Goal: Task Accomplishment & Management: Complete application form

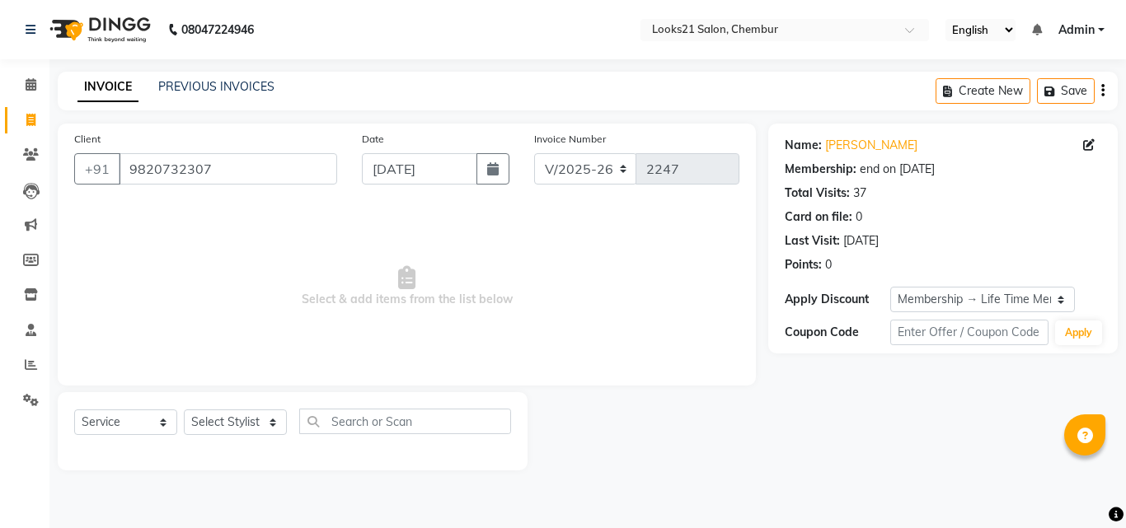
select select "844"
select select "service"
select select "1: Object"
click at [849, 145] on link "[PERSON_NAME]" at bounding box center [871, 145] width 92 height 17
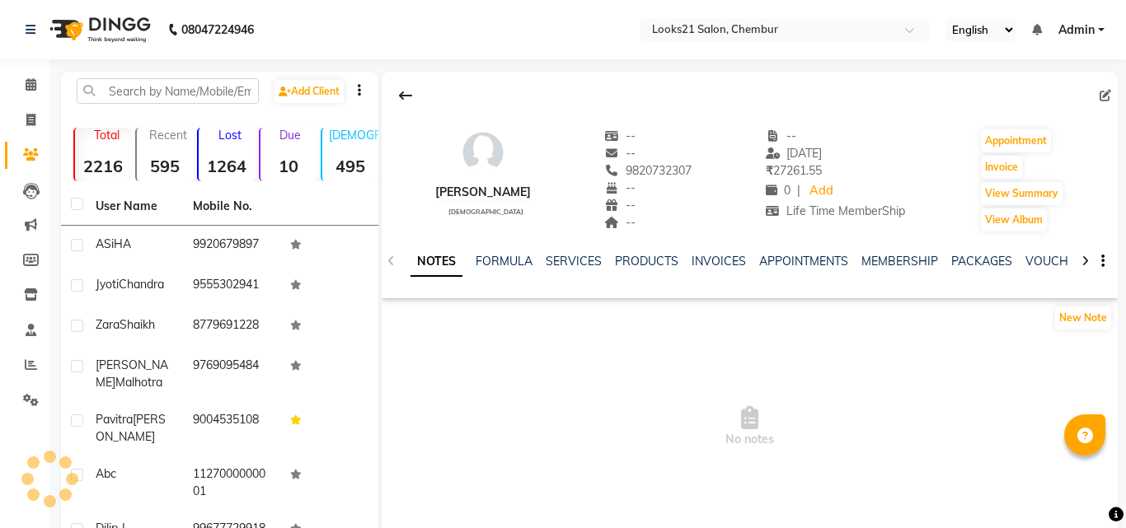
select select "en"
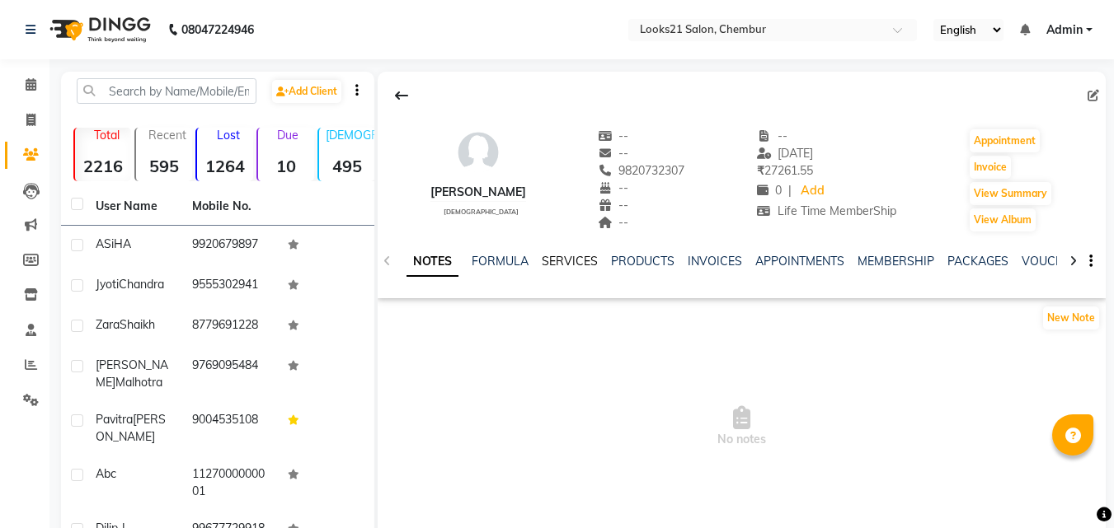
click at [556, 264] on link "SERVICES" at bounding box center [570, 261] width 56 height 15
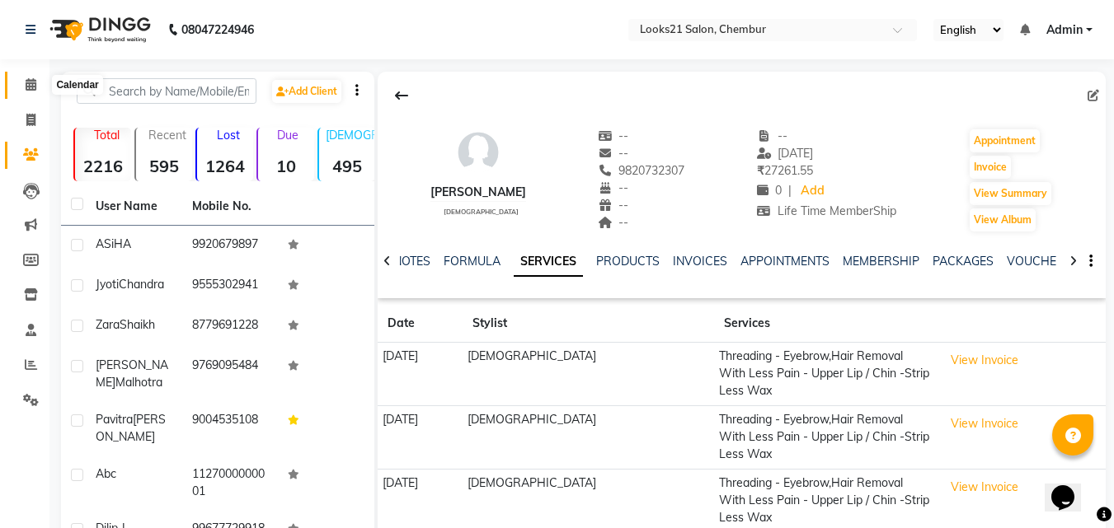
click at [26, 83] on icon at bounding box center [31, 84] width 11 height 12
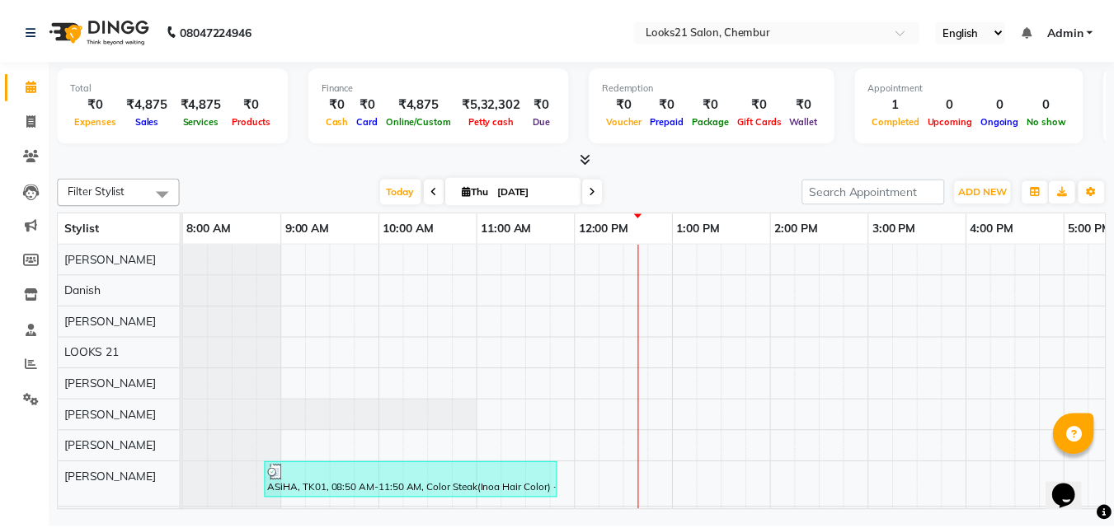
scroll to position [73, 0]
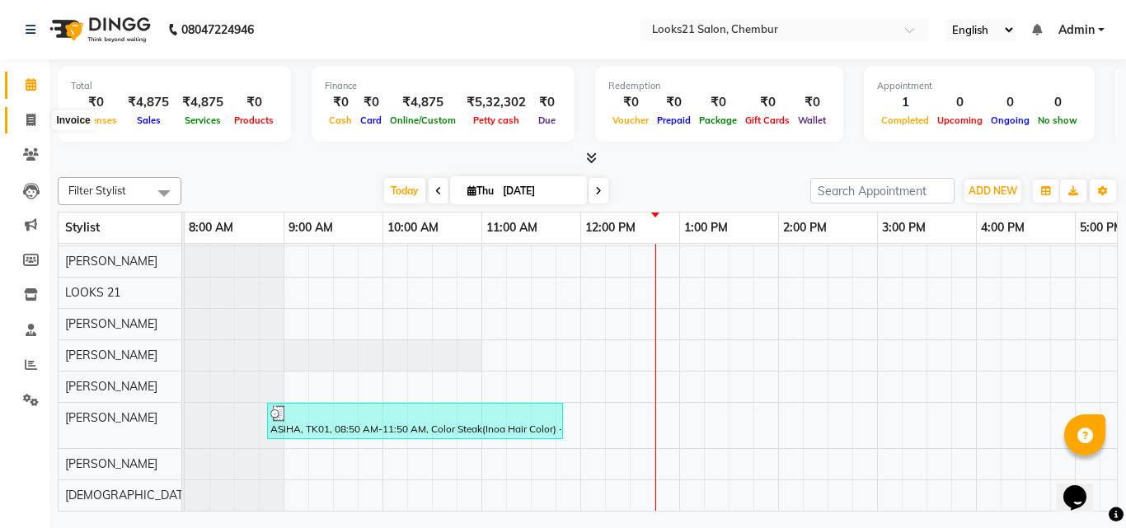
click at [27, 120] on icon at bounding box center [30, 120] width 9 height 12
select select "service"
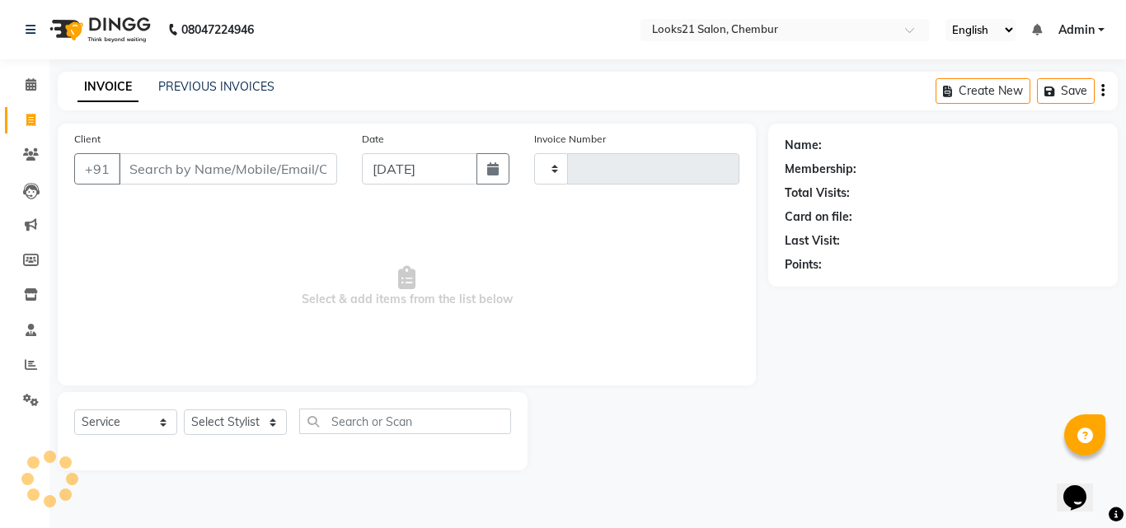
type input "2247"
select select "844"
click at [242, 174] on input "Client" at bounding box center [228, 168] width 218 height 31
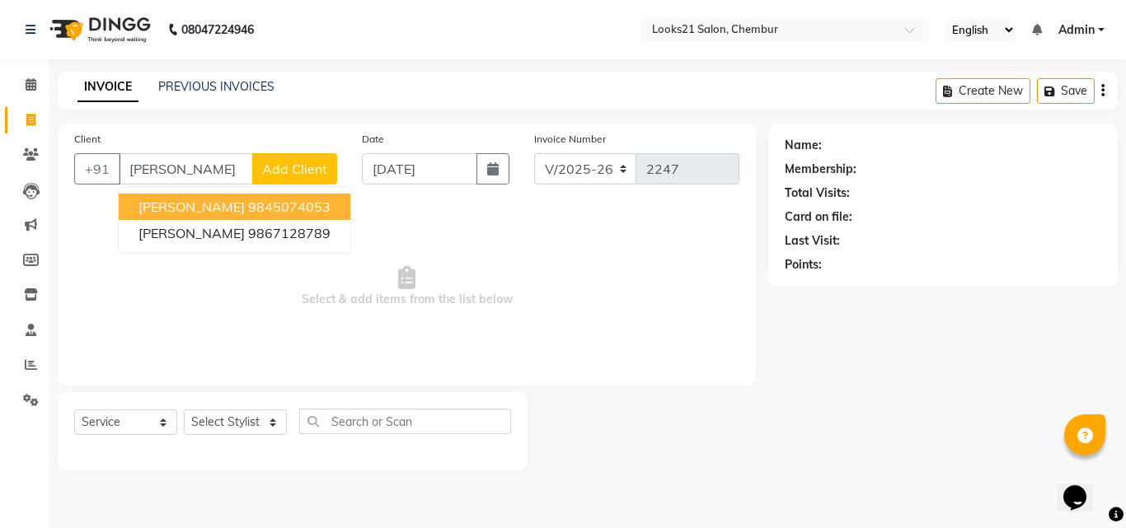
click at [203, 202] on span "LALITA VIJAYGOPAL" at bounding box center [191, 207] width 106 height 16
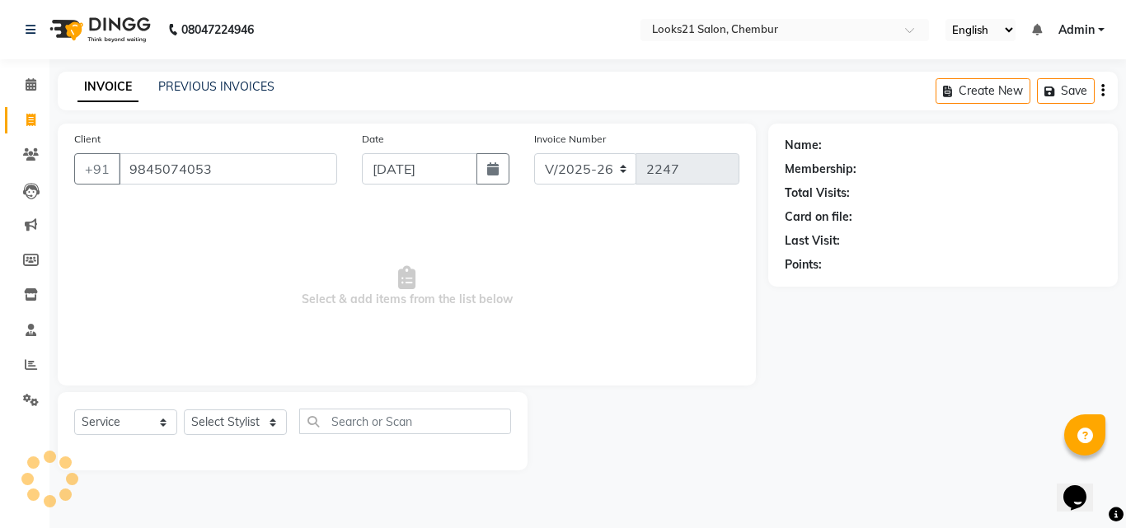
type input "9845074053"
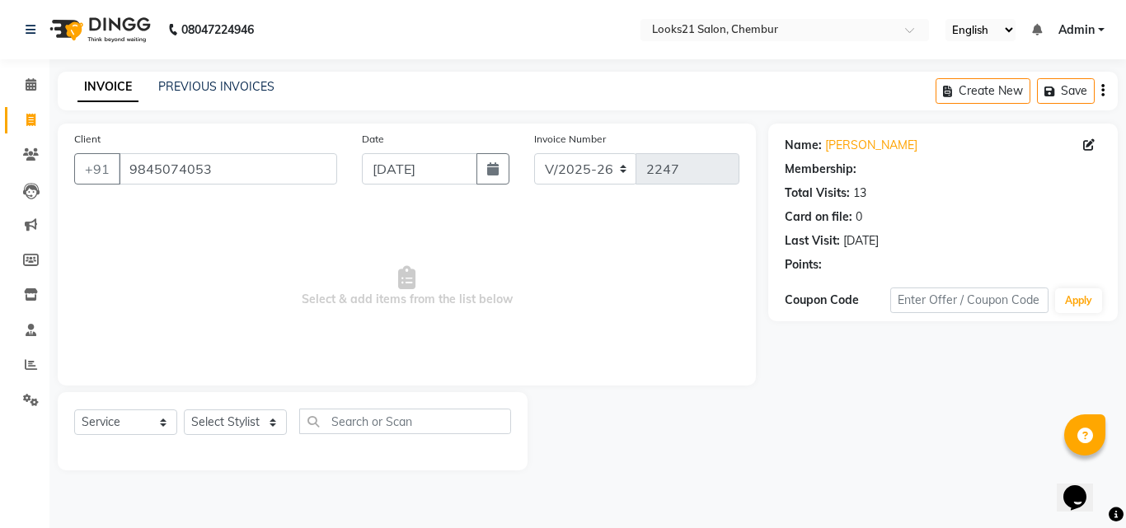
select select "1: Object"
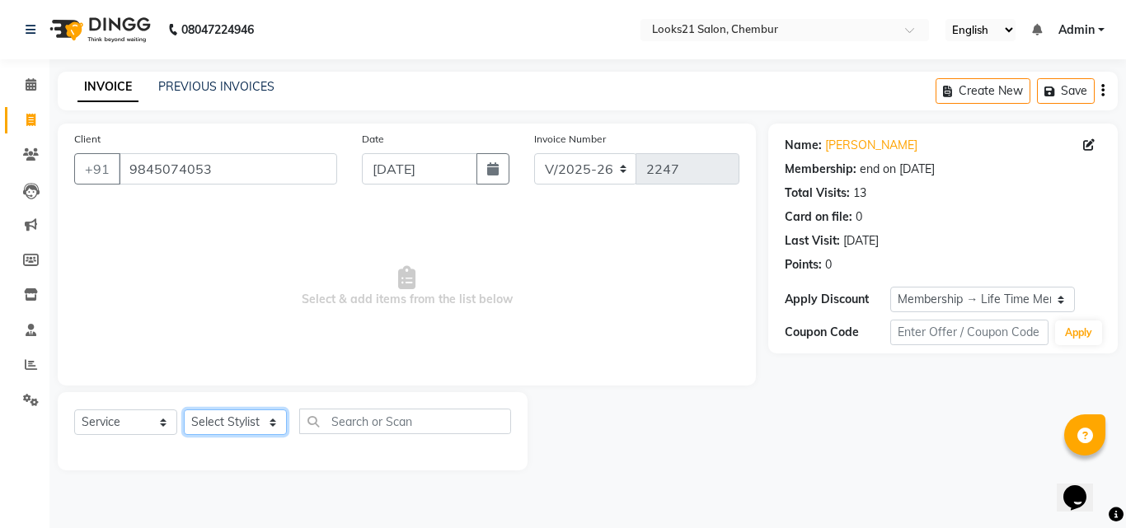
click at [209, 422] on select "Select Stylist Anwar Danish Janardhan LOOKS 21 sabiya khan Samiksha Shakil Shar…" at bounding box center [235, 423] width 103 height 26
click at [235, 431] on select "Select Stylist Anwar Danish Janardhan LOOKS 21 sabiya khan Samiksha Shakil Shar…" at bounding box center [235, 423] width 103 height 26
drag, startPoint x: 248, startPoint y: 170, endPoint x: 31, endPoint y: 159, distance: 217.9
click at [31, 159] on app-home "08047224946 Select Location × Looks21 Salon, Chembur English ENGLISH Español ال…" at bounding box center [563, 247] width 1126 height 495
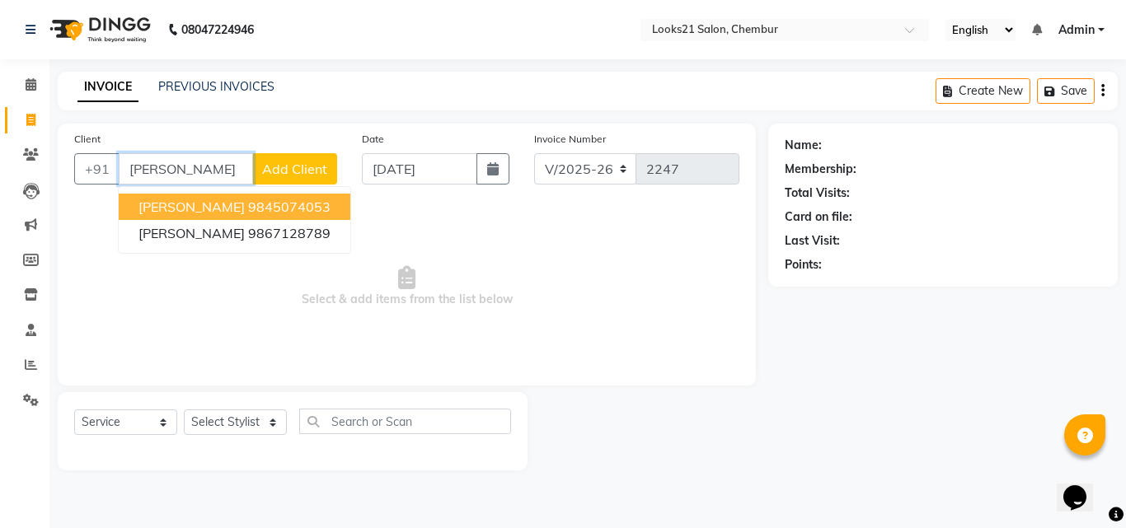
click at [218, 211] on span "LALITA VIJAYGOPAL" at bounding box center [191, 207] width 106 height 16
type input "9845074053"
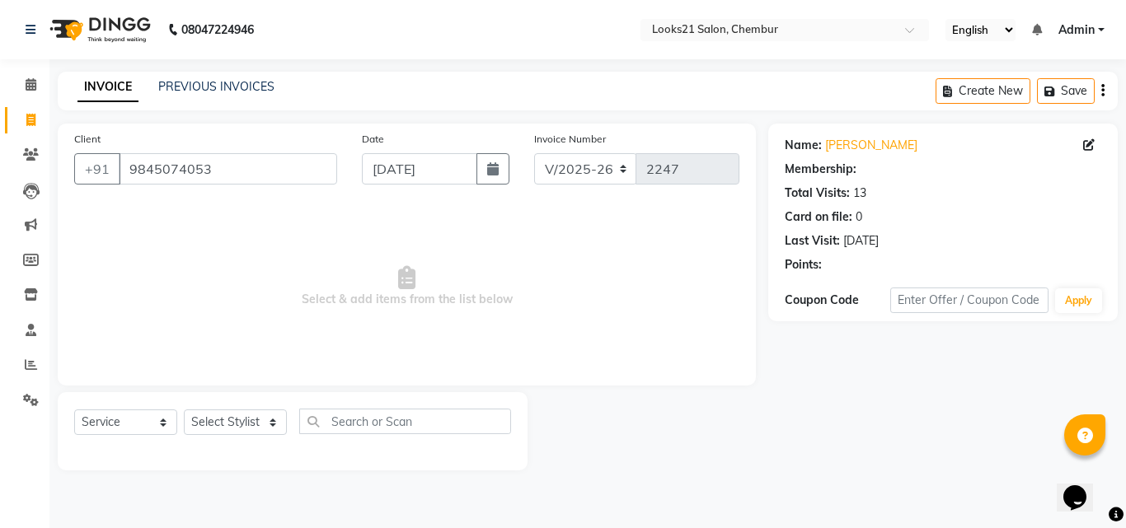
select select "1: Object"
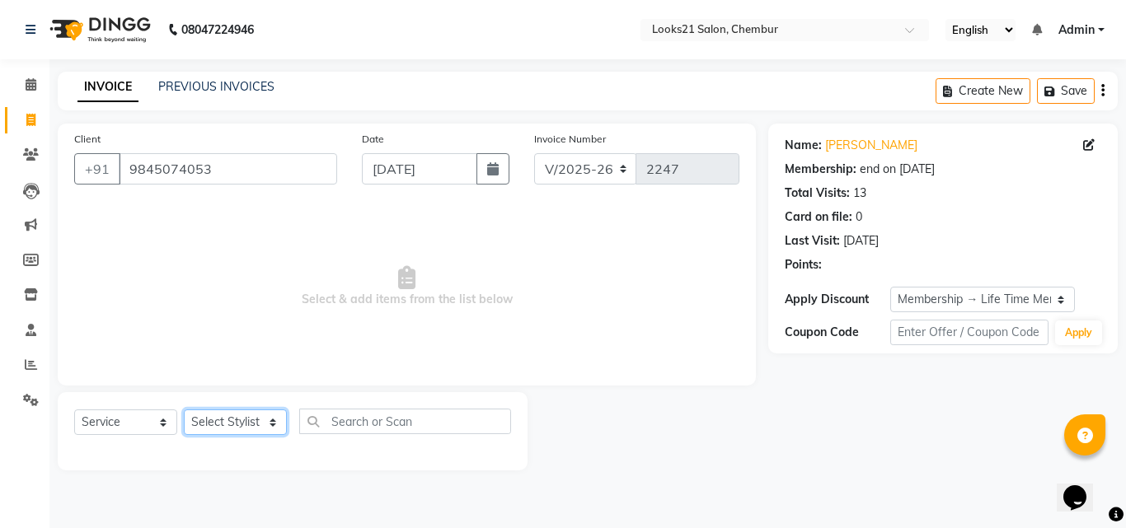
click at [205, 429] on select "Select Stylist Anwar Danish Janardhan LOOKS 21 sabiya khan Samiksha Shakil Shar…" at bounding box center [235, 423] width 103 height 26
select select "13882"
click at [184, 410] on select "Select Stylist Anwar Danish Janardhan LOOKS 21 sabiya khan Samiksha Shakil Shar…" at bounding box center [235, 423] width 103 height 26
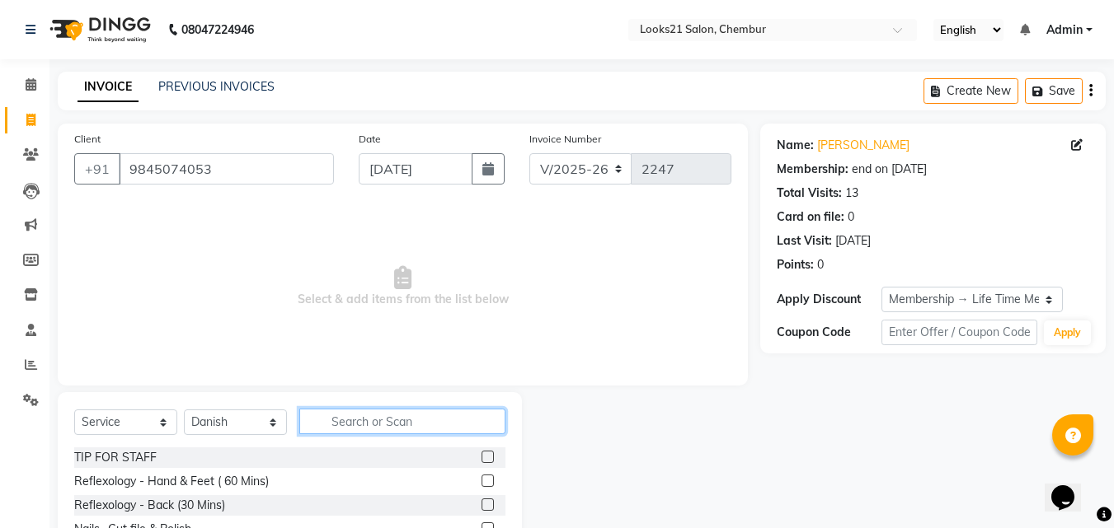
drag, startPoint x: 370, startPoint y: 423, endPoint x: 360, endPoint y: 406, distance: 19.9
click at [371, 422] on input "text" at bounding box center [402, 422] width 206 height 26
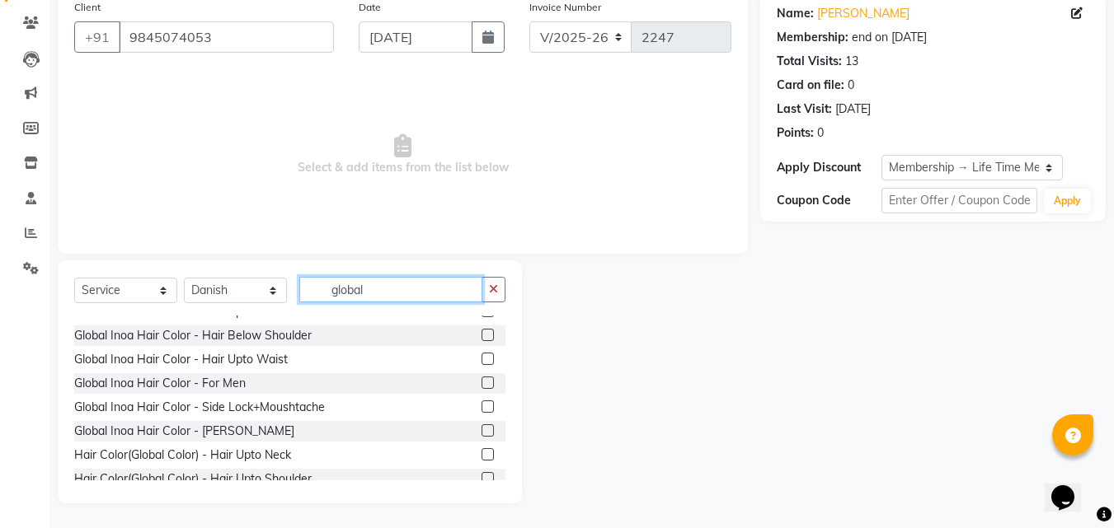
scroll to position [82, 0]
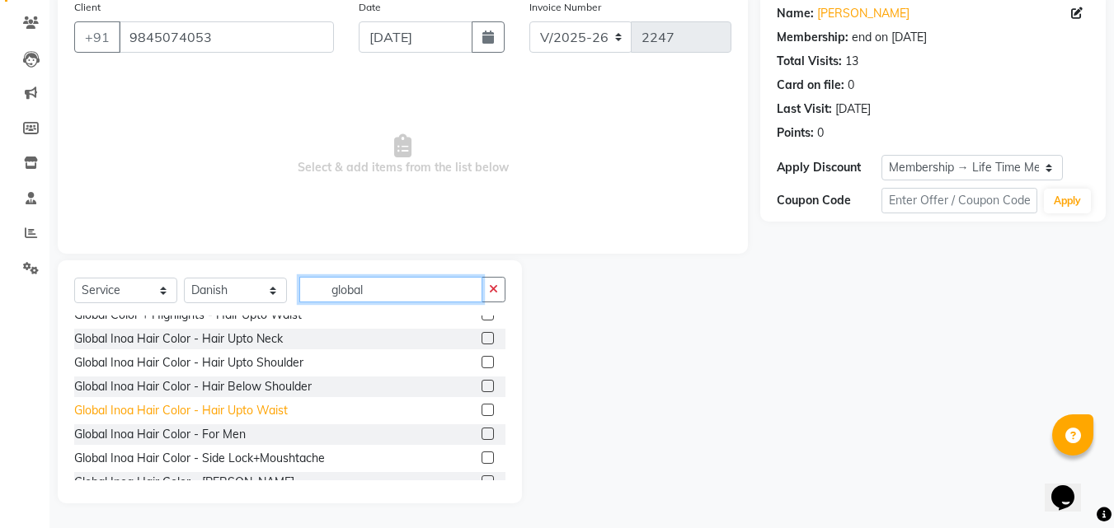
type input "global"
click at [261, 414] on div "Global Inoa Hair Color - Hair Upto Waist" at bounding box center [181, 410] width 214 height 17
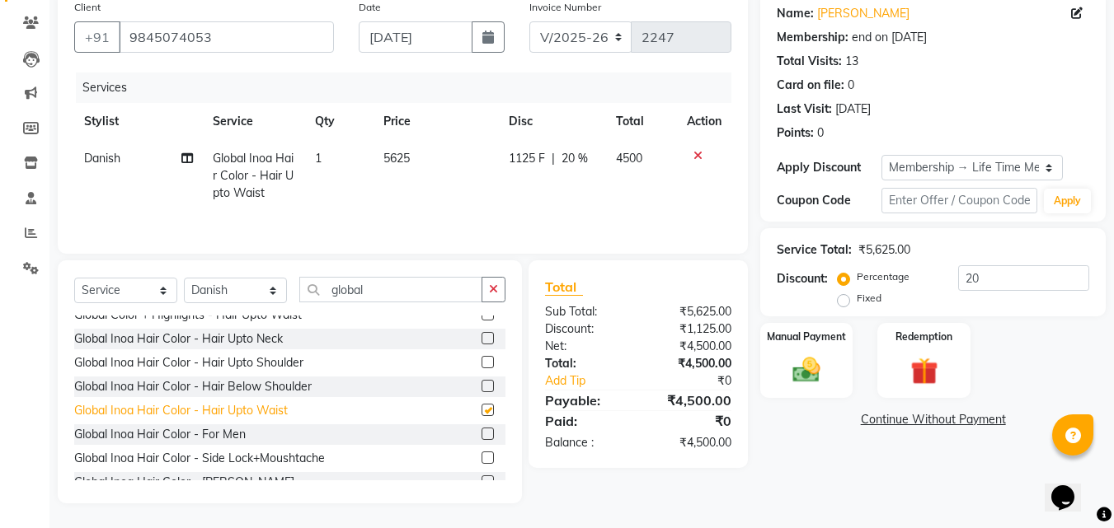
checkbox input "false"
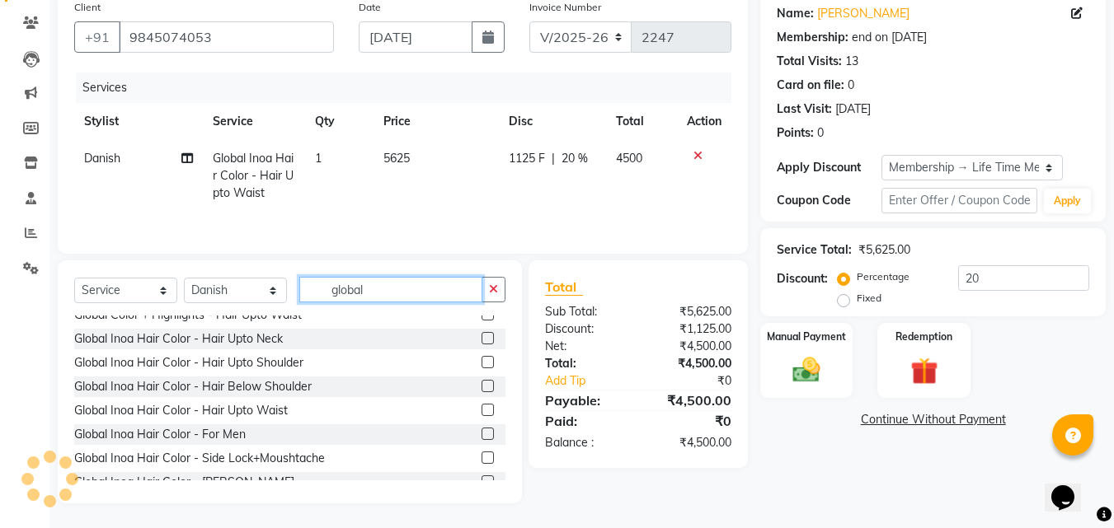
drag, startPoint x: 376, startPoint y: 289, endPoint x: 319, endPoint y: 302, distance: 58.4
click at [319, 302] on input "global" at bounding box center [390, 290] width 183 height 26
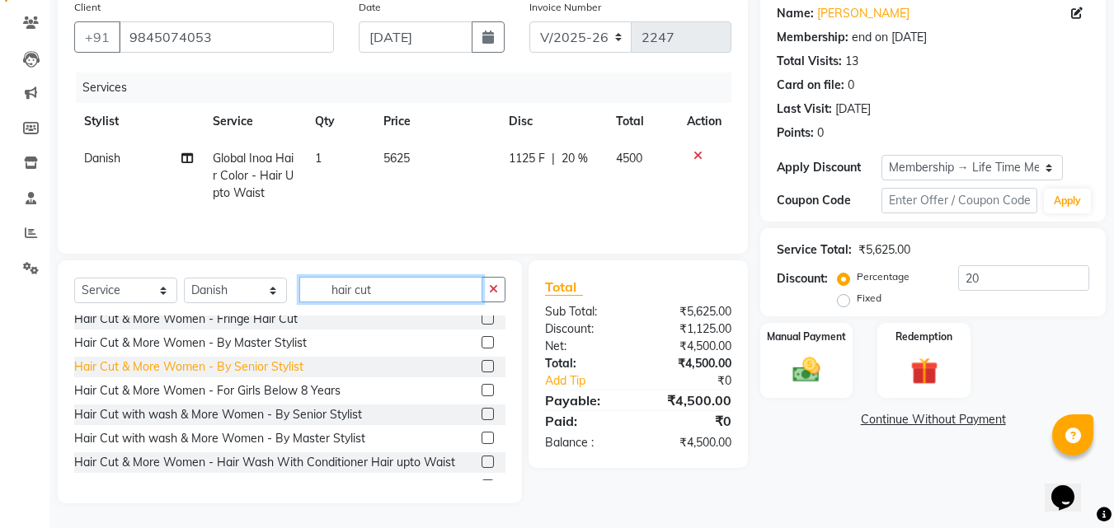
type input "hair cut"
click at [230, 364] on div "Hair Cut & More Women - By Senior Stylist" at bounding box center [188, 367] width 229 height 17
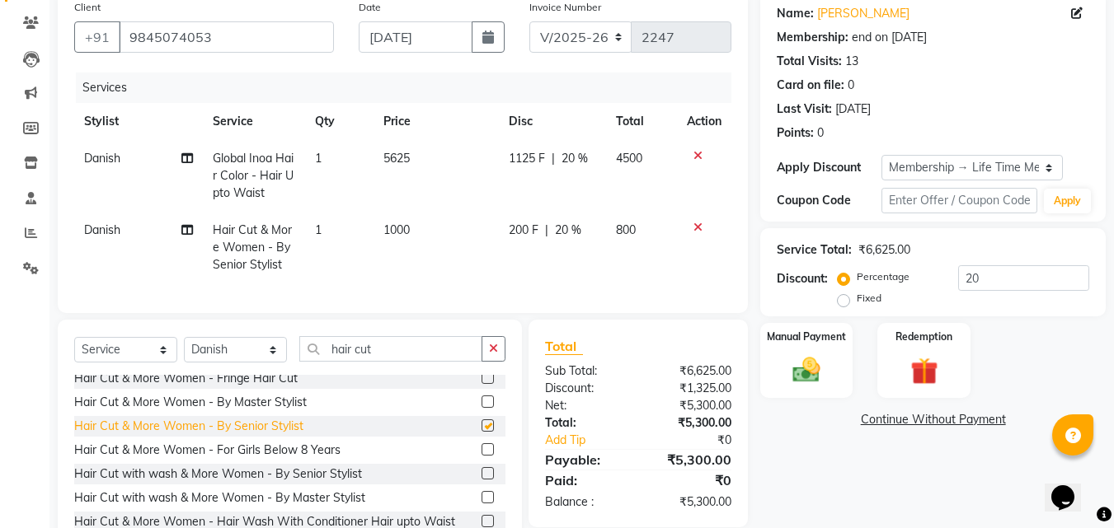
checkbox input "false"
click at [235, 363] on select "Select Stylist Anwar Danish Janardhan LOOKS 21 sabiya khan Samiksha Shakil Shar…" at bounding box center [235, 350] width 103 height 26
select select "13885"
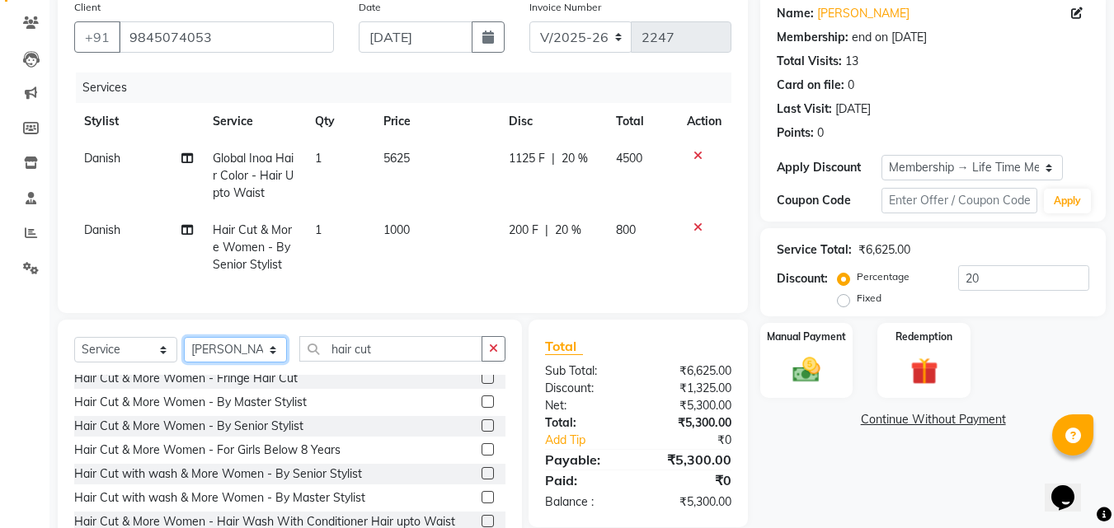
click at [184, 350] on select "Select Stylist Anwar Danish Janardhan LOOKS 21 sabiya khan Samiksha Shakil Shar…" at bounding box center [235, 350] width 103 height 26
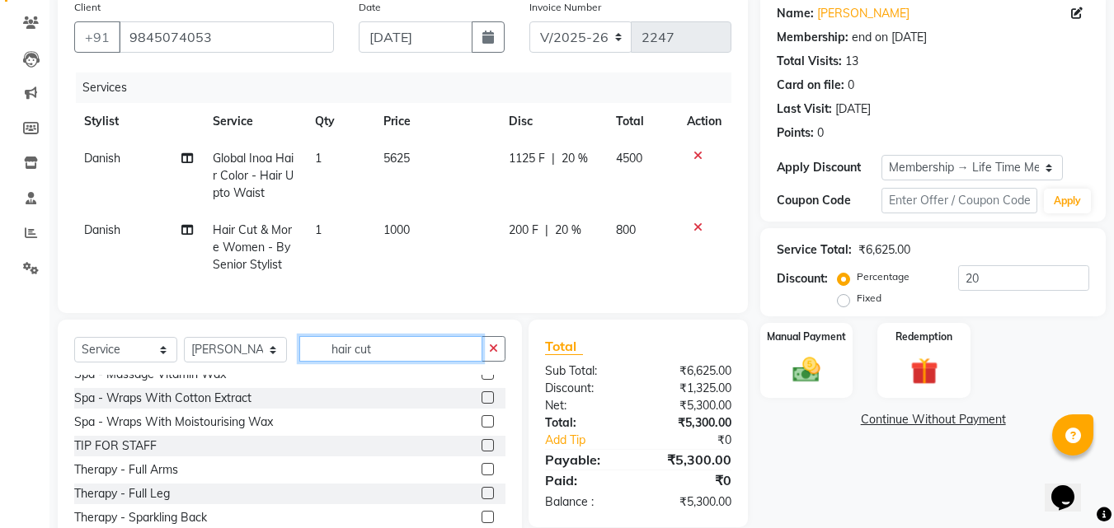
drag, startPoint x: 398, startPoint y: 367, endPoint x: 295, endPoint y: 365, distance: 103.1
click at [295, 365] on div "Select Service Product Membership Package Voucher Prepaid Gift Card Select Styl…" at bounding box center [289, 355] width 431 height 39
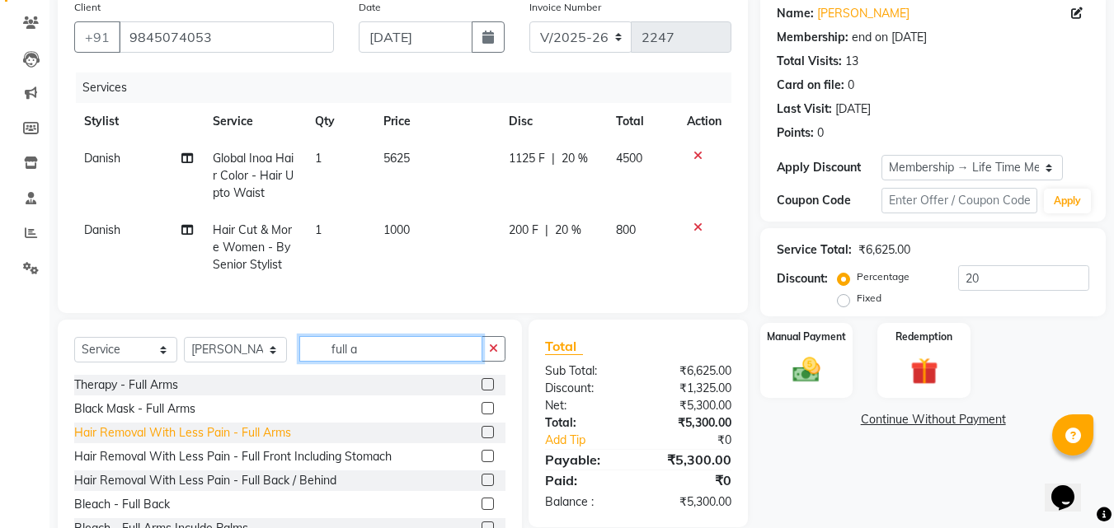
type input "full a"
click at [204, 442] on div "Hair Removal With Less Pain - Full Arms" at bounding box center [182, 433] width 217 height 17
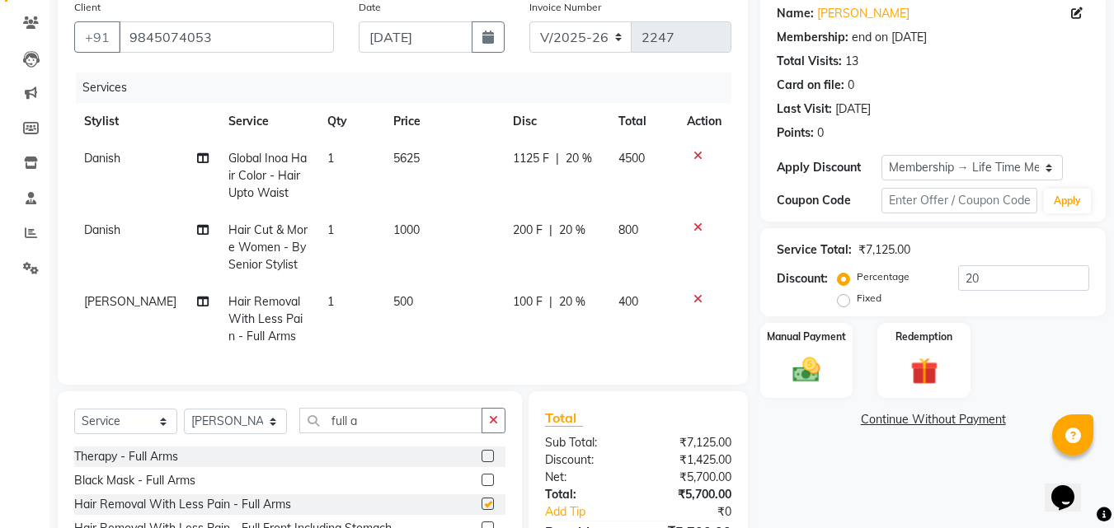
checkbox input "false"
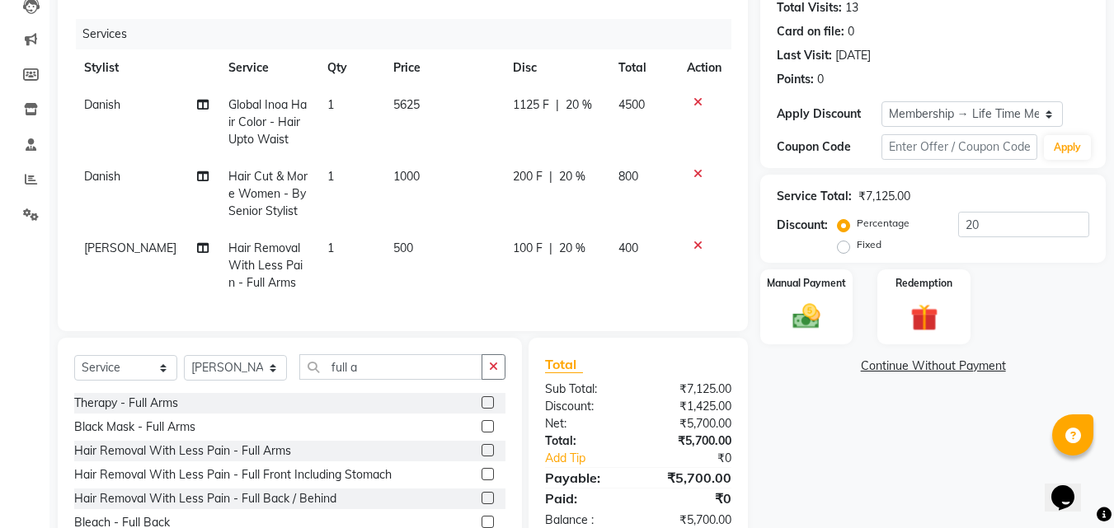
scroll to position [275, 0]
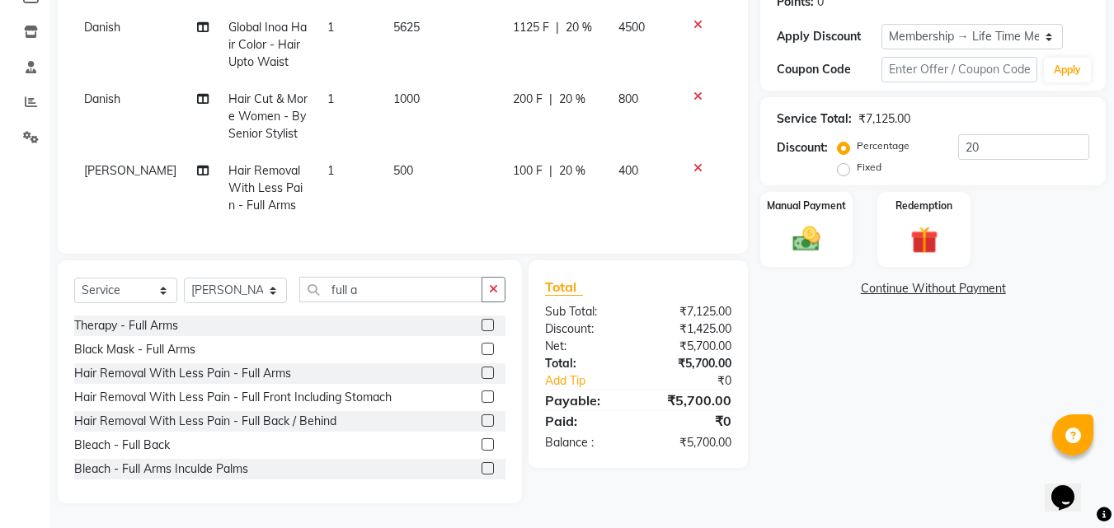
click at [393, 163] on span "500" at bounding box center [403, 170] width 20 height 15
select select "13885"
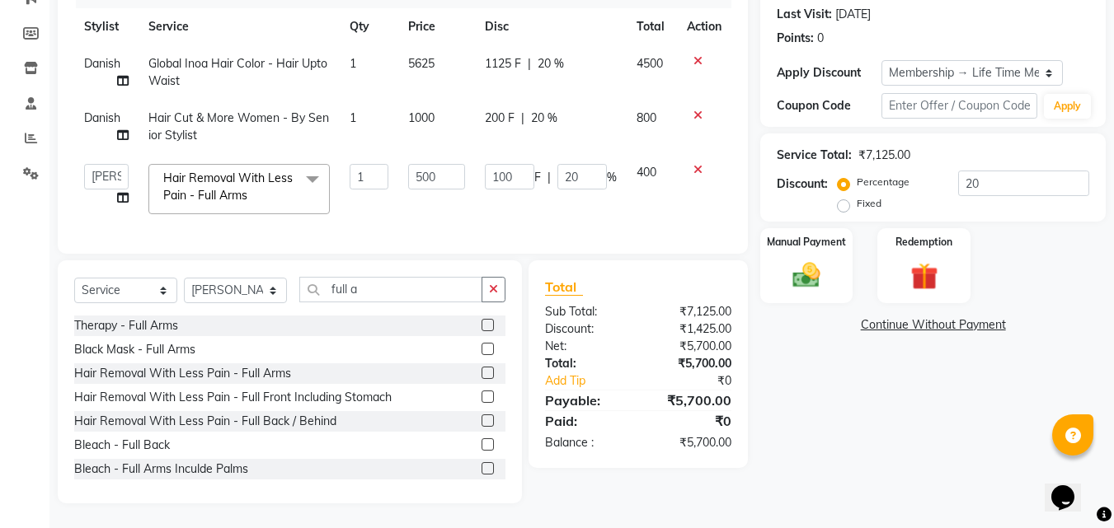
scroll to position [239, 0]
click at [377, 159] on tr "Anwar Danish Janardhan LOOKS 21 sabiya khan Samiksha Shakil Sharif Ahmed Shradd…" at bounding box center [402, 189] width 657 height 70
type input "625"
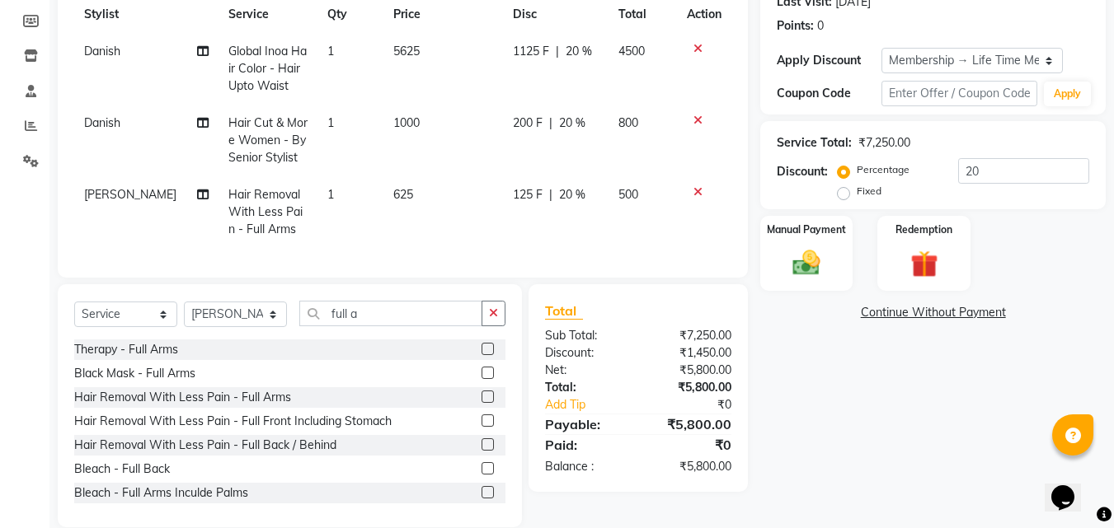
click at [422, 194] on td "625" at bounding box center [443, 212] width 120 height 72
select select "13885"
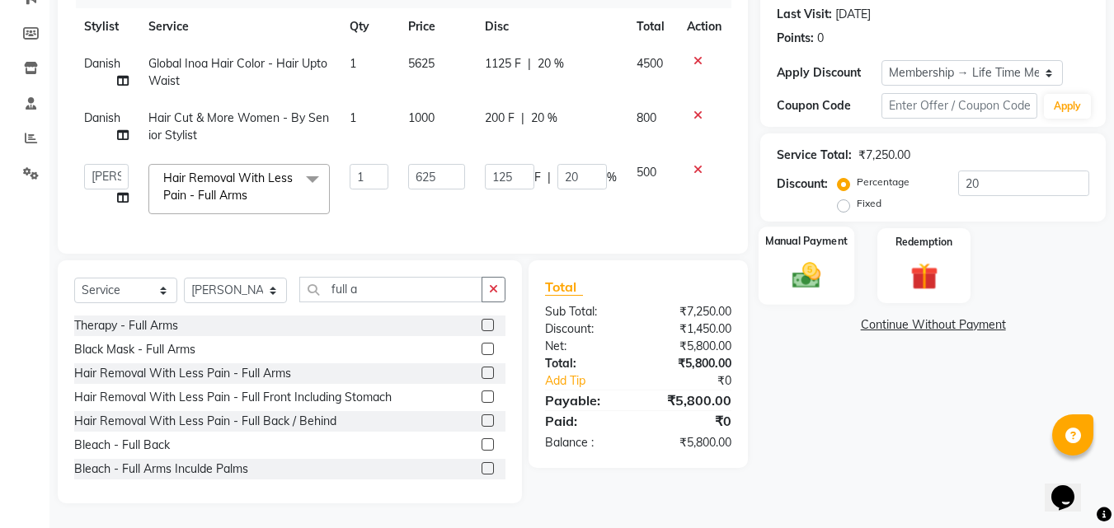
click at [818, 246] on div "Manual Payment" at bounding box center [806, 266] width 96 height 78
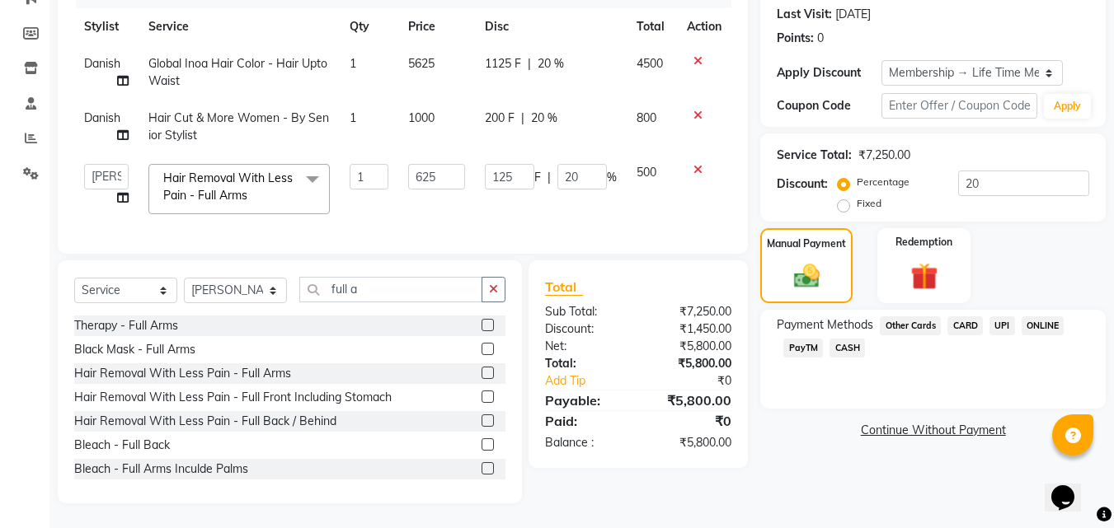
click at [838, 339] on span "CASH" at bounding box center [846, 348] width 35 height 19
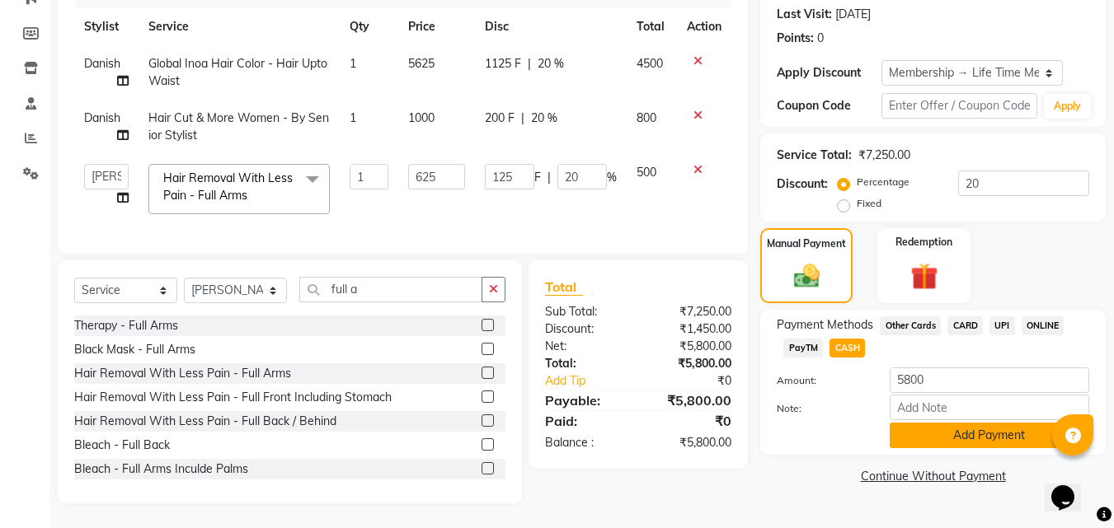
click at [939, 423] on button "Add Payment" at bounding box center [988, 436] width 199 height 26
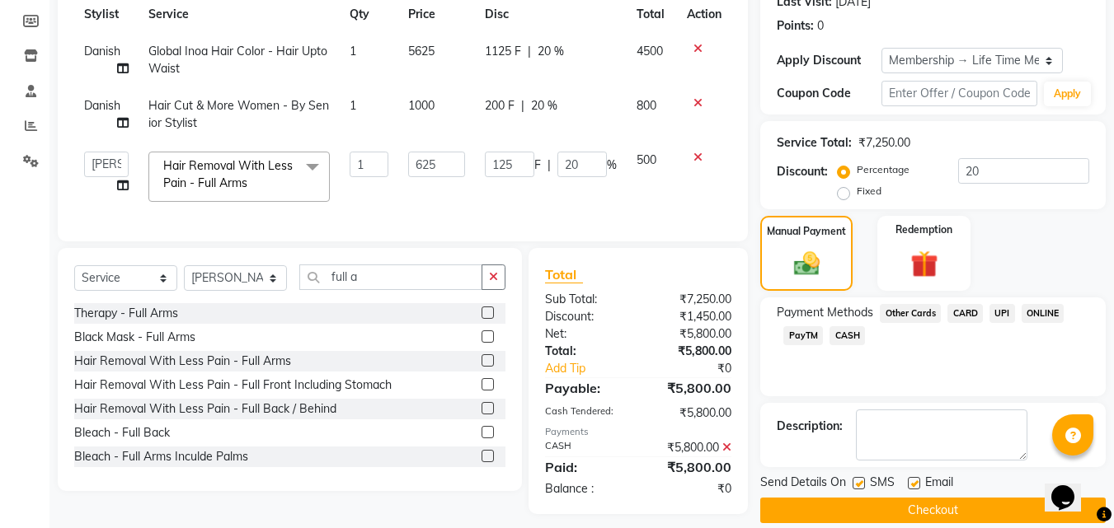
scroll to position [262, 0]
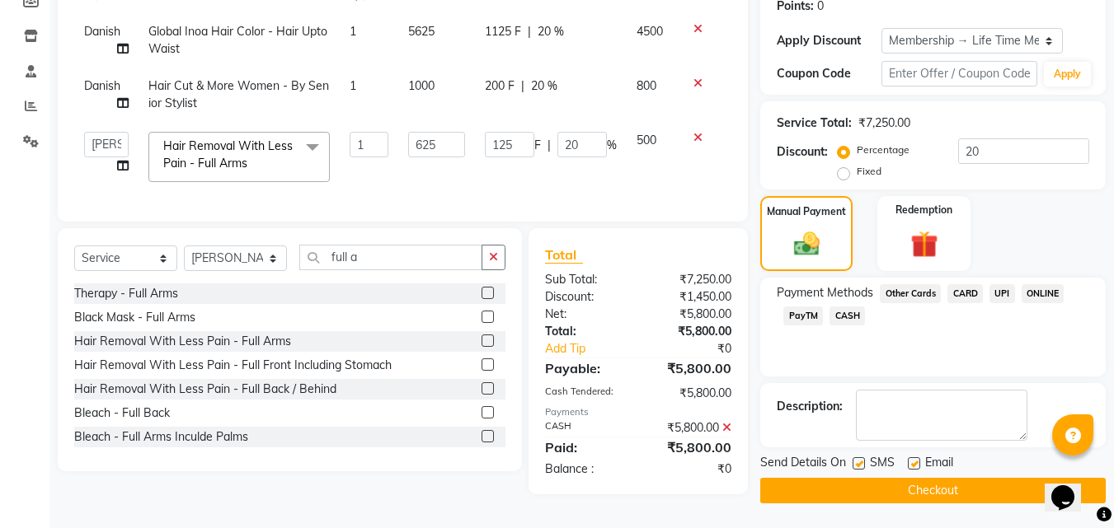
click at [951, 487] on button "Checkout" at bounding box center [932, 491] width 345 height 26
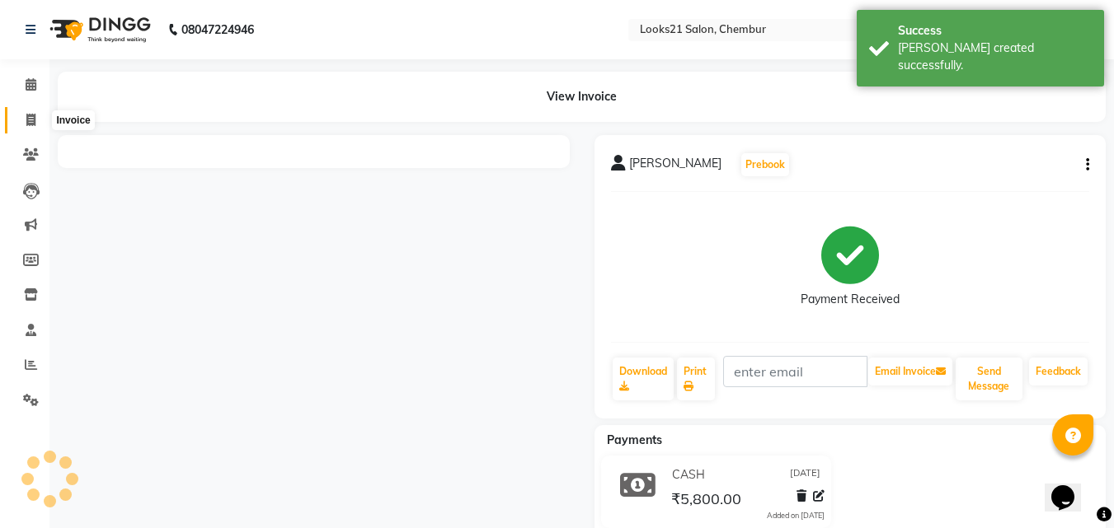
click at [26, 124] on icon at bounding box center [30, 120] width 9 height 12
select select "service"
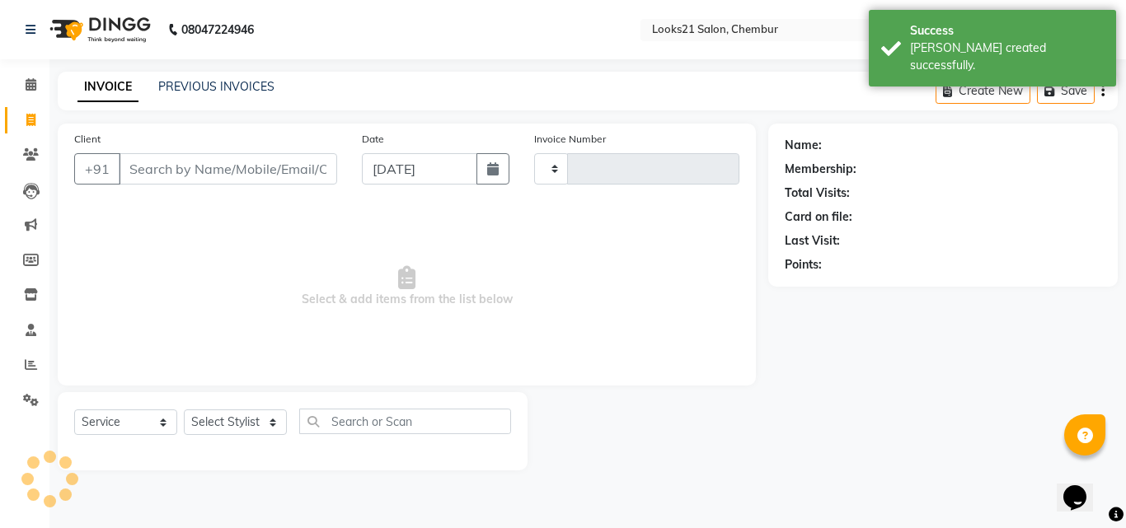
click at [214, 171] on input "Client" at bounding box center [228, 168] width 218 height 31
type input "2248"
select select "844"
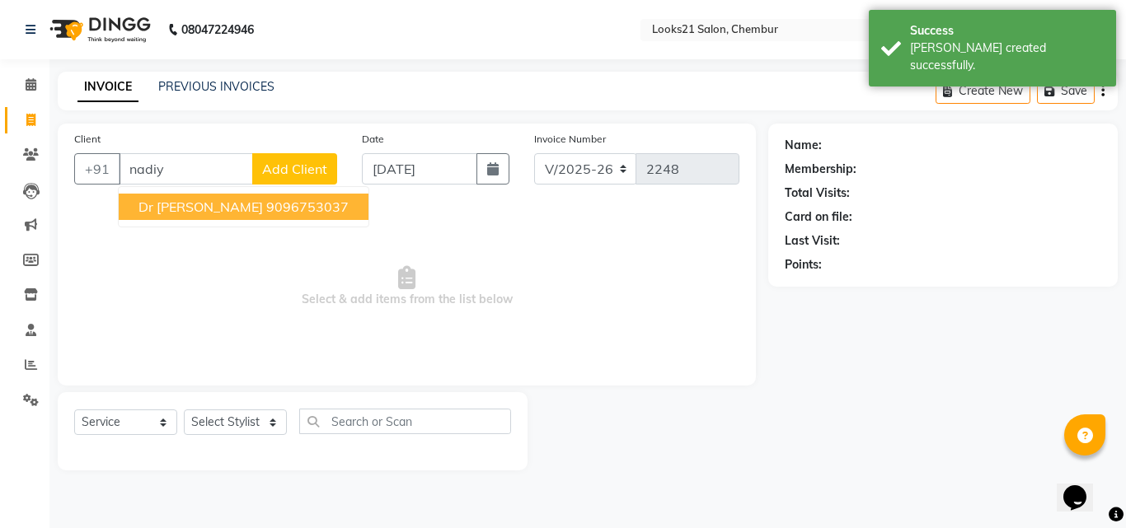
click at [196, 206] on span "Dr Nadiya" at bounding box center [200, 207] width 124 height 16
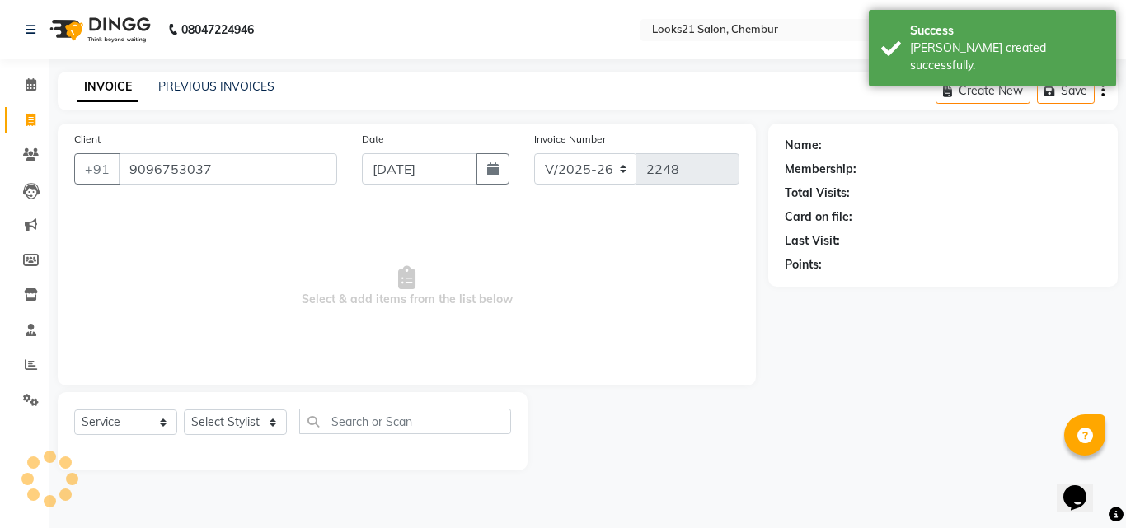
type input "9096753037"
click at [221, 424] on select "Select Stylist Anwar Danish Janardhan LOOKS 21 sabiya khan Samiksha Shakil Shar…" at bounding box center [235, 423] width 103 height 26
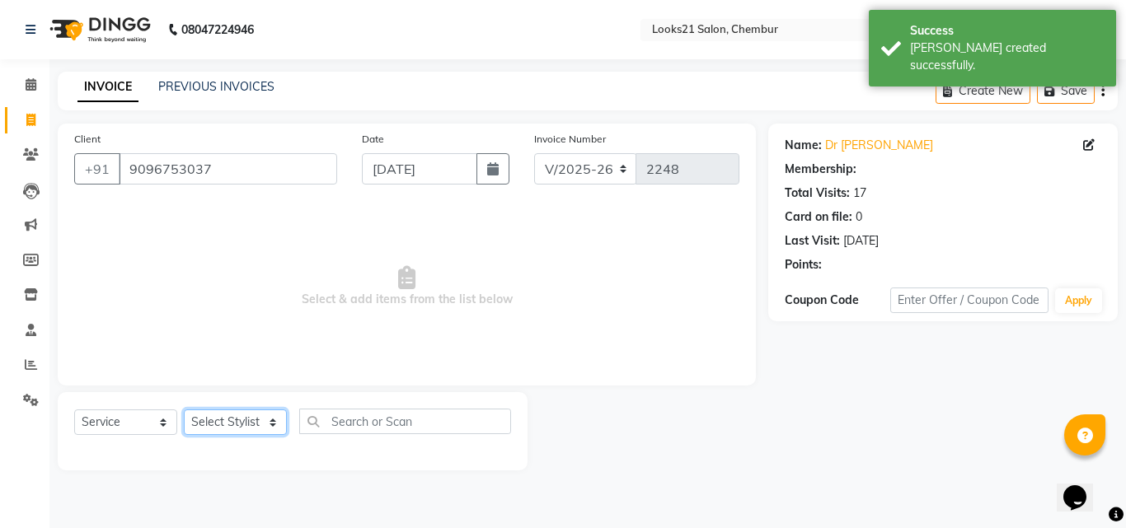
select select "13883"
click at [184, 410] on select "Select Stylist Anwar Danish Janardhan LOOKS 21 sabiya khan Samiksha Shakil Shar…" at bounding box center [235, 423] width 103 height 26
select select "1: Object"
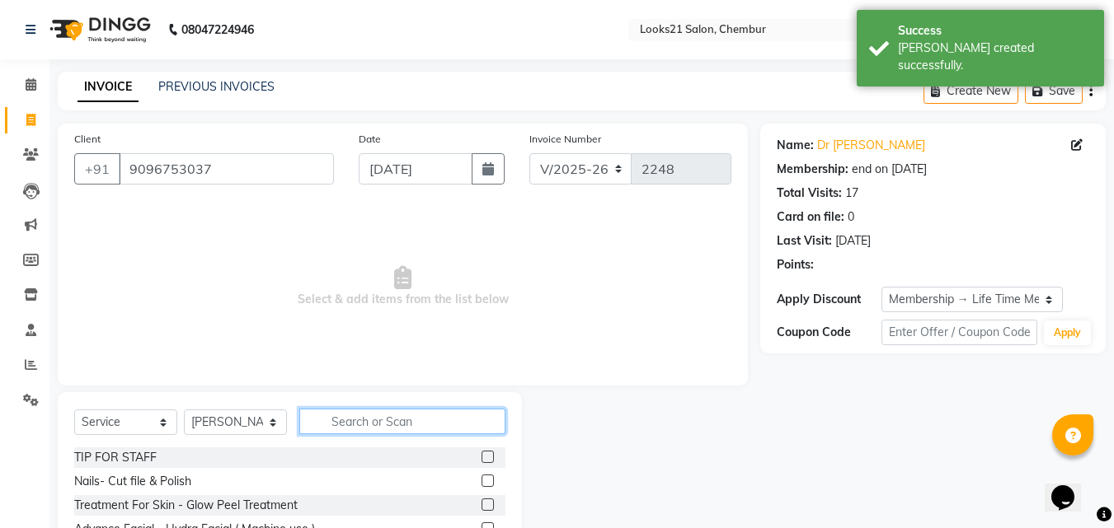
click at [402, 417] on input "text" at bounding box center [402, 422] width 206 height 26
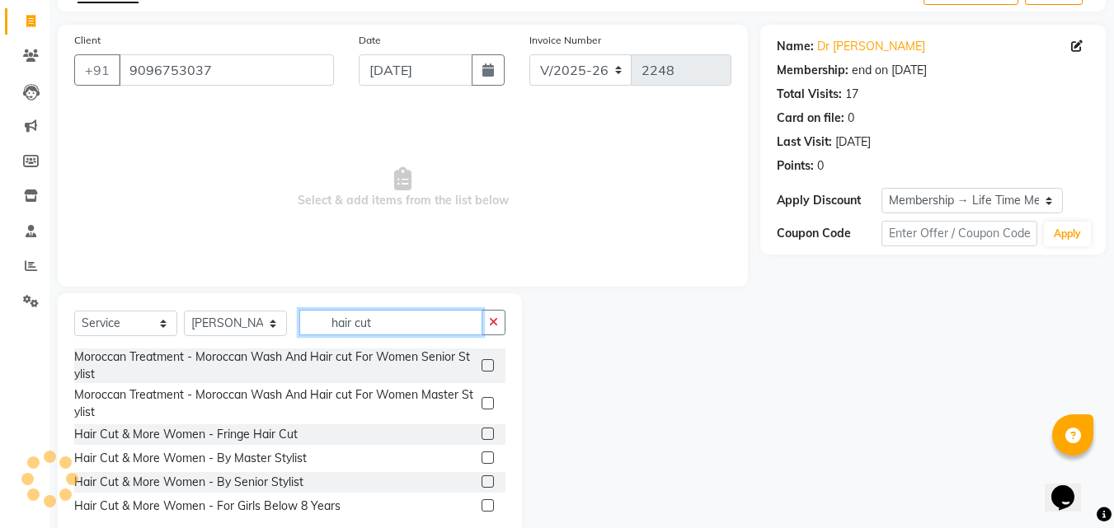
scroll to position [132, 0]
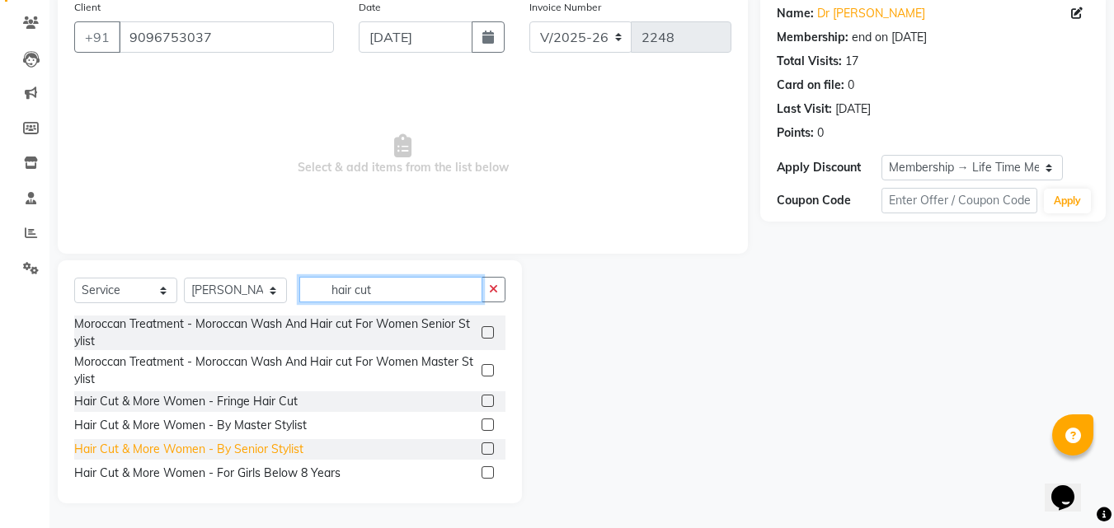
type input "hair cut"
click at [284, 453] on div "Hair Cut & More Women - By Senior Stylist" at bounding box center [188, 449] width 229 height 17
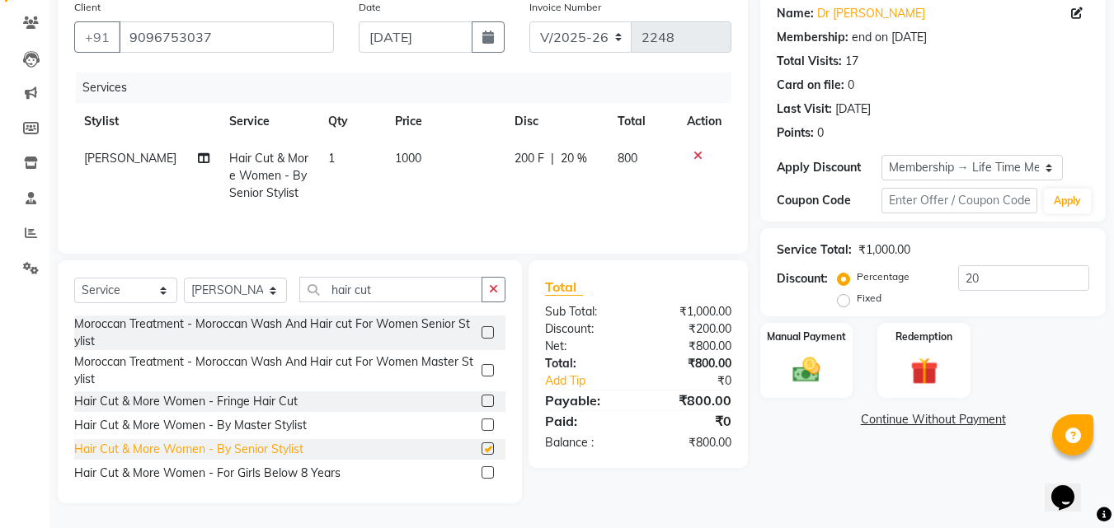
checkbox input "false"
click at [787, 369] on img at bounding box center [806, 370] width 46 height 33
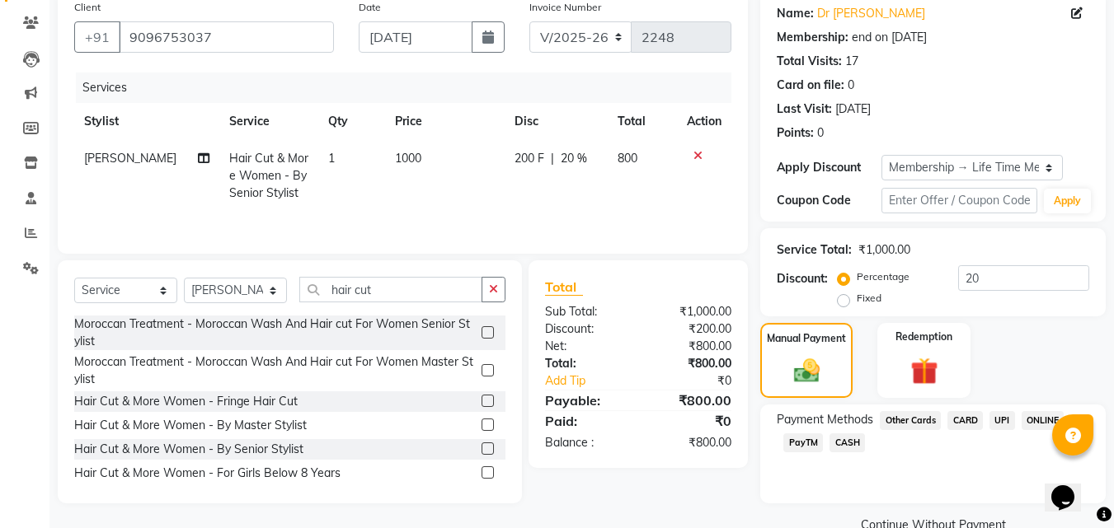
drag, startPoint x: 1000, startPoint y: 416, endPoint x: 993, endPoint y: 451, distance: 35.2
click at [999, 416] on span "UPI" at bounding box center [1002, 420] width 26 height 19
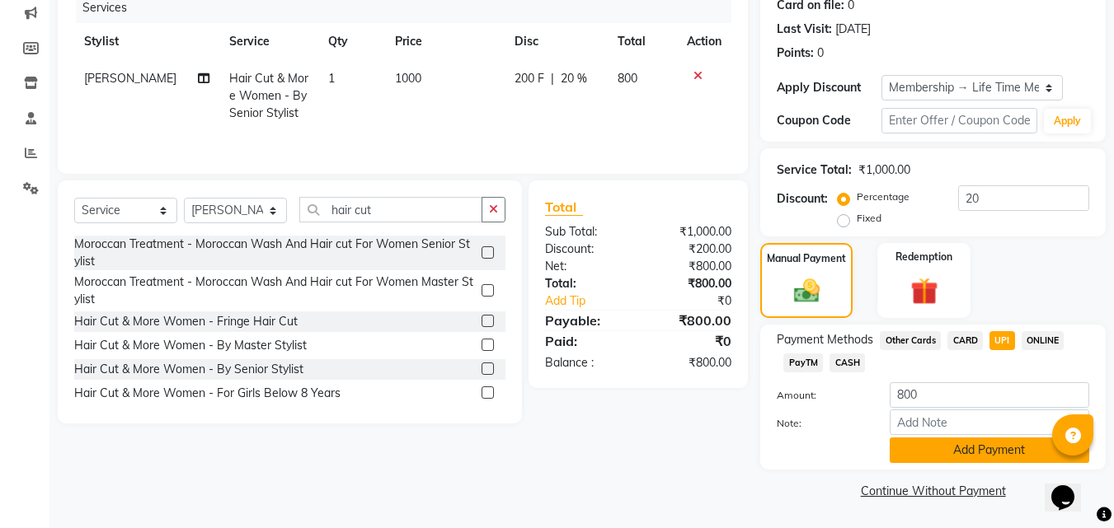
click at [986, 444] on button "Add Payment" at bounding box center [988, 451] width 199 height 26
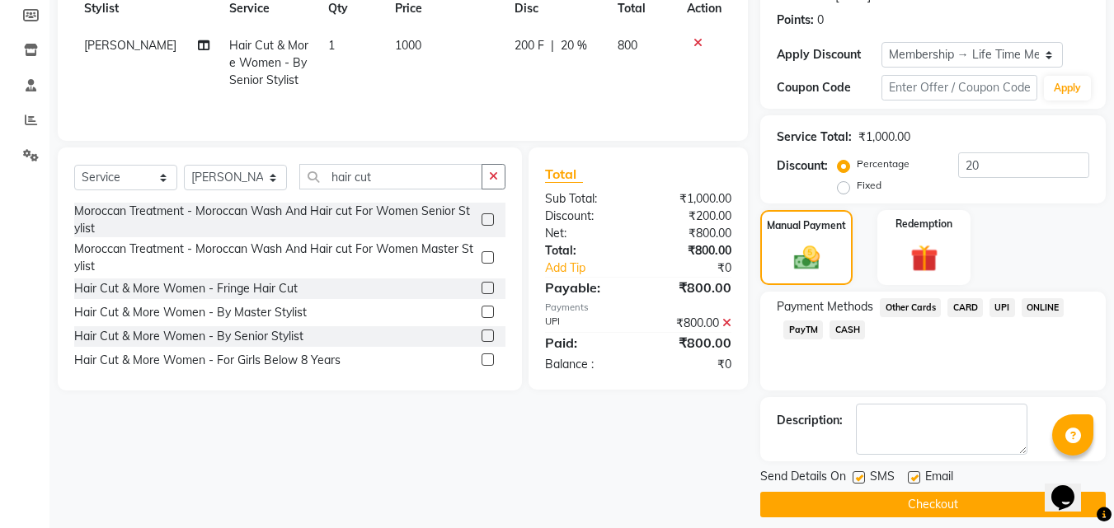
scroll to position [259, 0]
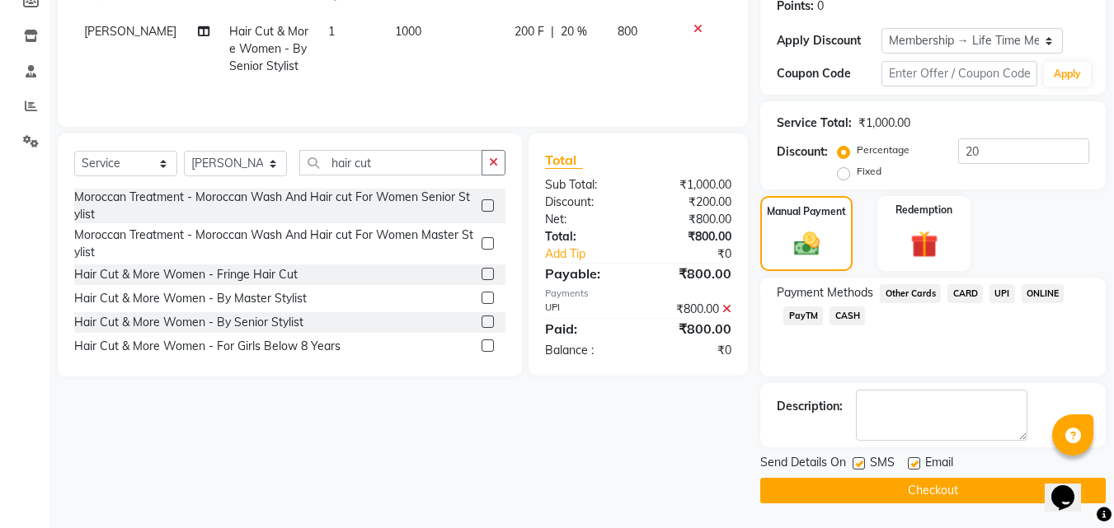
click at [935, 487] on button "Checkout" at bounding box center [932, 491] width 345 height 26
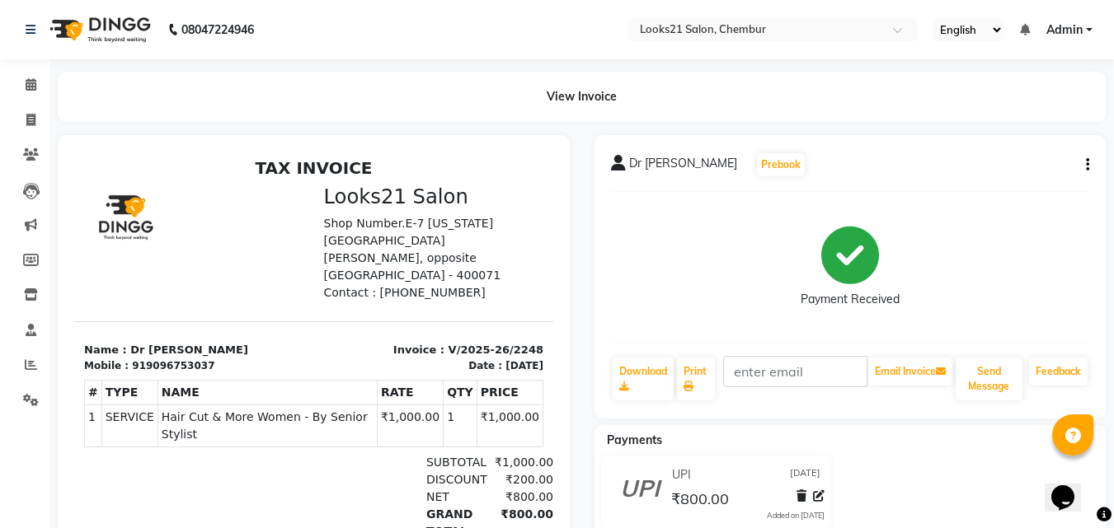
drag, startPoint x: 92, startPoint y: 363, endPoint x: 119, endPoint y: 325, distance: 46.7
select select "service"
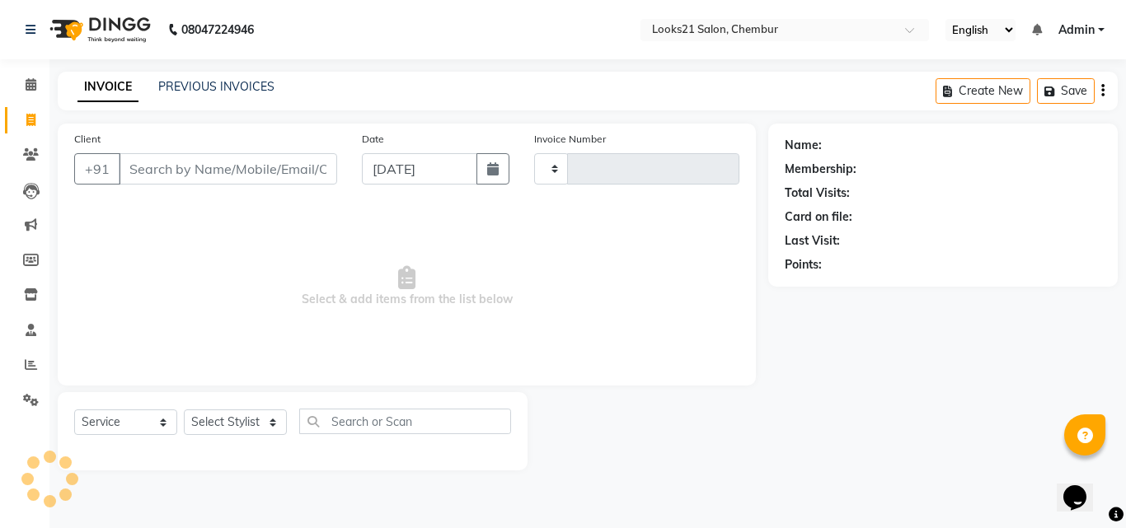
type input "2249"
select select "844"
click at [191, 164] on input "Client" at bounding box center [228, 168] width 218 height 31
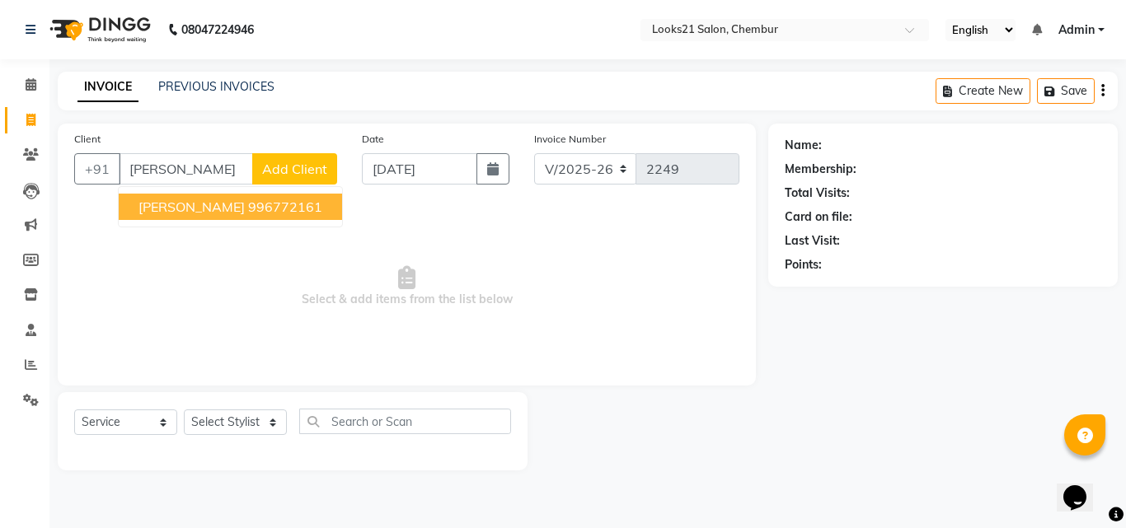
click at [202, 207] on span "Neeta Lokhande" at bounding box center [191, 207] width 106 height 16
type input "996772161"
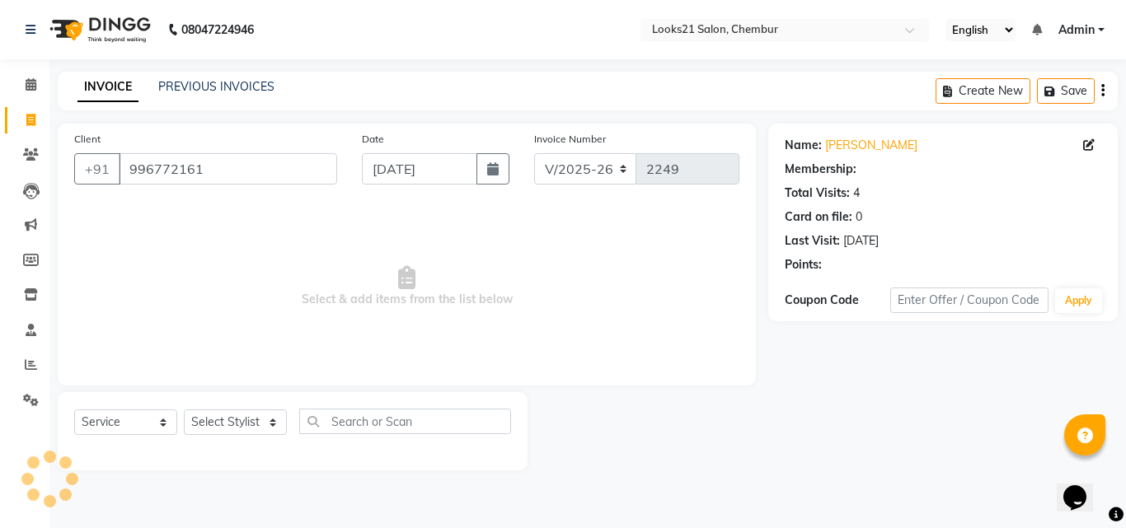
select select "1: Object"
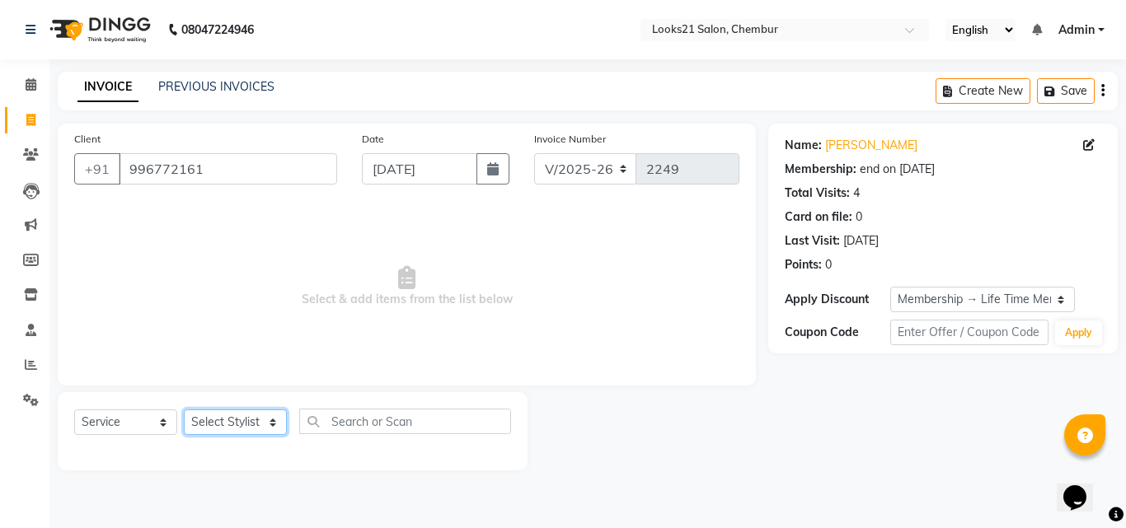
click at [214, 420] on select "Select Stylist Anwar Danish Janardhan LOOKS 21 sabiya khan Samiksha Shakil Shar…" at bounding box center [235, 423] width 103 height 26
select select "13883"
click at [184, 410] on select "Select Stylist Anwar Danish Janardhan LOOKS 21 sabiya khan Samiksha Shakil Shar…" at bounding box center [235, 423] width 103 height 26
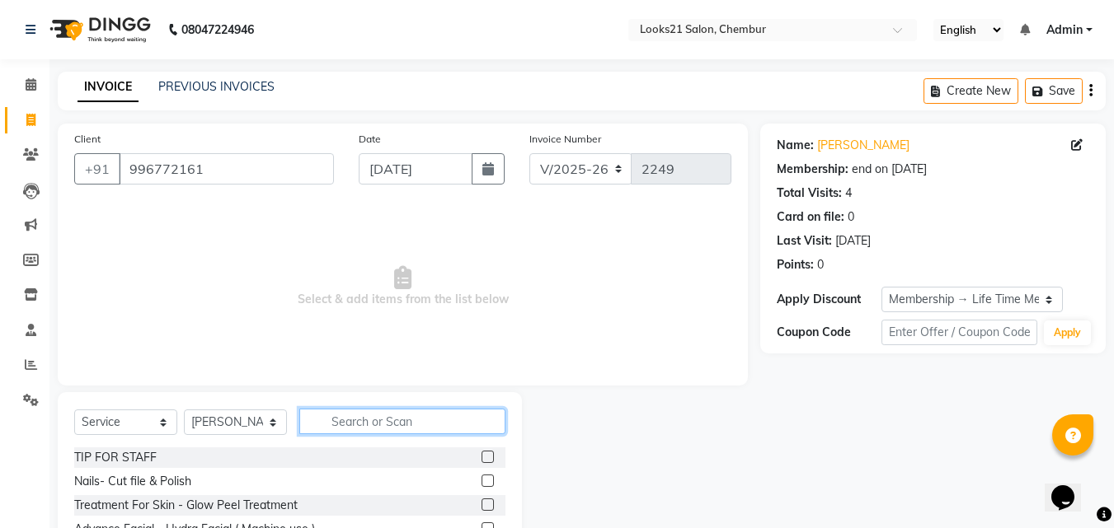
click at [371, 420] on input "text" at bounding box center [402, 422] width 206 height 26
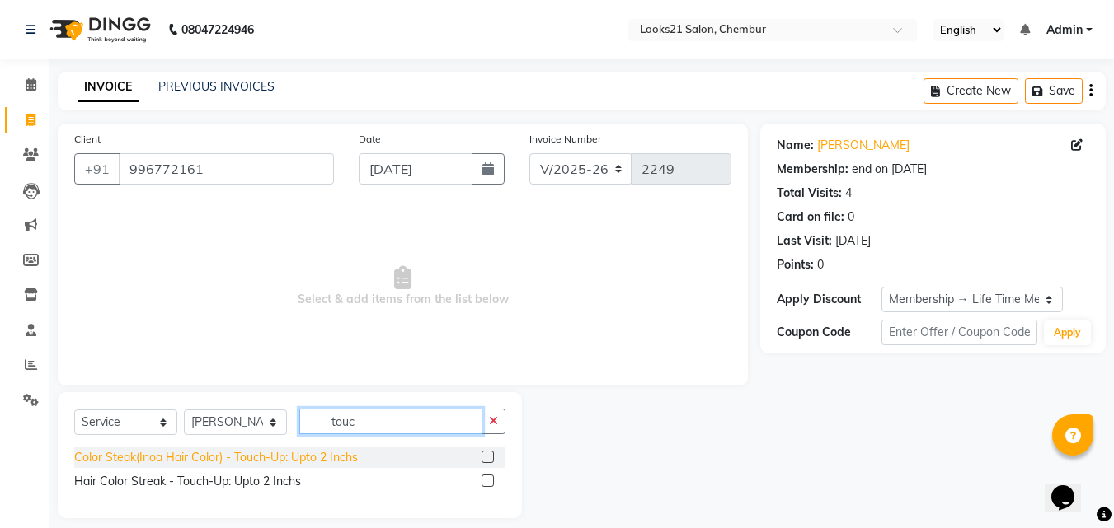
type input "touc"
click at [339, 453] on div "Color Steak(Inoa Hair Color) - Touch-Up: Upto 2 Inchs" at bounding box center [216, 457] width 284 height 17
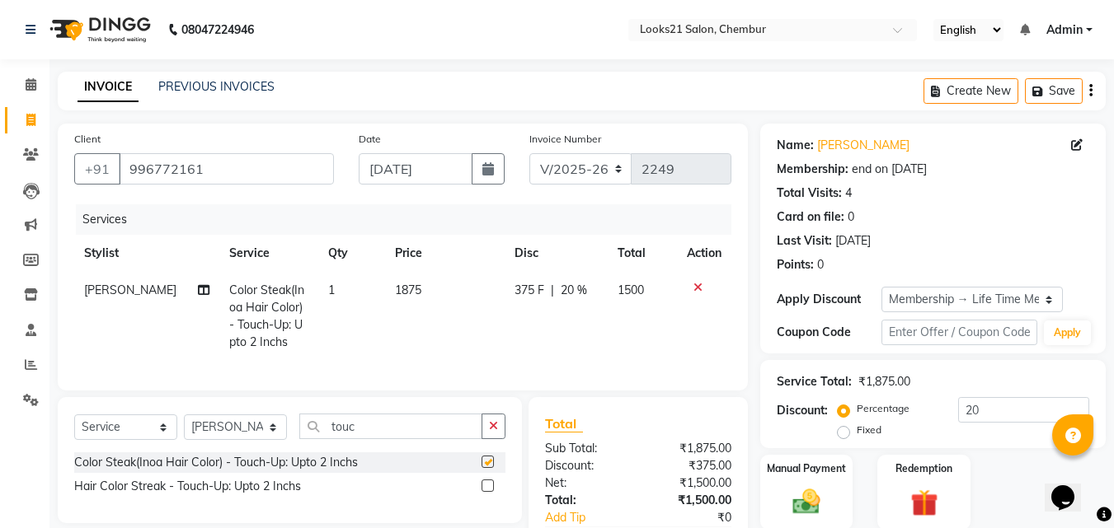
checkbox input "false"
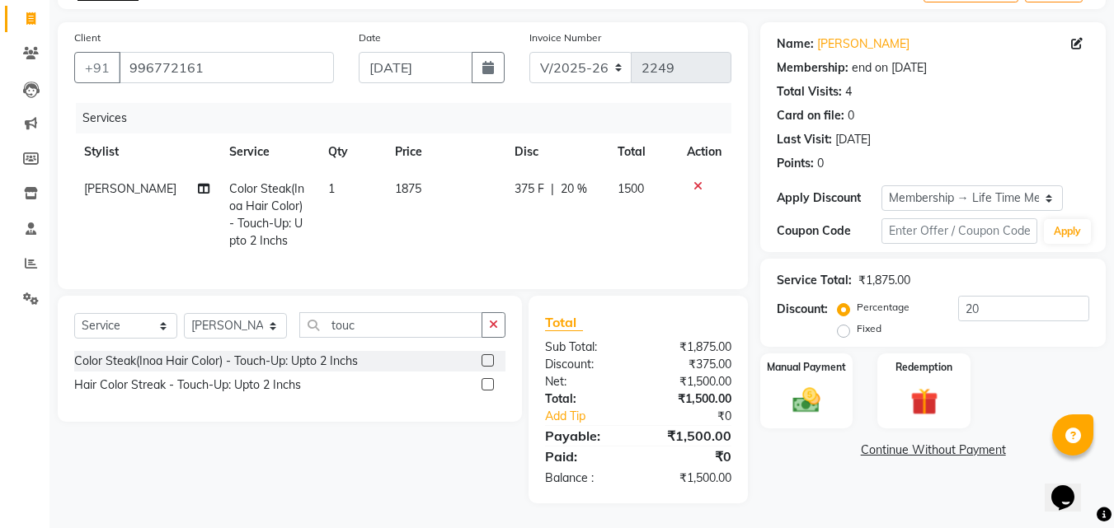
scroll to position [114, 0]
click at [804, 390] on img at bounding box center [806, 400] width 46 height 33
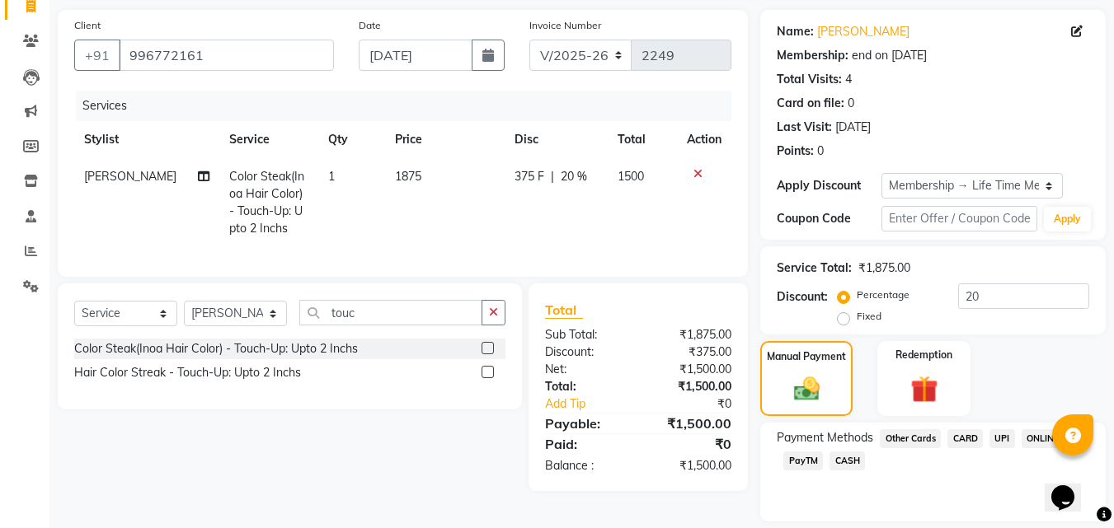
click at [841, 462] on span "CASH" at bounding box center [846, 461] width 35 height 19
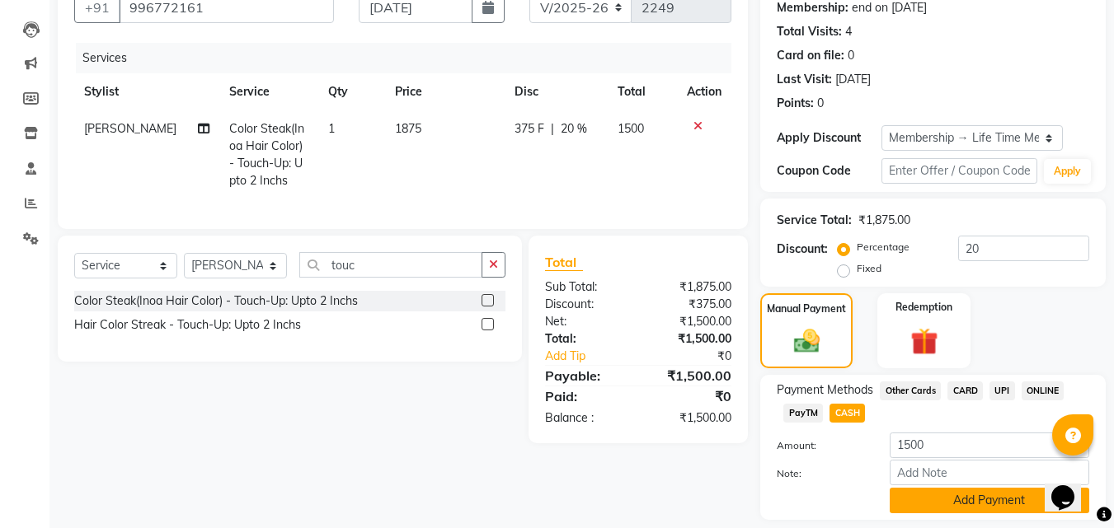
scroll to position [212, 0]
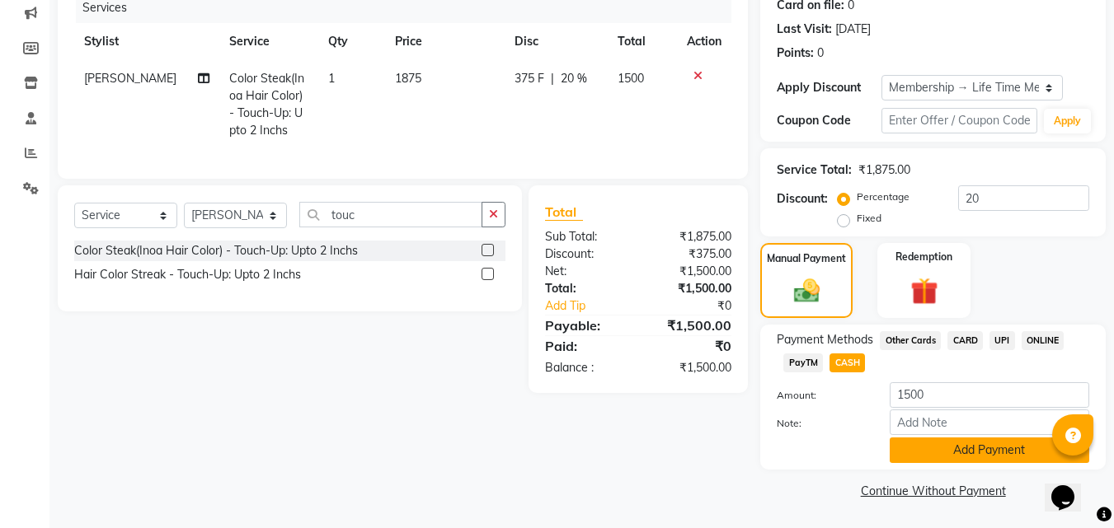
click at [952, 446] on button "Add Payment" at bounding box center [988, 451] width 199 height 26
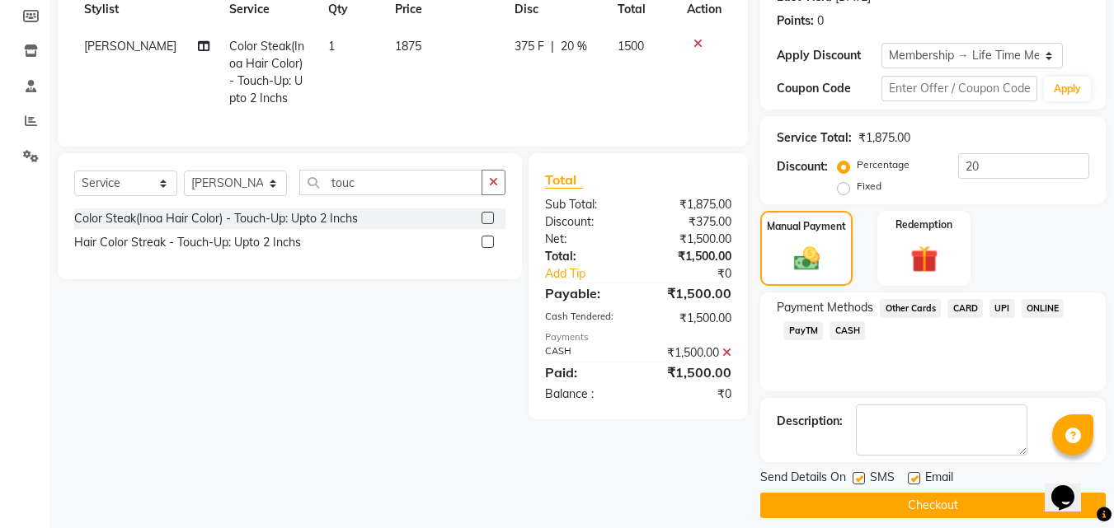
scroll to position [259, 0]
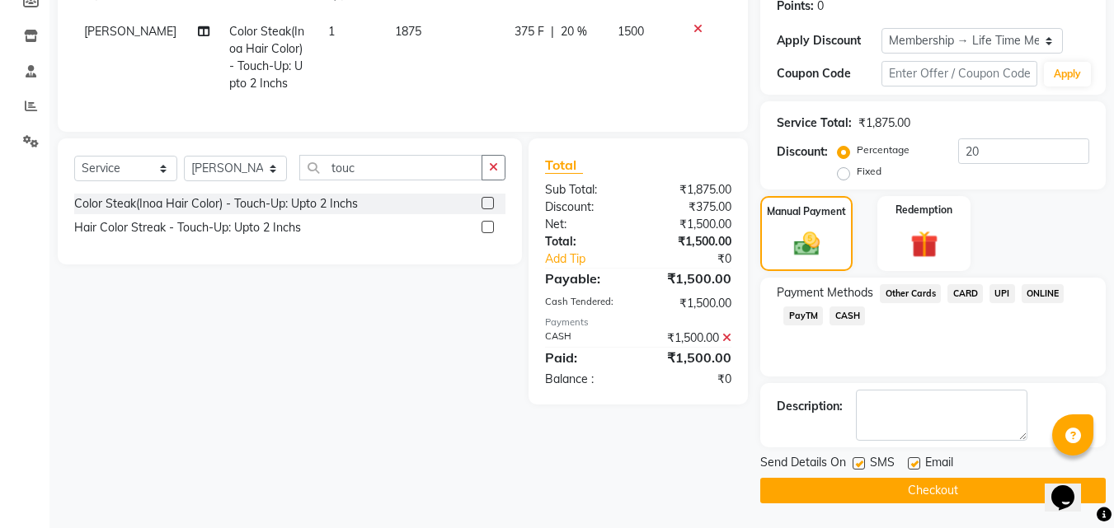
click at [844, 315] on span "CASH" at bounding box center [846, 316] width 35 height 19
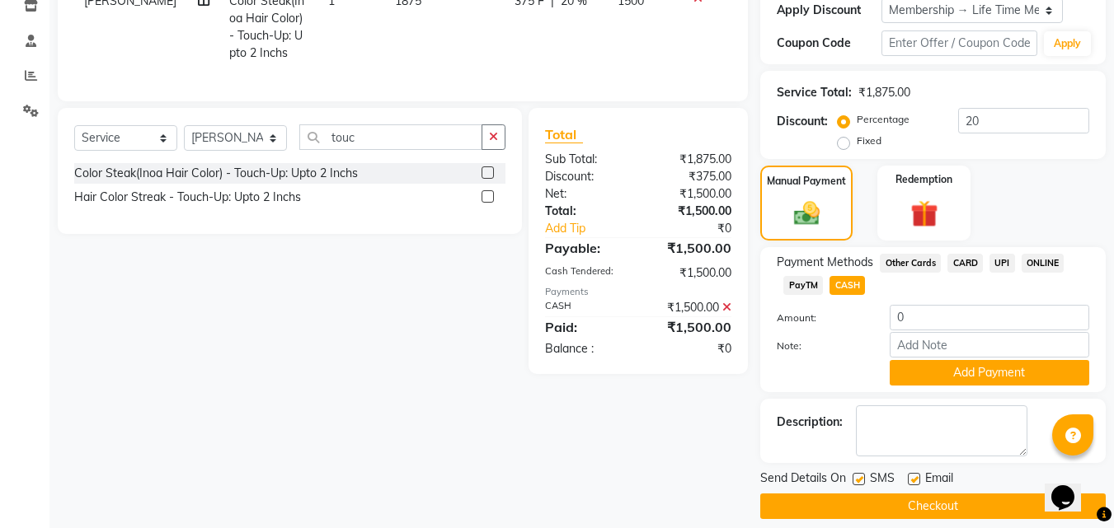
scroll to position [305, 0]
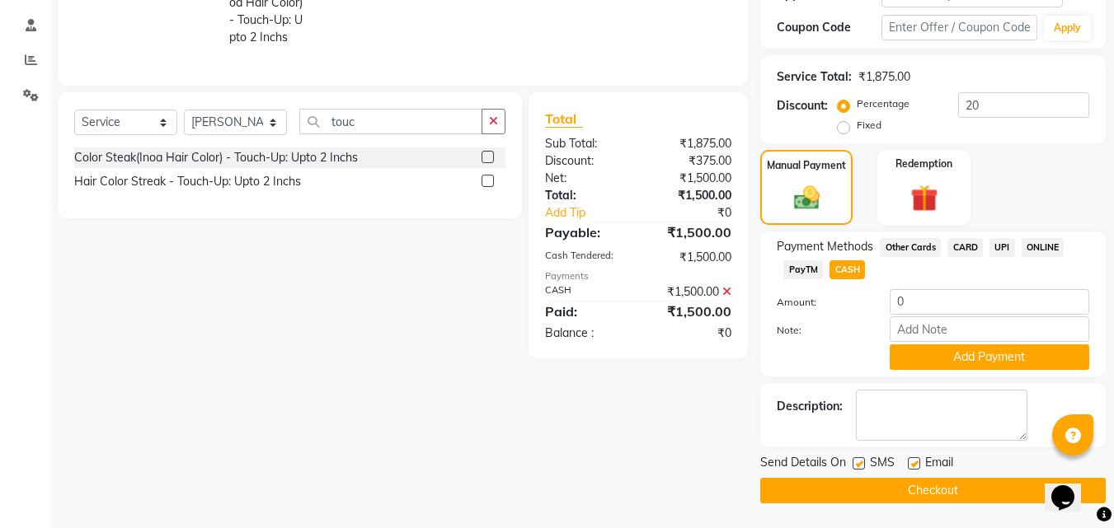
click at [890, 489] on button "Checkout" at bounding box center [932, 491] width 345 height 26
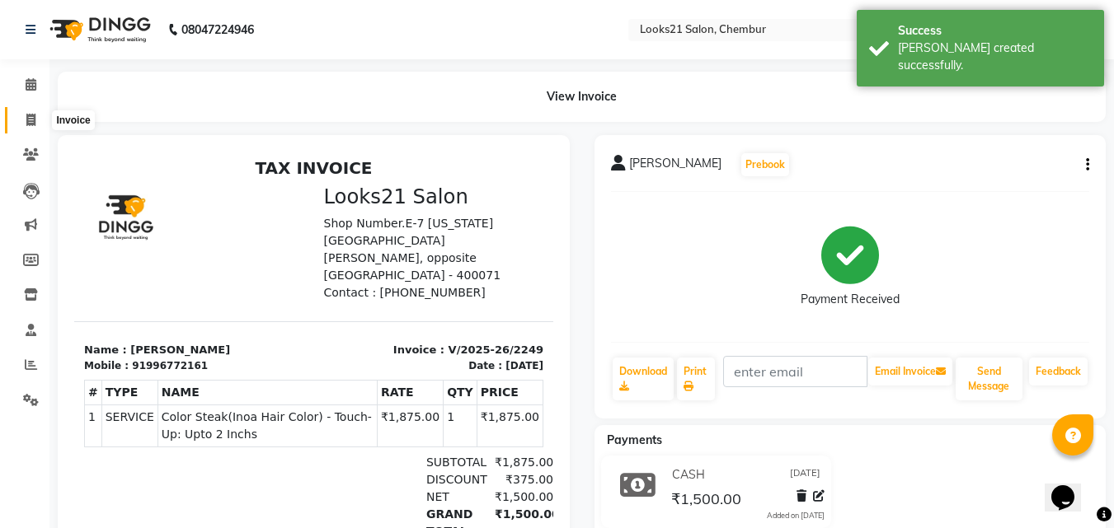
click at [27, 125] on icon at bounding box center [30, 120] width 9 height 12
select select "service"
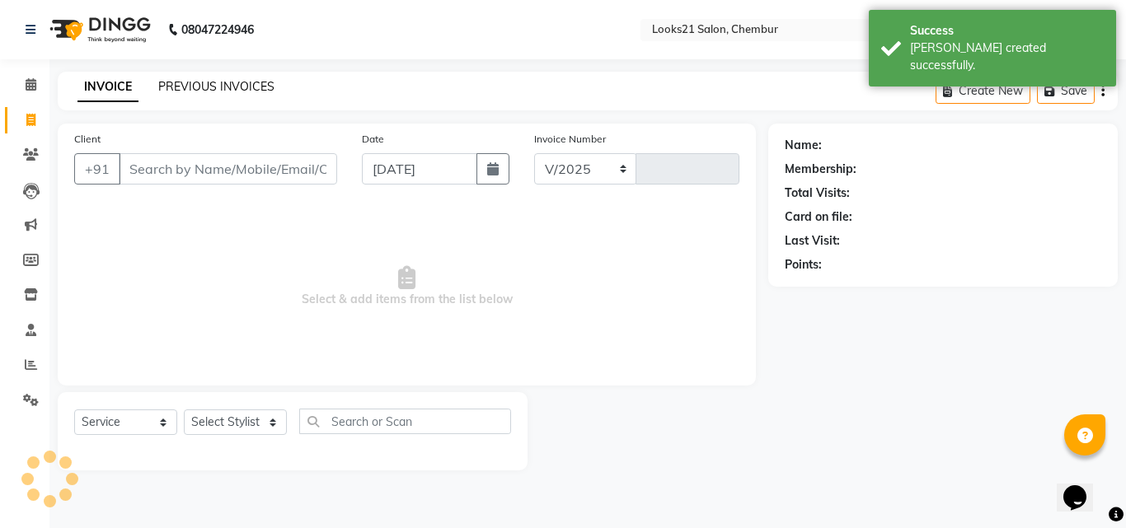
click at [181, 86] on link "PREVIOUS INVOICES" at bounding box center [216, 86] width 116 height 15
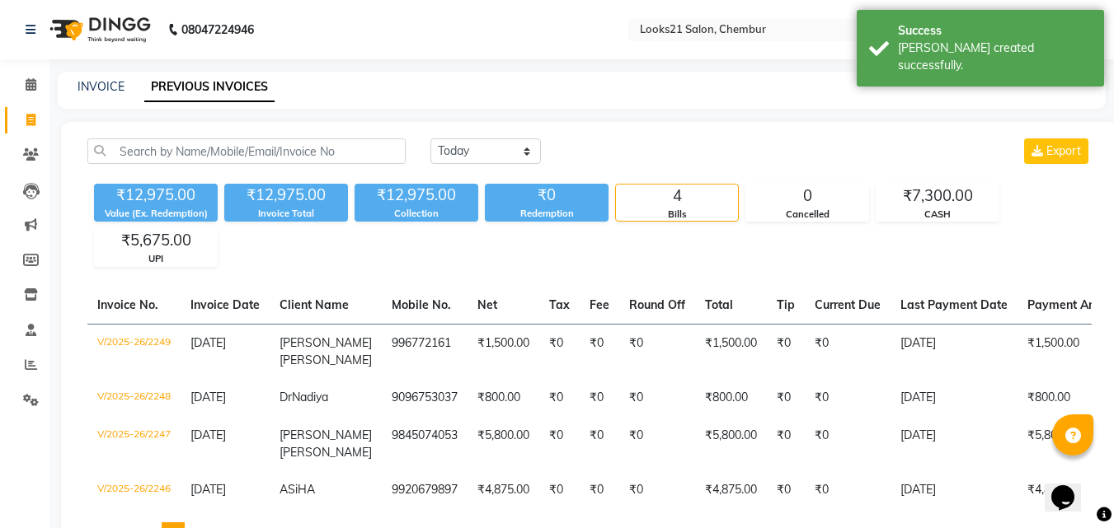
scroll to position [82, 0]
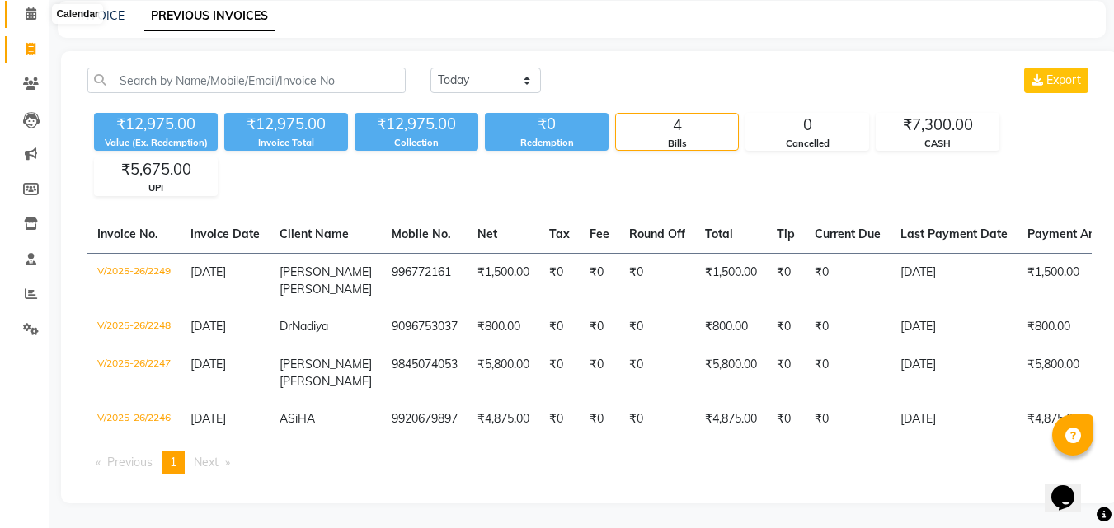
click at [35, 12] on span at bounding box center [30, 14] width 29 height 19
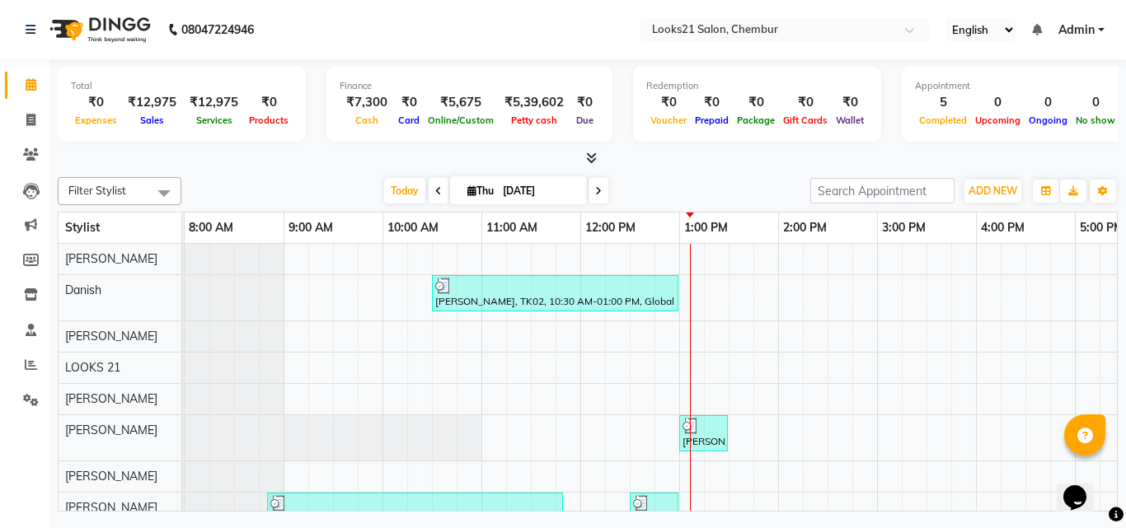
click at [35, 73] on link "Calendar" at bounding box center [25, 85] width 40 height 27
click at [28, 75] on link "Calendar" at bounding box center [25, 85] width 40 height 27
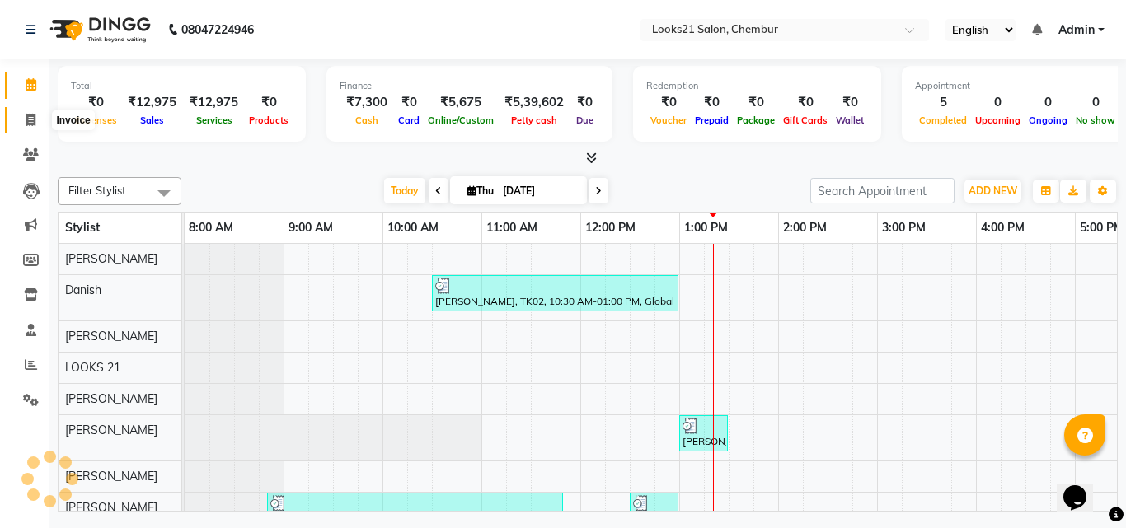
click at [30, 117] on icon at bounding box center [30, 120] width 9 height 12
select select "service"
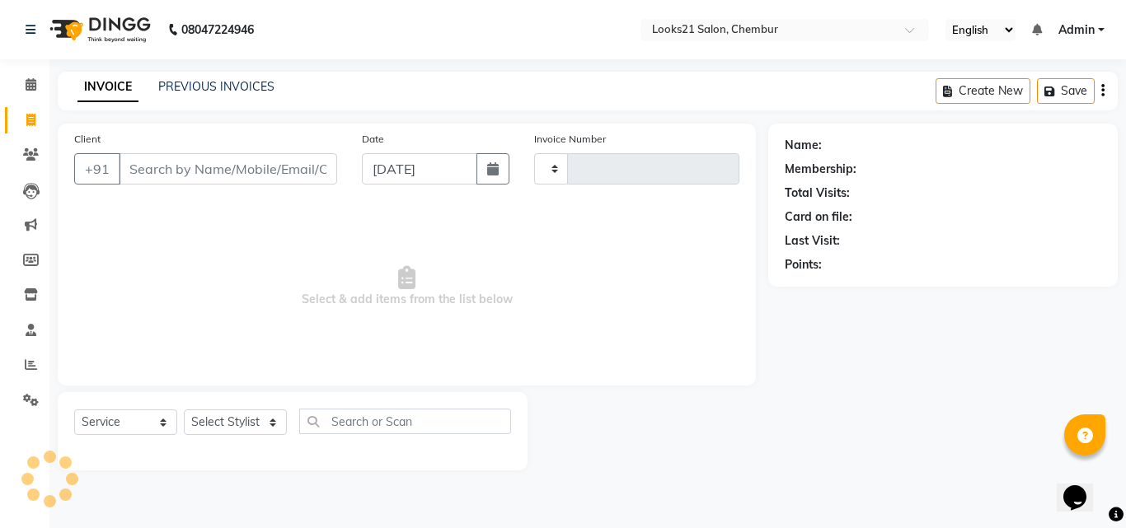
type input "2250"
select select "844"
click at [191, 164] on input "Client" at bounding box center [228, 168] width 218 height 31
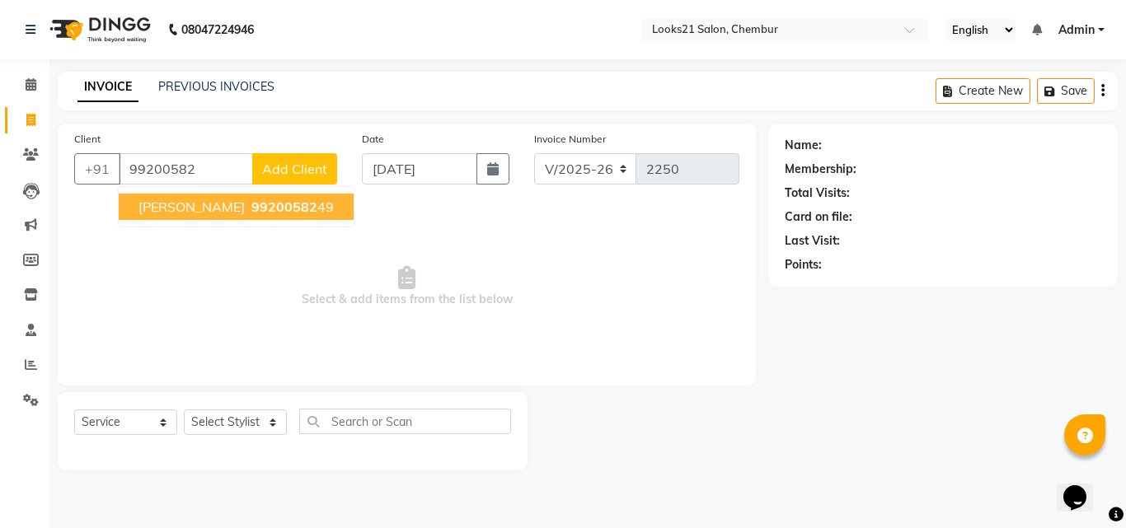
click at [223, 214] on span "Vikram Chawla" at bounding box center [191, 207] width 106 height 16
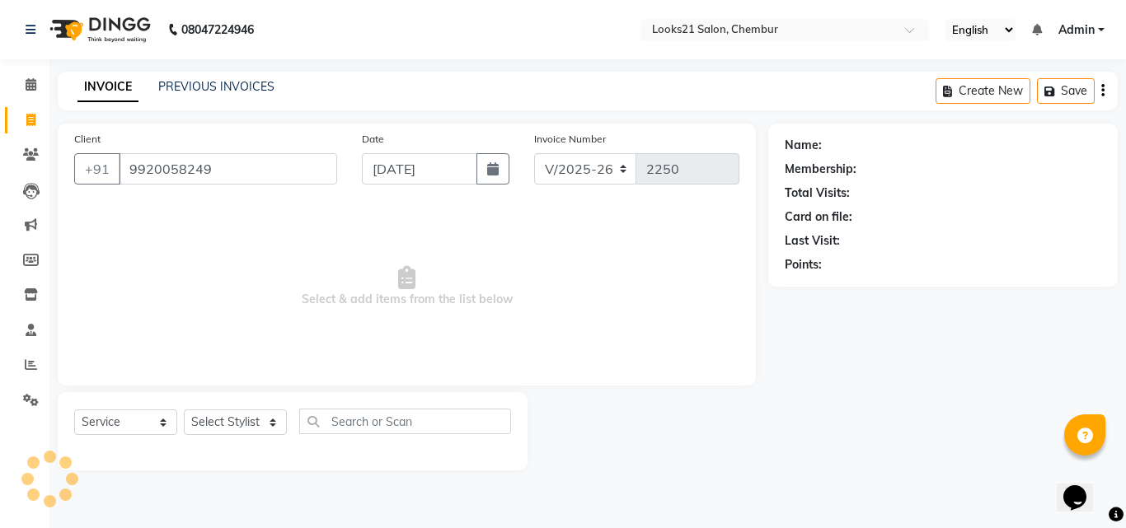
type input "9920058249"
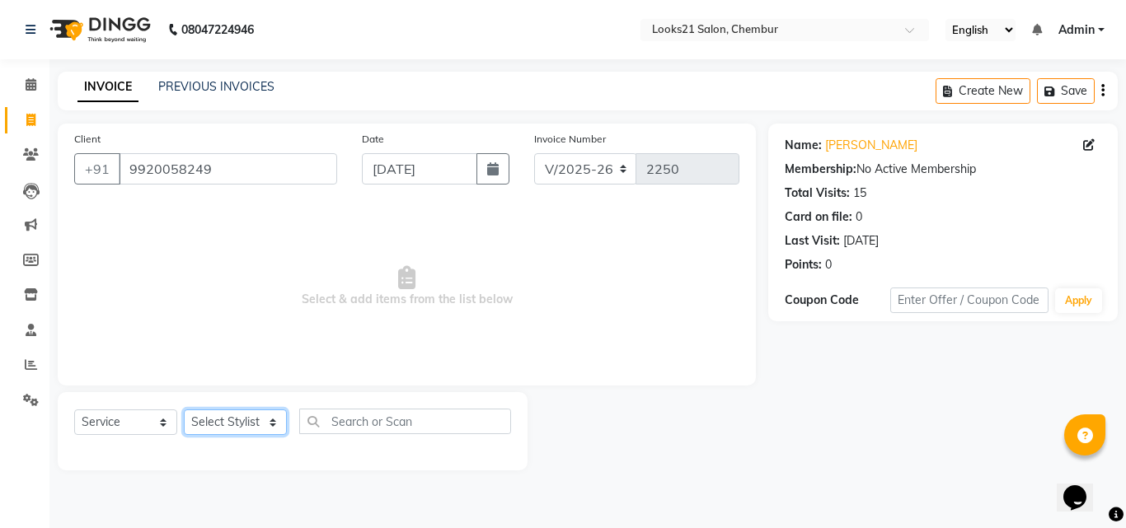
click at [189, 427] on select "Select Stylist Anwar Danish Janardhan LOOKS 21 sabiya khan Samiksha Shakil Shar…" at bounding box center [235, 423] width 103 height 26
click at [384, 350] on span "Select & add items from the list below" at bounding box center [406, 286] width 665 height 165
click at [218, 417] on select "Select Stylist Anwar Danish Janardhan LOOKS 21 sabiya khan Samiksha Shakil Shar…" at bounding box center [235, 423] width 103 height 26
select select "13889"
click at [184, 410] on select "Select Stylist Anwar Danish Janardhan LOOKS 21 sabiya khan Samiksha Shakil Shar…" at bounding box center [235, 423] width 103 height 26
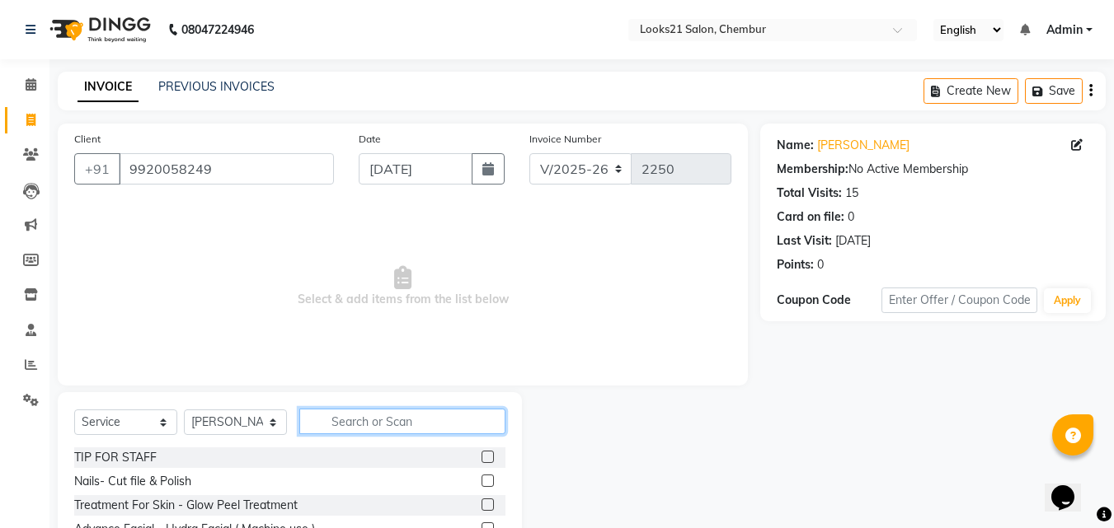
click at [387, 415] on input "text" at bounding box center [402, 422] width 206 height 26
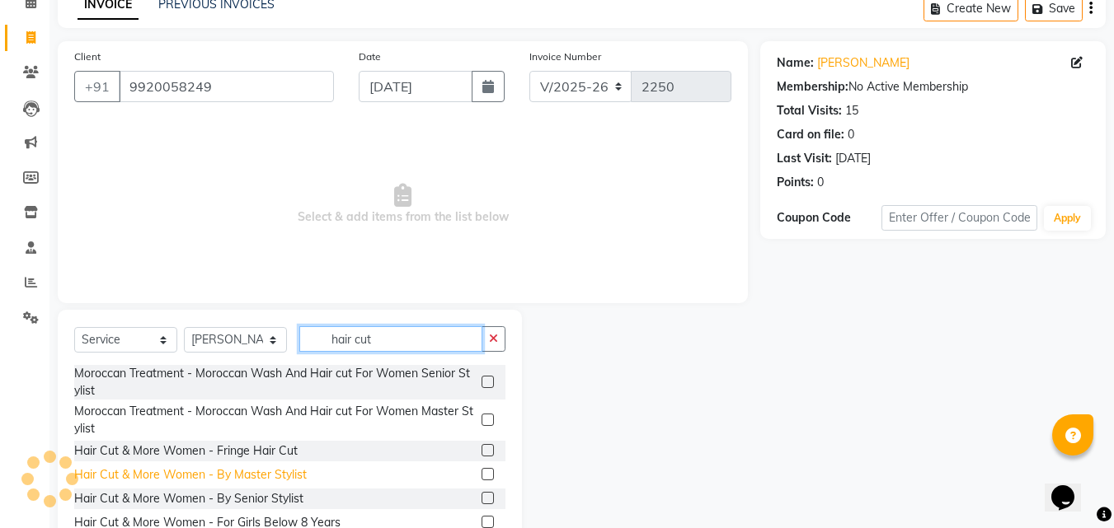
type input "hair cut"
click at [272, 480] on div "Hair Cut & More Women - By Master Stylist" at bounding box center [190, 475] width 232 height 17
checkbox input "false"
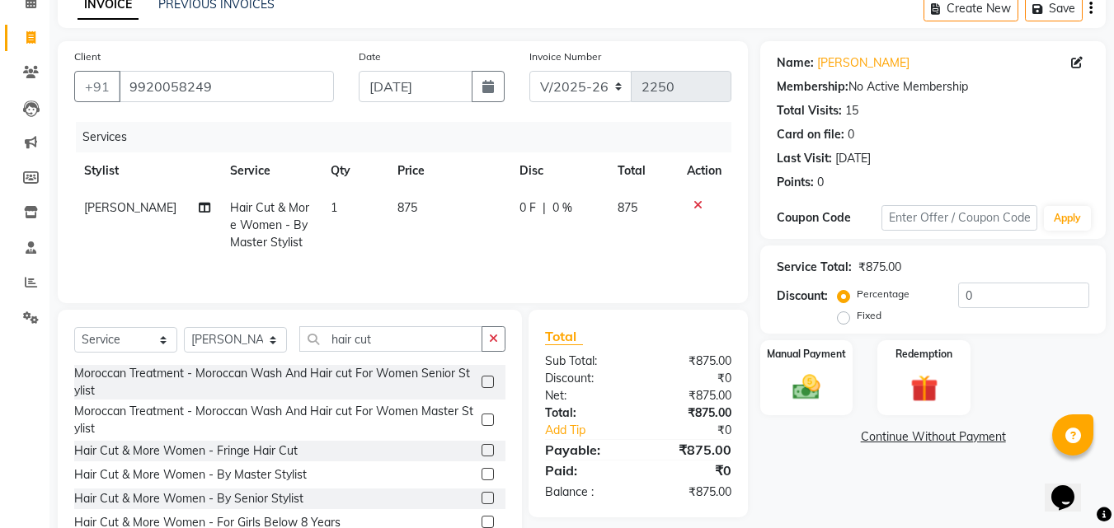
click at [696, 208] on icon at bounding box center [697, 205] width 9 height 12
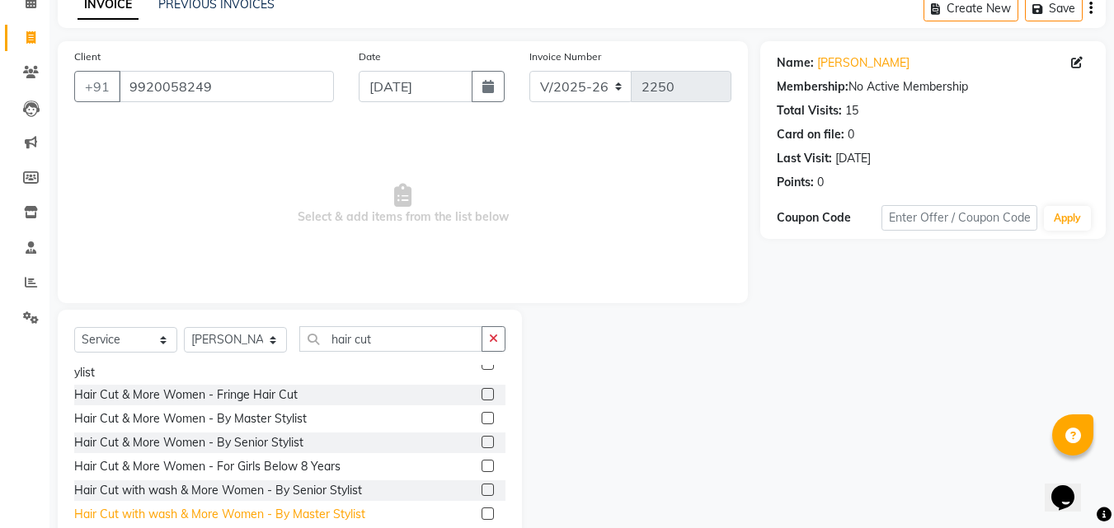
scroll to position [165, 0]
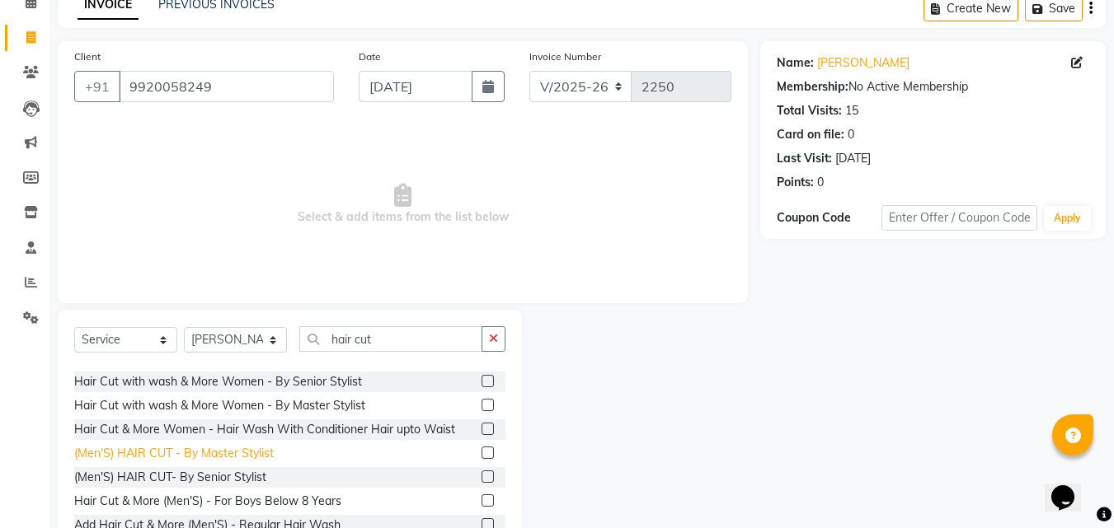
click at [186, 449] on div "(Men'S) HAIR CUT - By Master Stylist" at bounding box center [173, 453] width 199 height 17
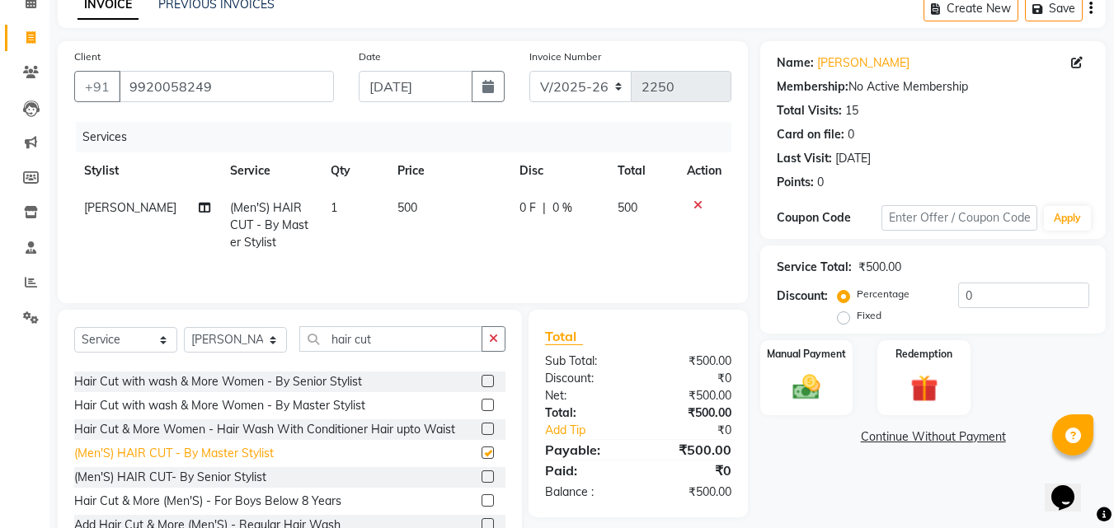
checkbox input "false"
drag, startPoint x: 402, startPoint y: 334, endPoint x: 323, endPoint y: 336, distance: 79.2
click at [337, 336] on input "hair cut" at bounding box center [390, 339] width 183 height 26
type input "h"
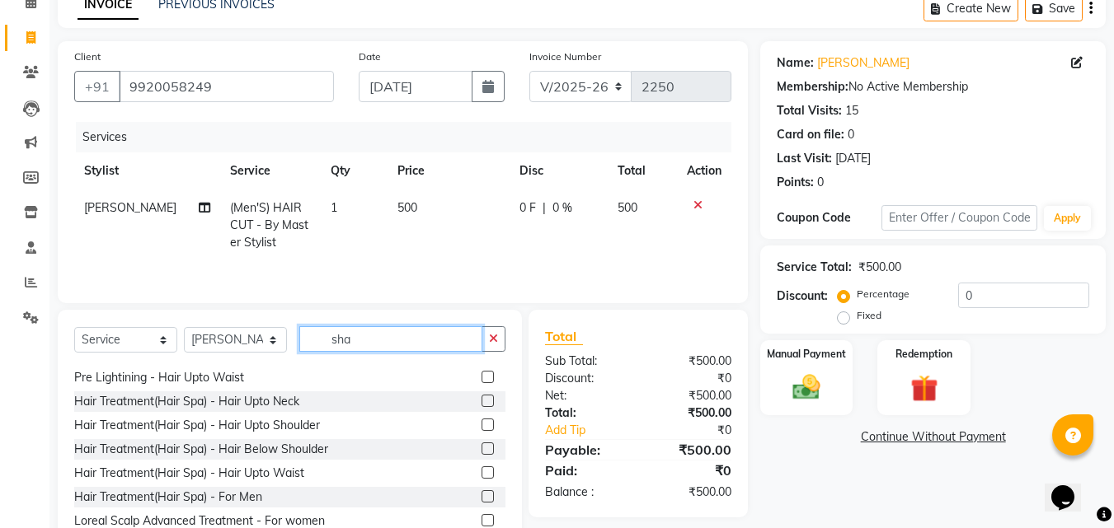
scroll to position [0, 0]
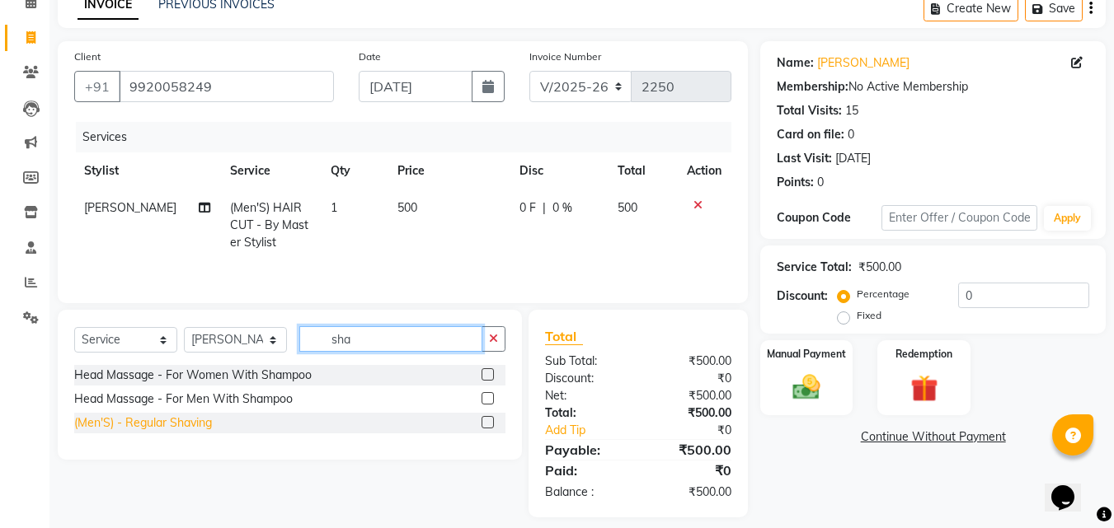
type input "sha"
click at [203, 421] on div "(Men'S) - Regular Shaving" at bounding box center [143, 423] width 138 height 17
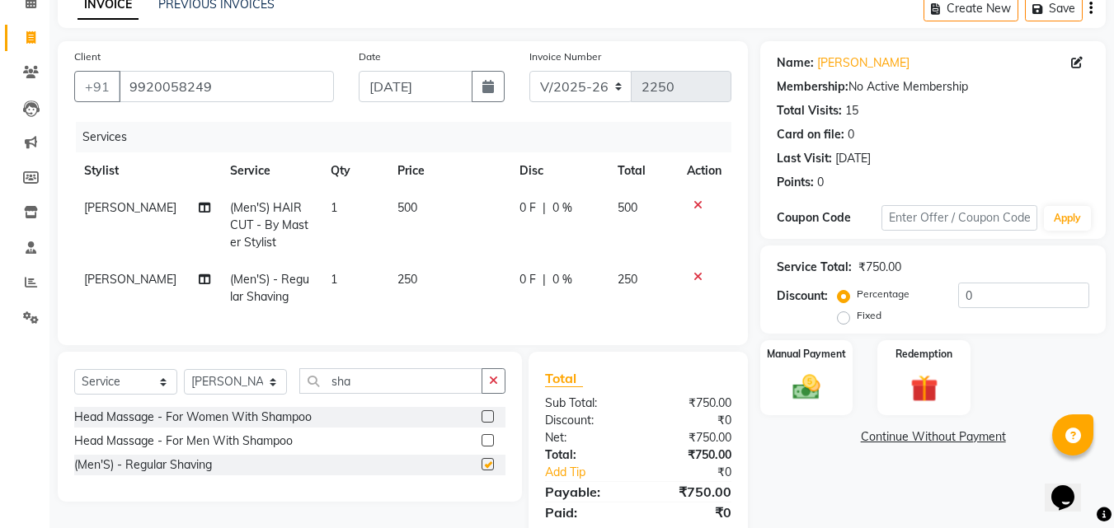
checkbox input "false"
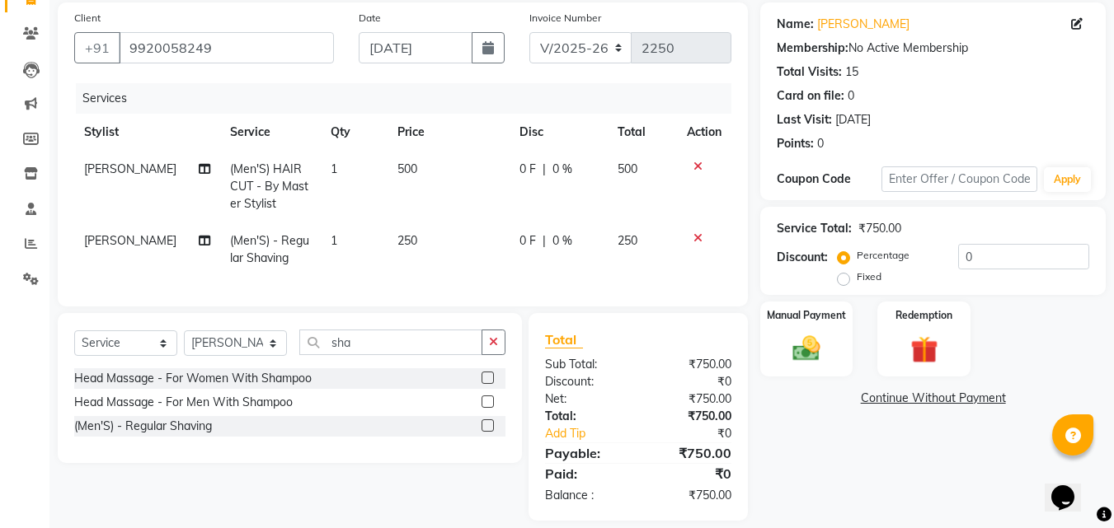
scroll to position [151, 0]
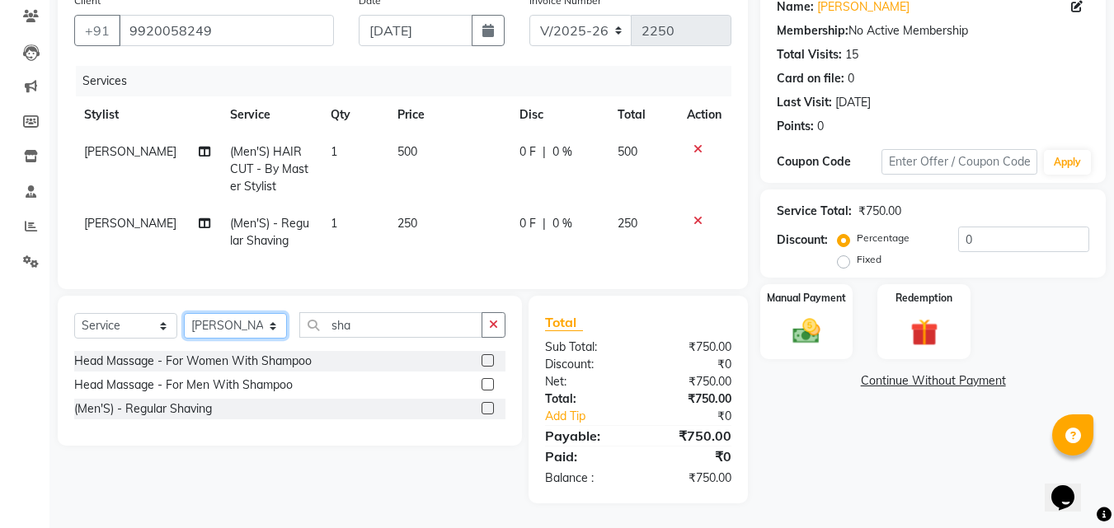
click at [199, 319] on select "Select Stylist Anwar Danish Janardhan LOOKS 21 sabiya khan Samiksha Shakil Shar…" at bounding box center [235, 326] width 103 height 26
click at [90, 322] on select "Select Service Product Membership Package Voucher Prepaid Gift Card" at bounding box center [125, 326] width 103 height 26
click at [74, 313] on select "Select Service Product Membership Package Voucher Prepaid Gift Card" at bounding box center [125, 326] width 103 height 26
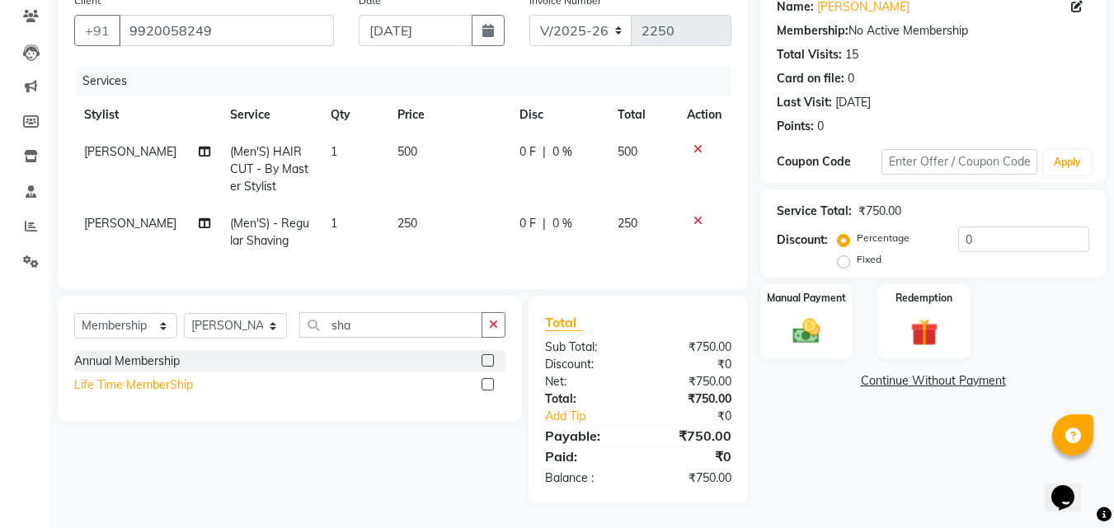
click at [112, 391] on div "Life Time MemberShip" at bounding box center [133, 385] width 119 height 17
select select "select"
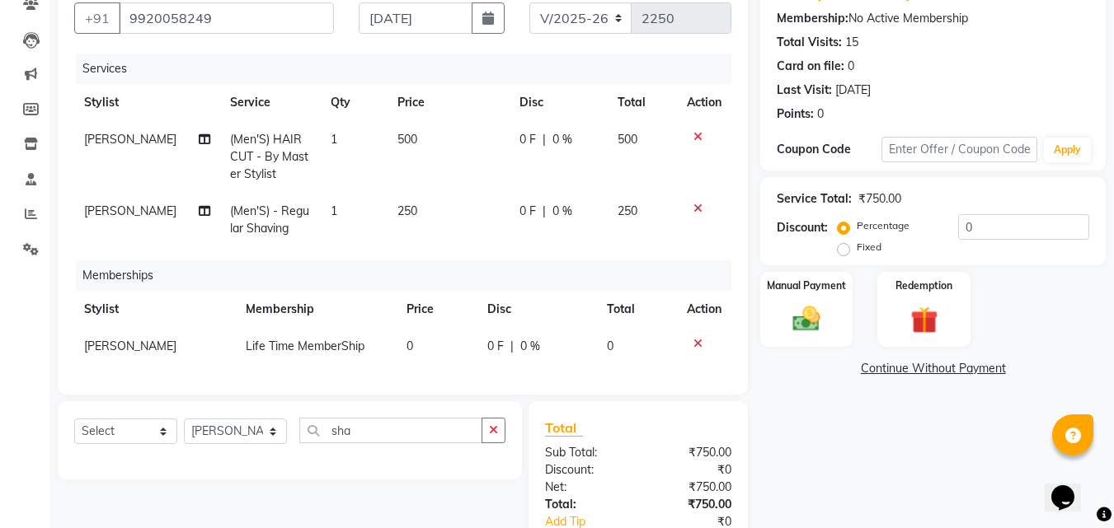
scroll to position [269, 0]
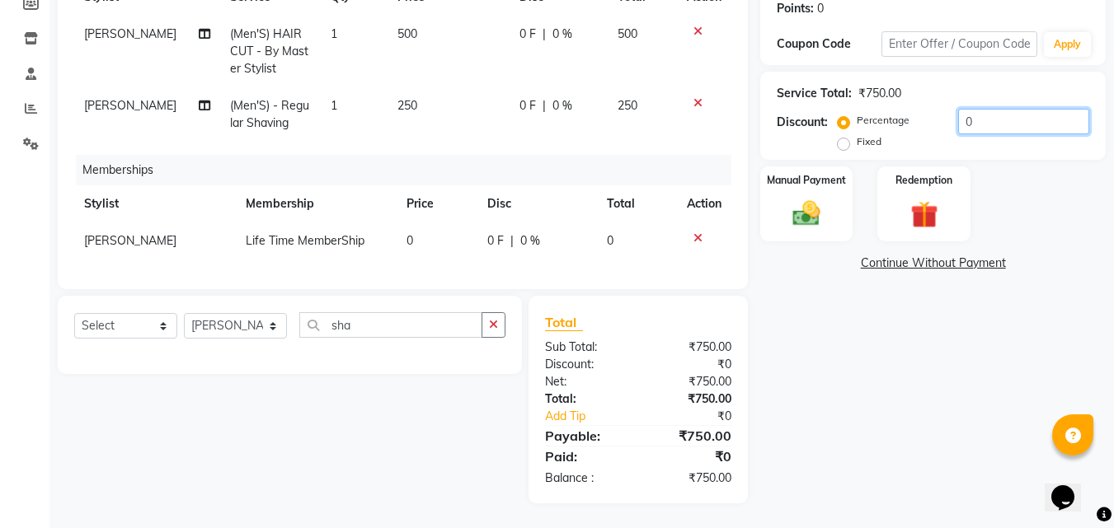
drag, startPoint x: 1004, startPoint y: 109, endPoint x: 782, endPoint y: 114, distance: 221.8
click at [782, 114] on div "Discount: Percentage Fixed 0" at bounding box center [933, 131] width 312 height 45
type input "20"
click at [810, 197] on img at bounding box center [806, 213] width 46 height 33
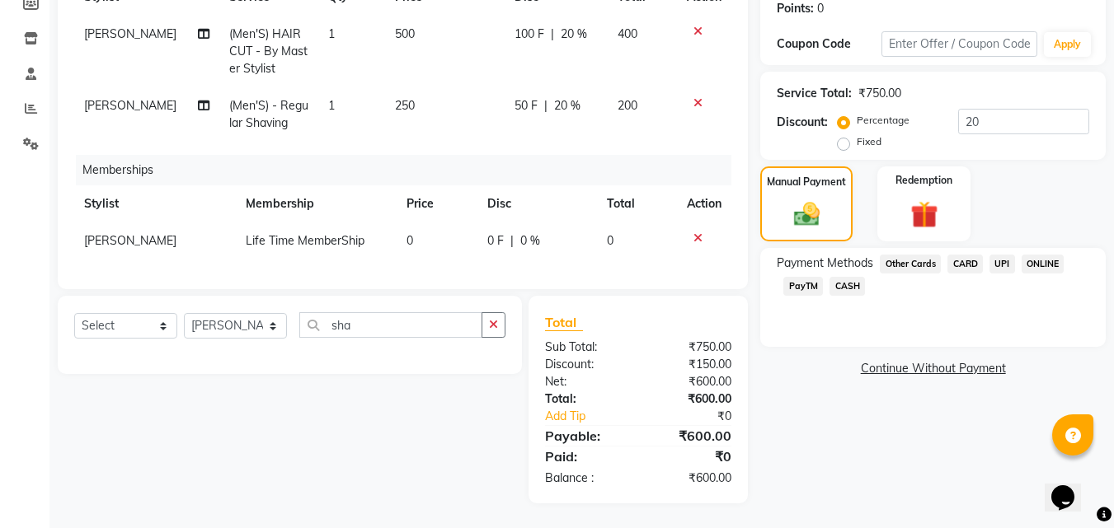
drag, startPoint x: 963, startPoint y: 245, endPoint x: 978, endPoint y: 276, distance: 35.0
click at [963, 255] on span "CARD" at bounding box center [964, 264] width 35 height 19
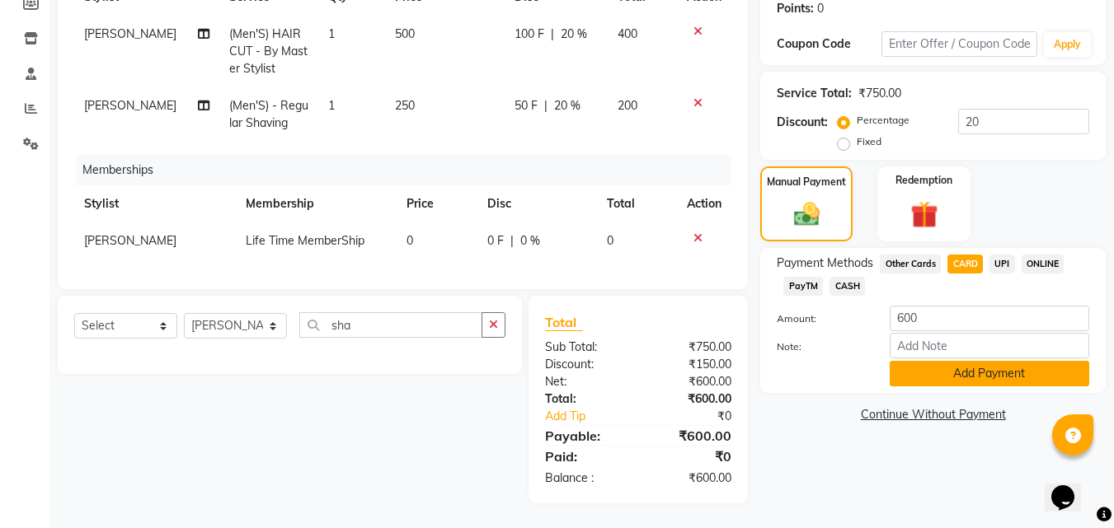
click at [1008, 366] on button "Add Payment" at bounding box center [988, 374] width 199 height 26
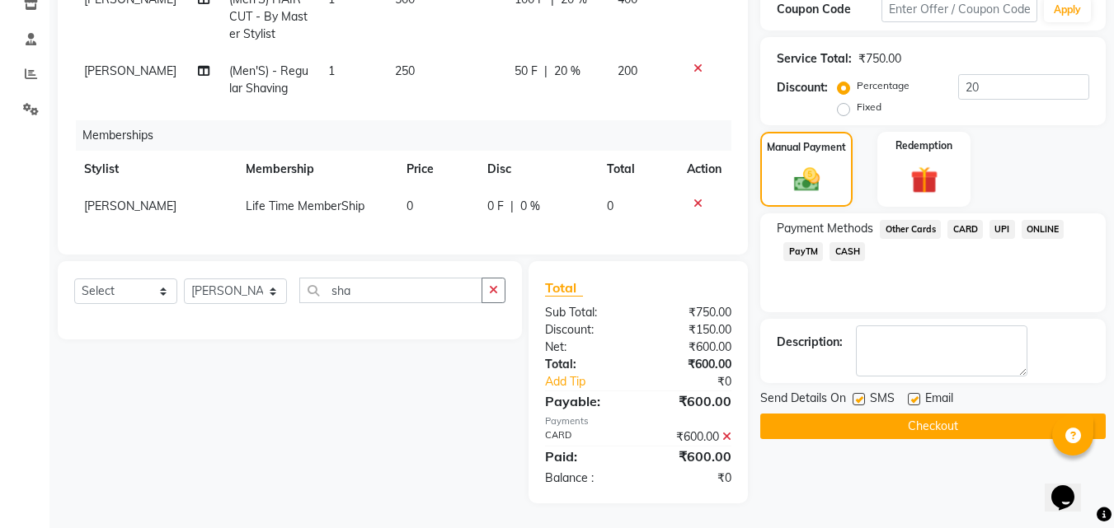
scroll to position [303, 0]
click at [1019, 414] on button "Checkout" at bounding box center [932, 427] width 345 height 26
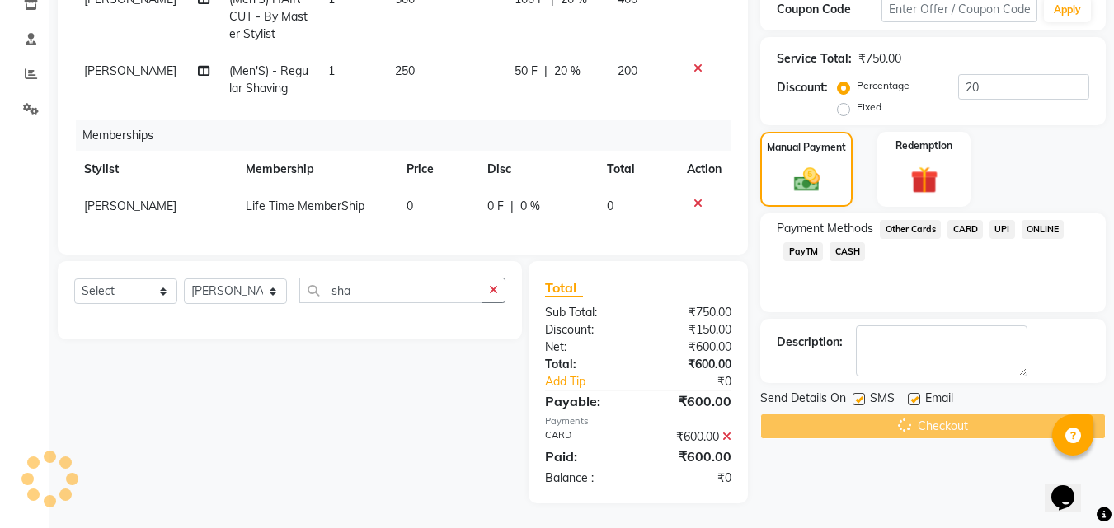
scroll to position [40, 0]
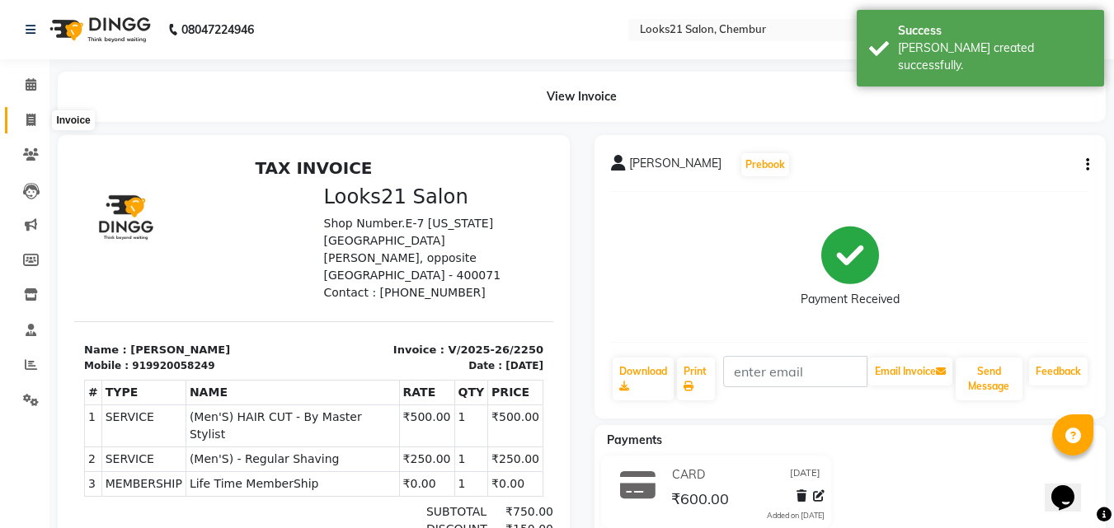
click at [19, 116] on span at bounding box center [30, 120] width 29 height 19
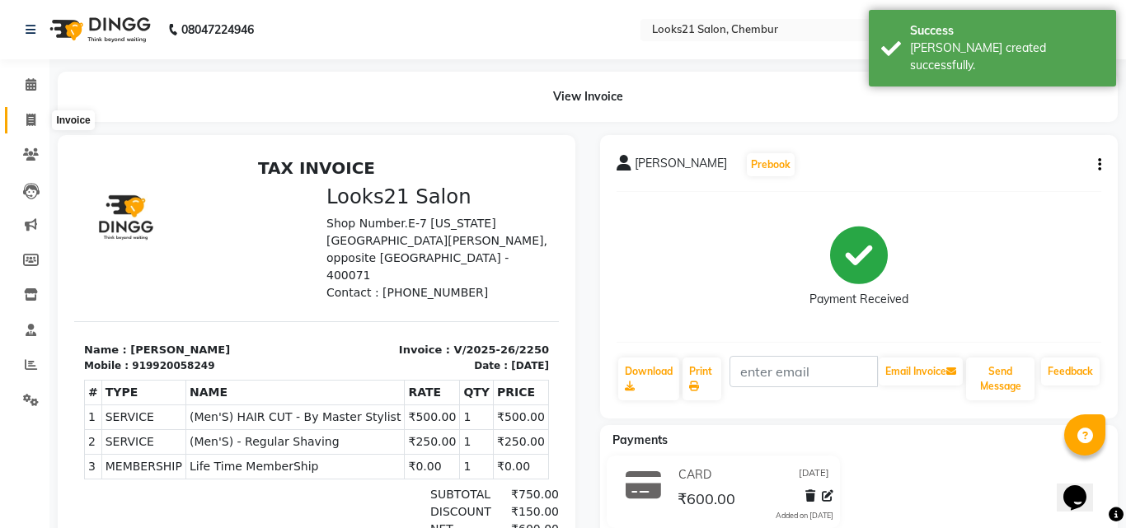
select select "service"
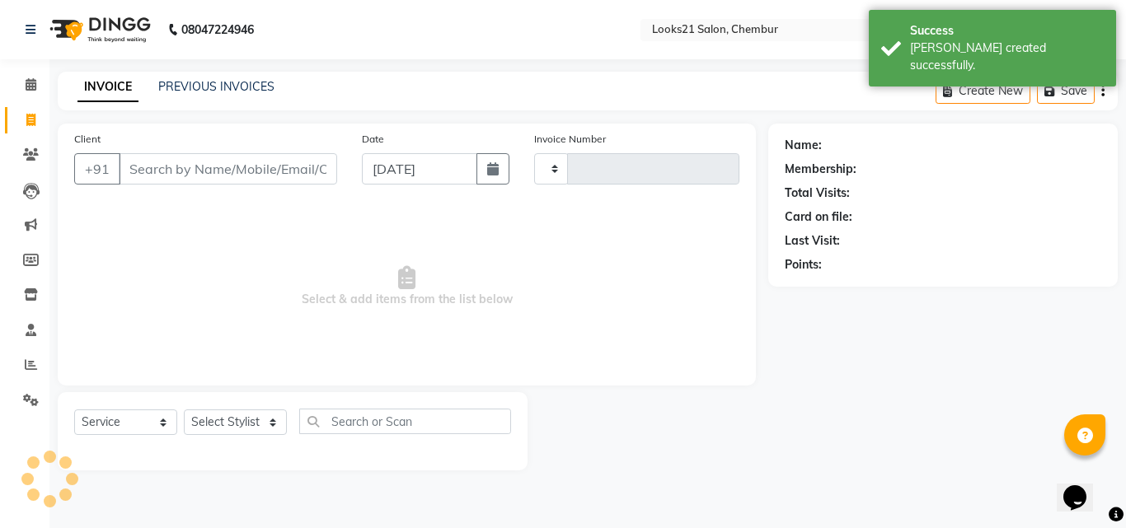
click at [165, 155] on input "Client" at bounding box center [228, 168] width 218 height 31
type input "2251"
select select "844"
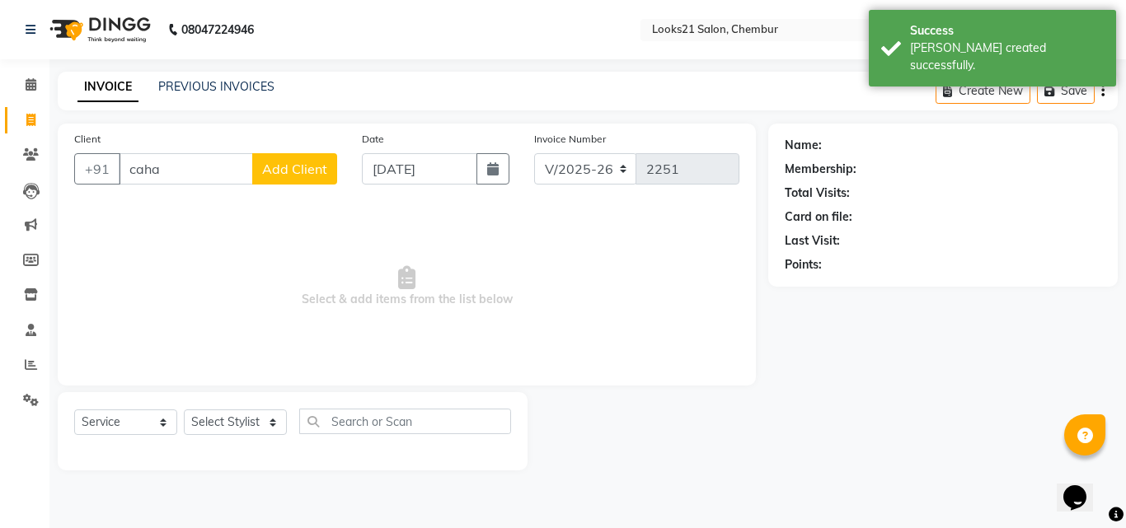
type input "cahat"
drag, startPoint x: 228, startPoint y: 176, endPoint x: 45, endPoint y: 164, distance: 182.5
click at [54, 170] on div "Client +91 cahat Add Client Date 04-09-2025 Invoice Number V/2025 V/2025-26 225…" at bounding box center [406, 297] width 723 height 347
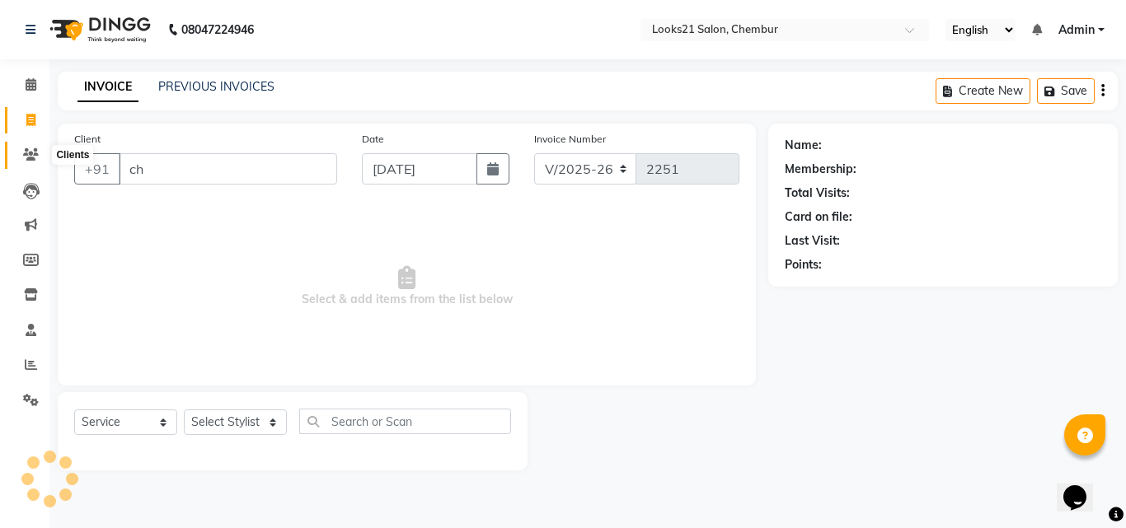
type input "c"
type input "meenak"
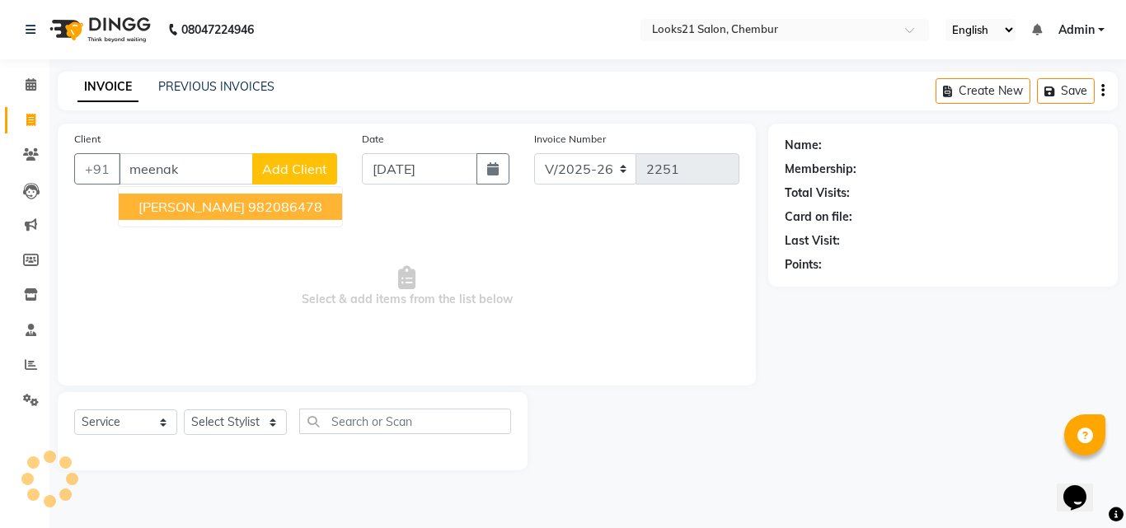
drag, startPoint x: 210, startPoint y: 169, endPoint x: 0, endPoint y: 154, distance: 210.7
click at [0, 155] on app-home "08047224946 Select Location × Looks21 Salon, Chembur English ENGLISH Español ال…" at bounding box center [563, 247] width 1126 height 495
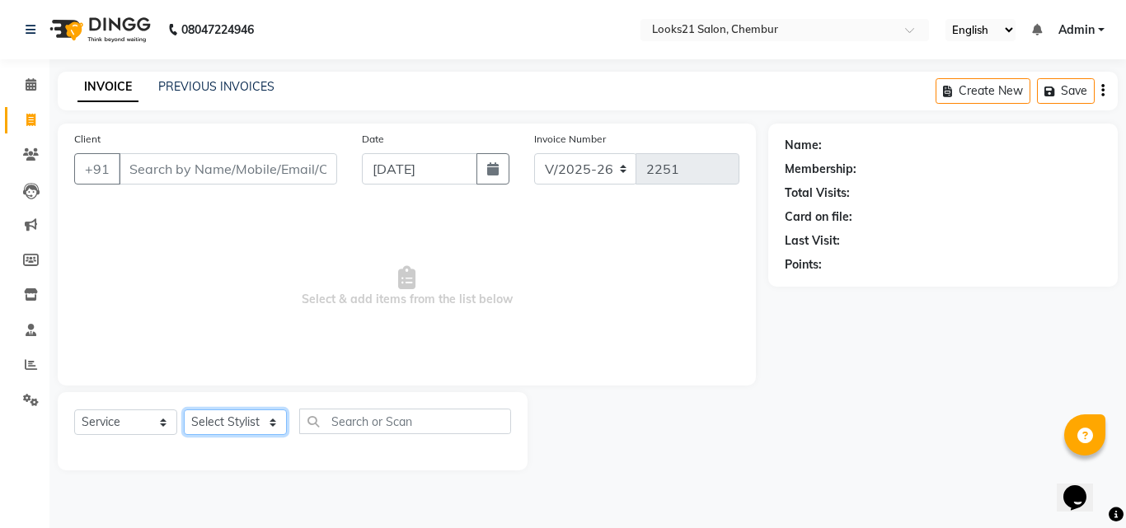
click at [218, 415] on select "Select Stylist Anwar Danish Janardhan LOOKS 21 sabiya khan Samiksha Shakil Shar…" at bounding box center [235, 423] width 103 height 26
select select "13884"
click at [184, 410] on select "Select Stylist Anwar Danish Janardhan LOOKS 21 sabiya khan Samiksha Shakil Shar…" at bounding box center [235, 423] width 103 height 26
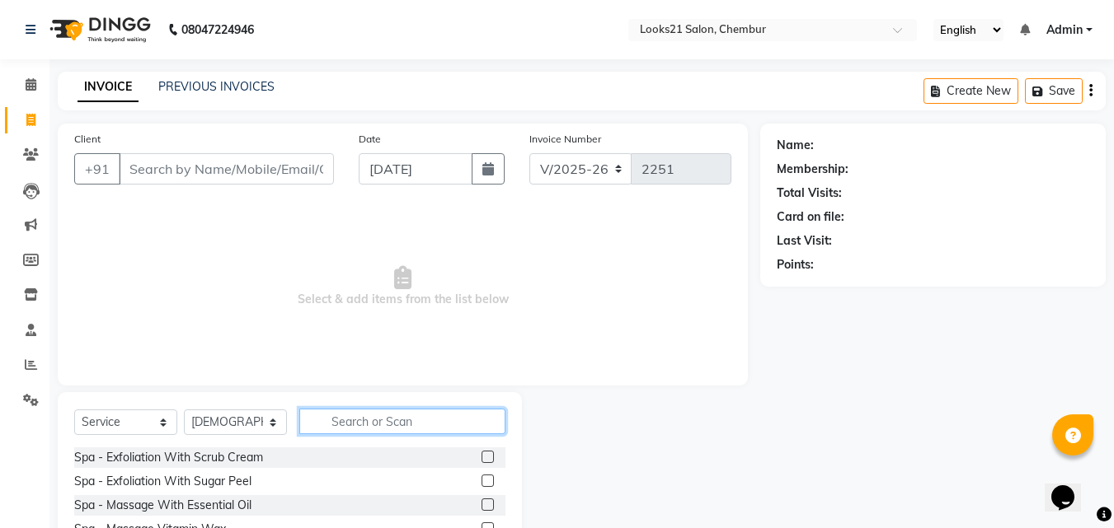
click at [327, 427] on input "text" at bounding box center [402, 422] width 206 height 26
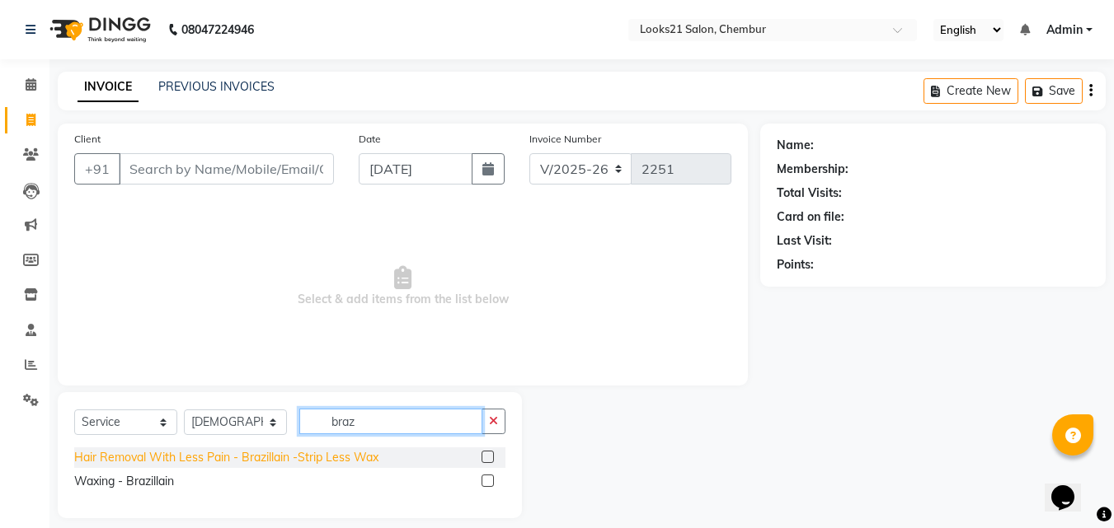
type input "braz"
click at [307, 460] on div "Hair Removal With Less Pain - Brazillain -Strip Less Wax" at bounding box center [226, 457] width 304 height 17
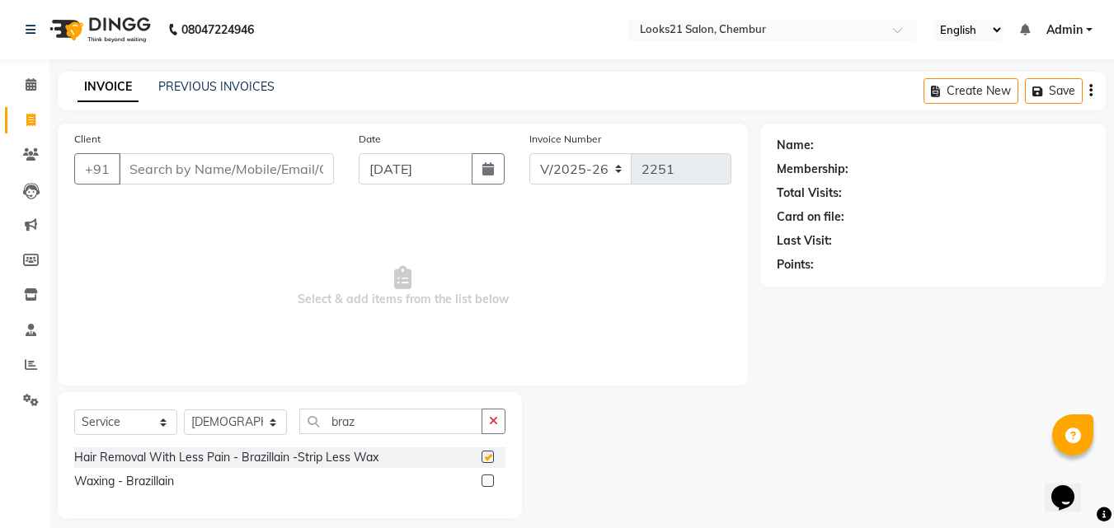
checkbox input "false"
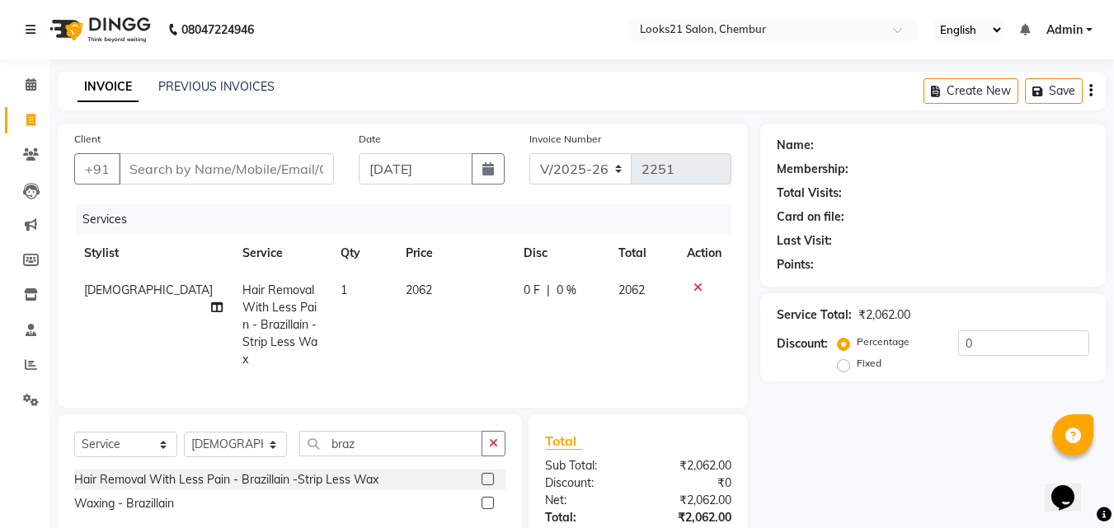
scroll to position [114, 0]
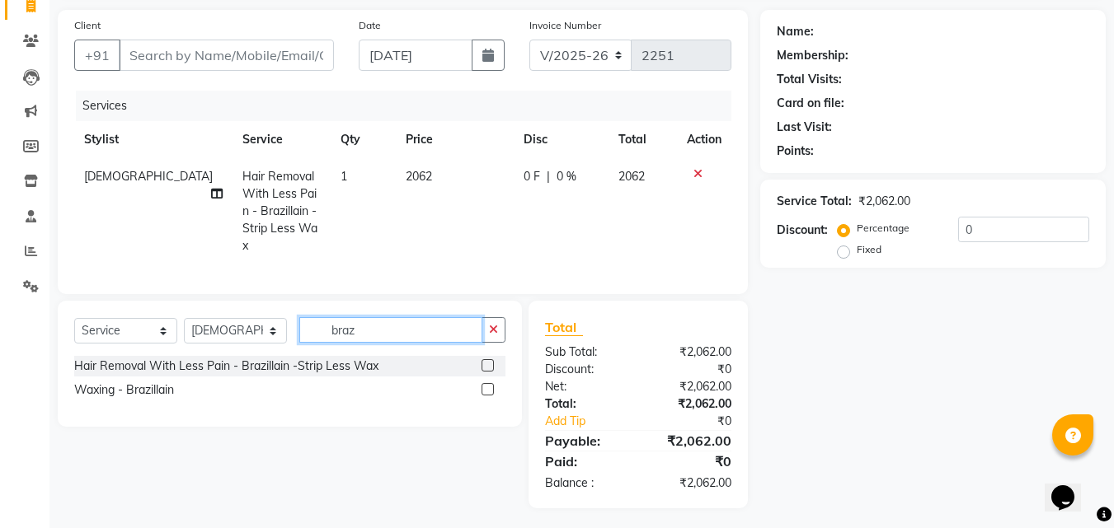
drag, startPoint x: 252, startPoint y: 307, endPoint x: 220, endPoint y: 307, distance: 32.1
click at [220, 307] on div "Select Service Product Membership Package Voucher Prepaid Gift Card Select Styl…" at bounding box center [290, 364] width 464 height 126
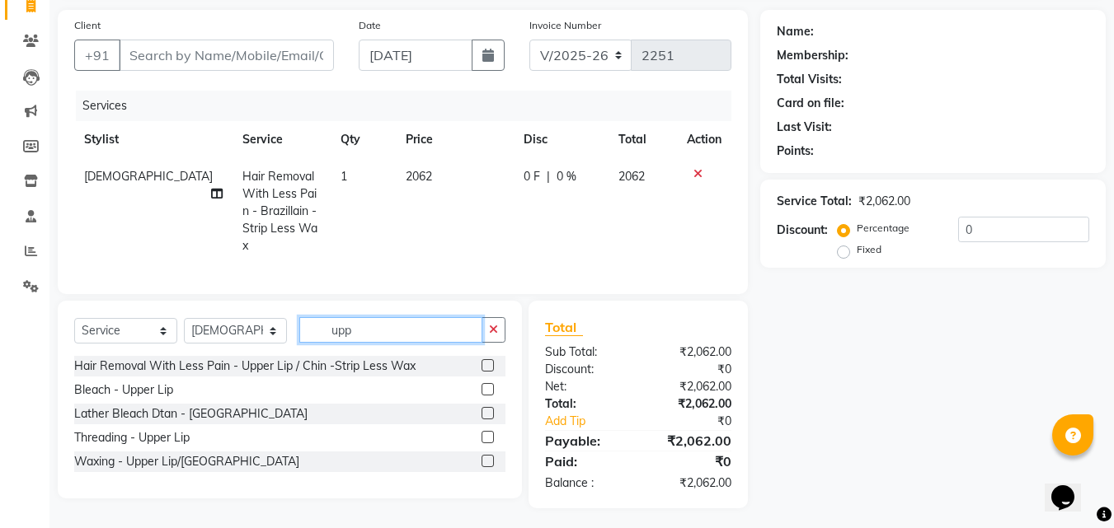
type input "upp"
click at [345, 356] on div "Hair Removal With Less Pain - Upper Lip / Chin -Strip Less Wax" at bounding box center [289, 366] width 431 height 21
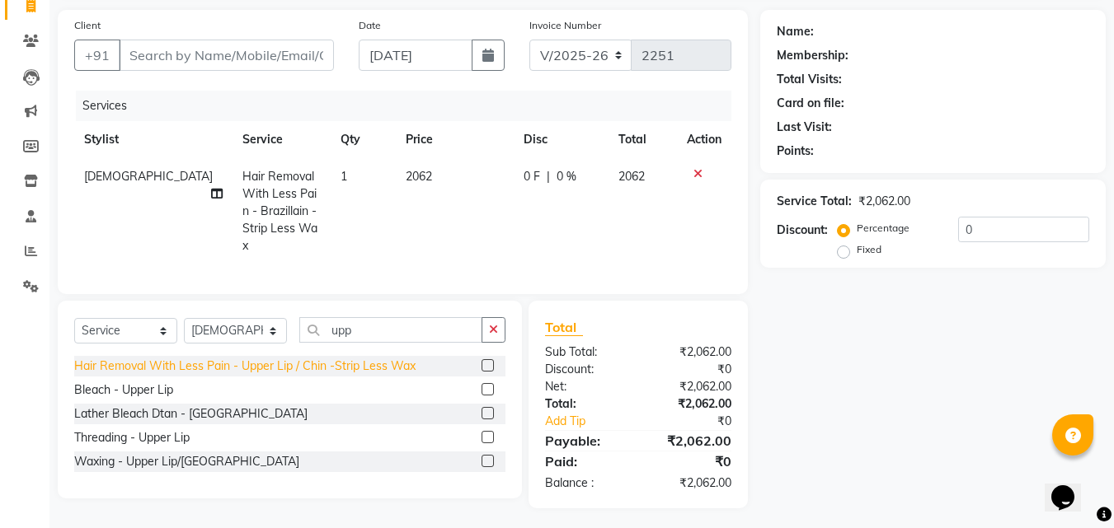
click at [331, 366] on div "Hair Removal With Less Pain - Upper Lip / Chin -Strip Less Wax" at bounding box center [244, 366] width 341 height 17
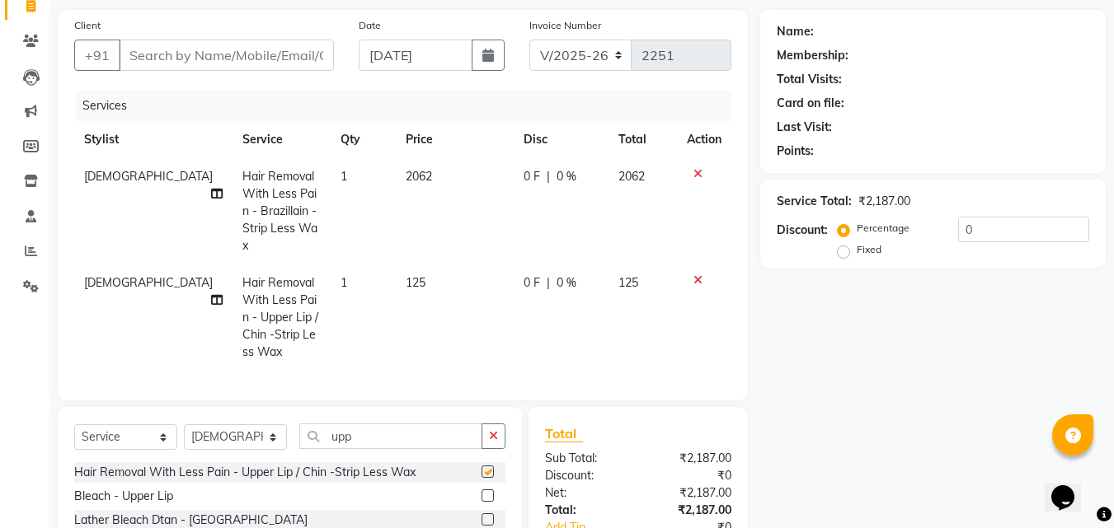
checkbox input "false"
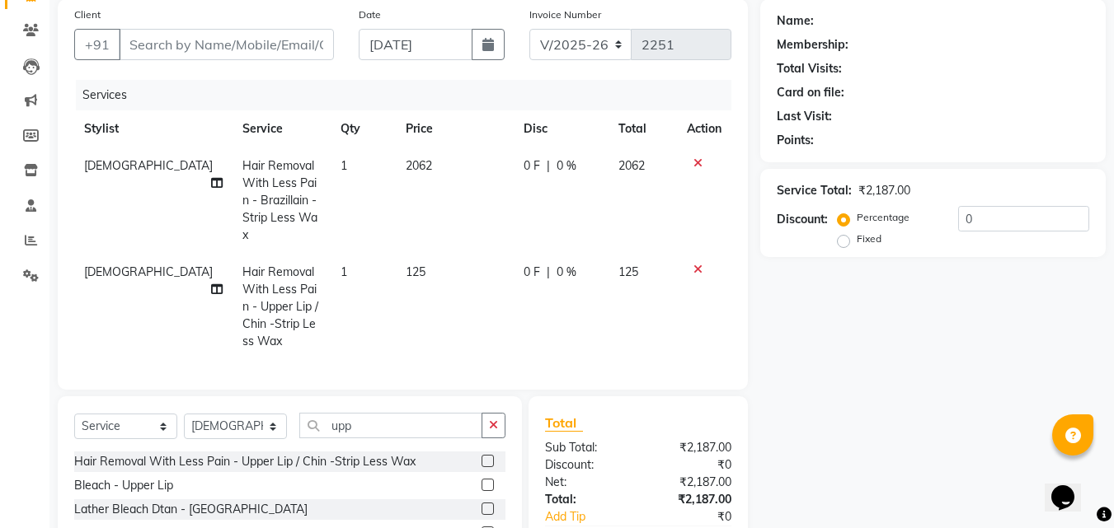
scroll to position [220, 0]
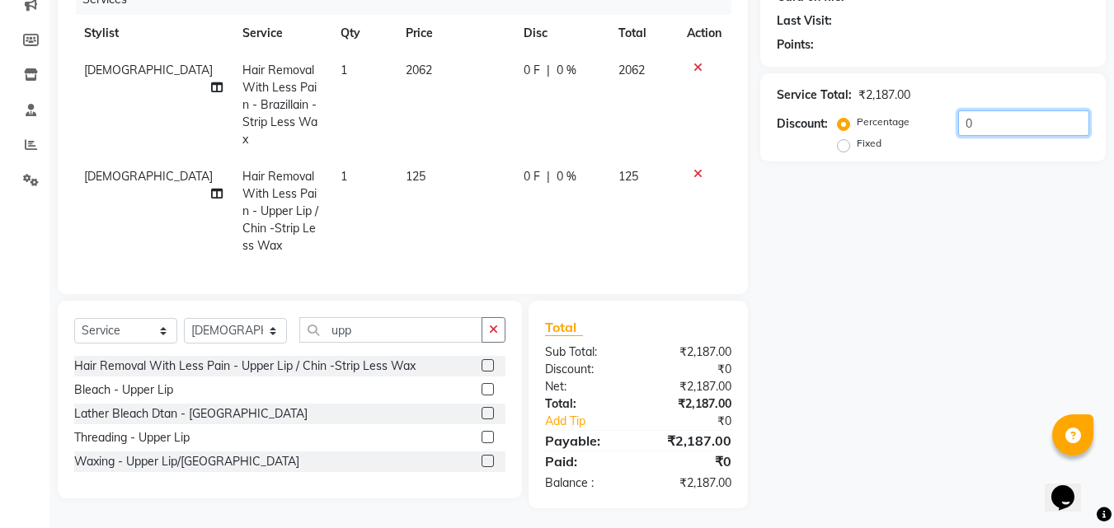
drag, startPoint x: 1023, startPoint y: 120, endPoint x: 671, endPoint y: 52, distance: 358.6
click at [700, 57] on div "Client +91 Date 04-09-2025 Invoice Number V/2025 V/2025-26 2251 Services Stylis…" at bounding box center [581, 206] width 1072 height 605
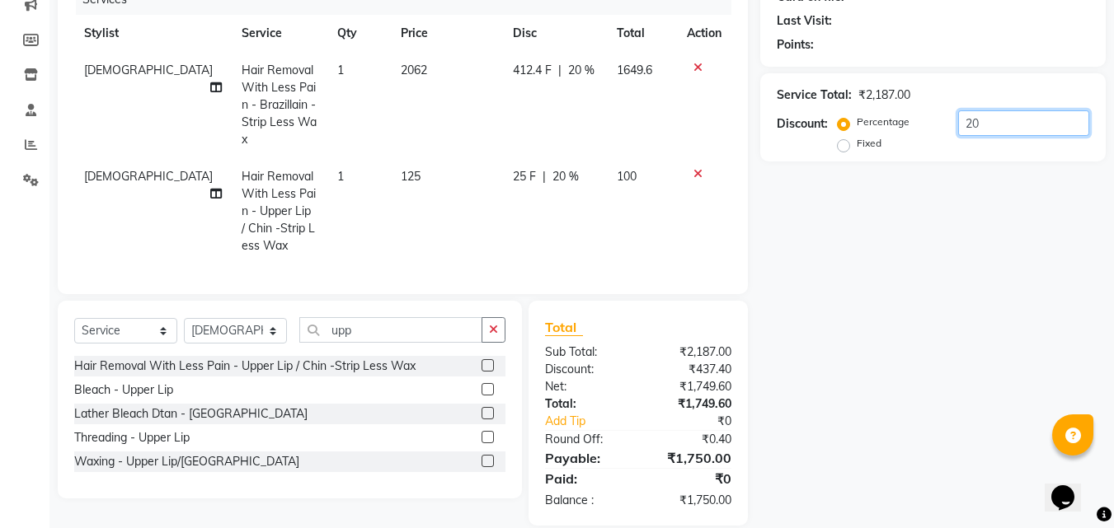
scroll to position [0, 0]
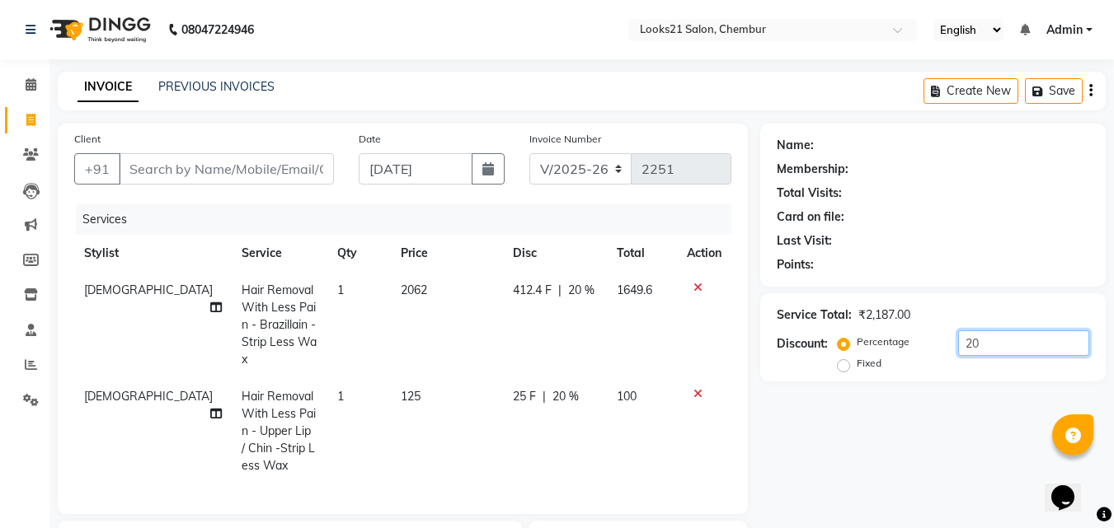
type input "20"
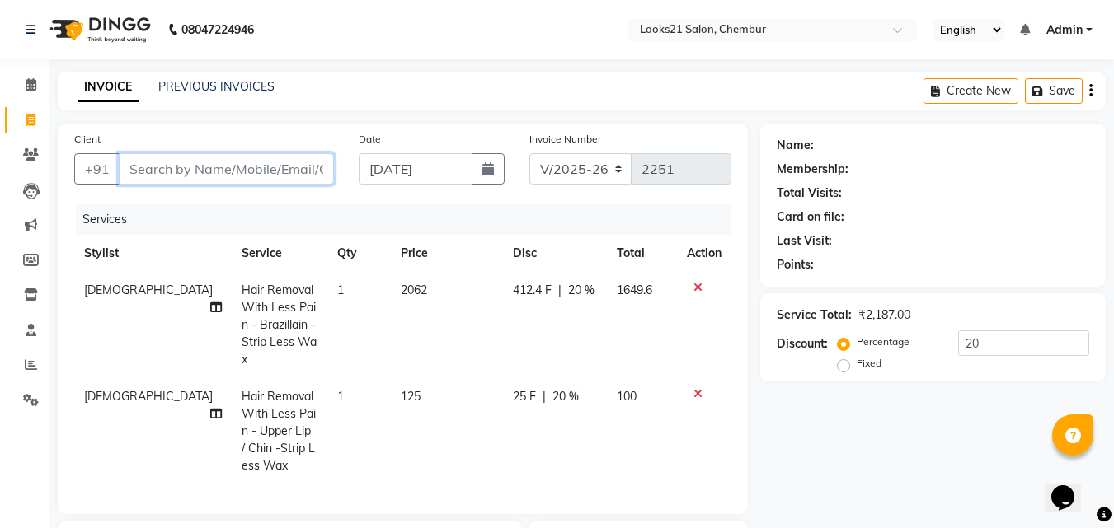
click at [138, 174] on input "Client" at bounding box center [226, 168] width 215 height 31
click at [175, 166] on input "Client" at bounding box center [226, 168] width 215 height 31
type input "9"
type input "0"
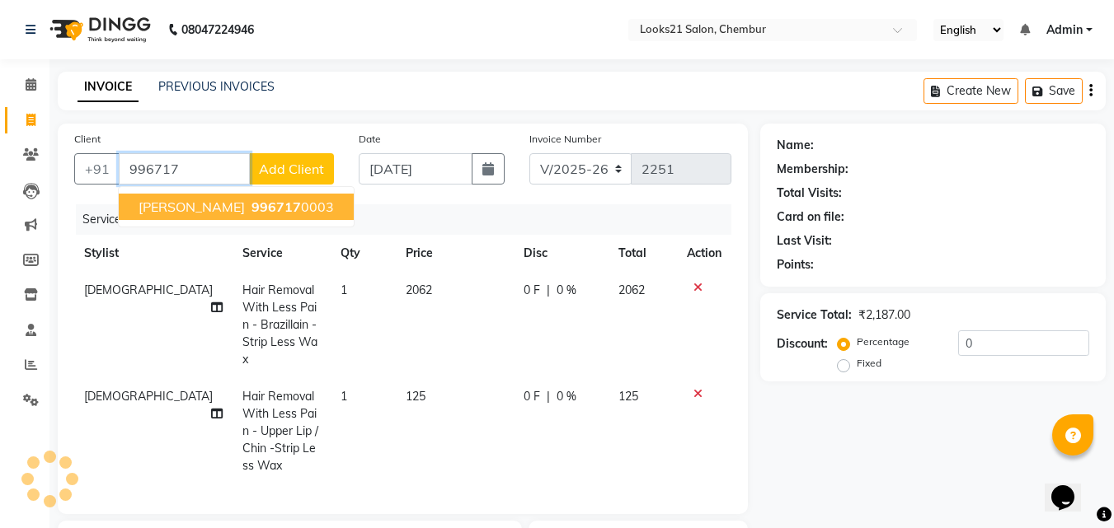
click at [205, 208] on span "Chahat Vasvani" at bounding box center [191, 207] width 106 height 16
type input "9967170003"
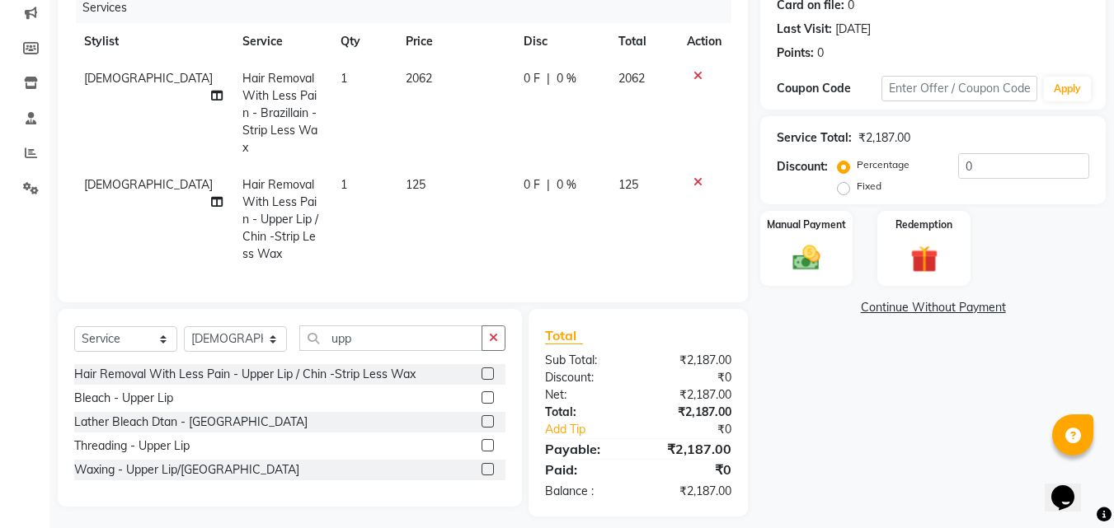
scroll to position [220, 0]
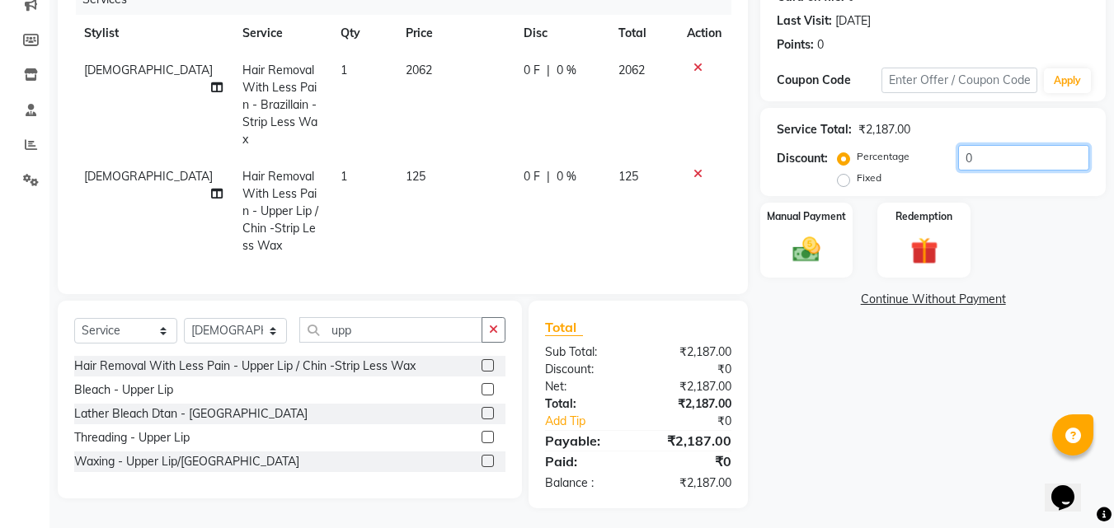
drag, startPoint x: 1013, startPoint y: 147, endPoint x: 865, endPoint y: 136, distance: 148.8
click at [865, 136] on div "Service Total: ₹2,187.00 Discount: Percentage Fixed 0" at bounding box center [933, 152] width 312 height 75
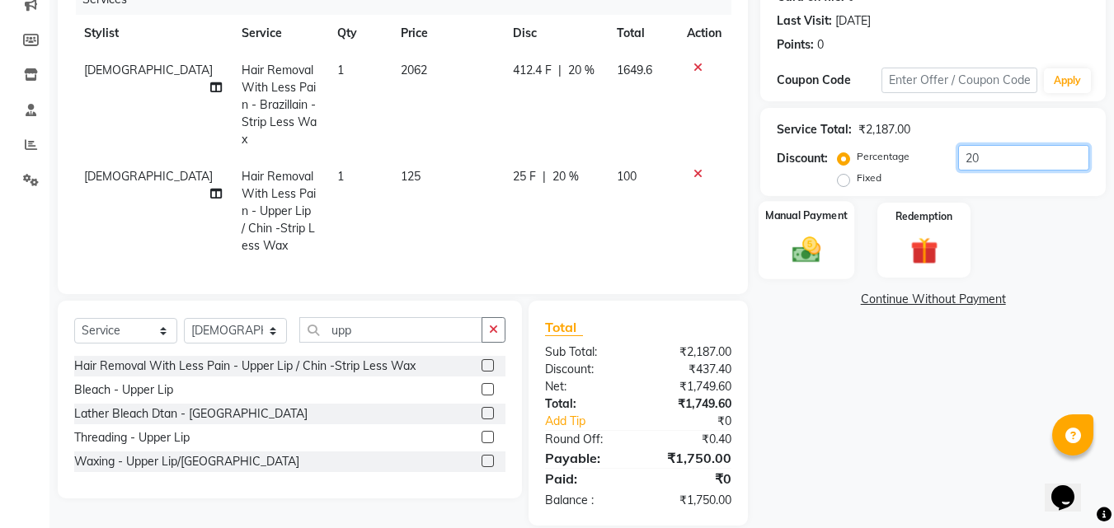
type input "20"
drag, startPoint x: 793, startPoint y: 248, endPoint x: 820, endPoint y: 268, distance: 33.6
click at [794, 249] on img at bounding box center [806, 249] width 46 height 33
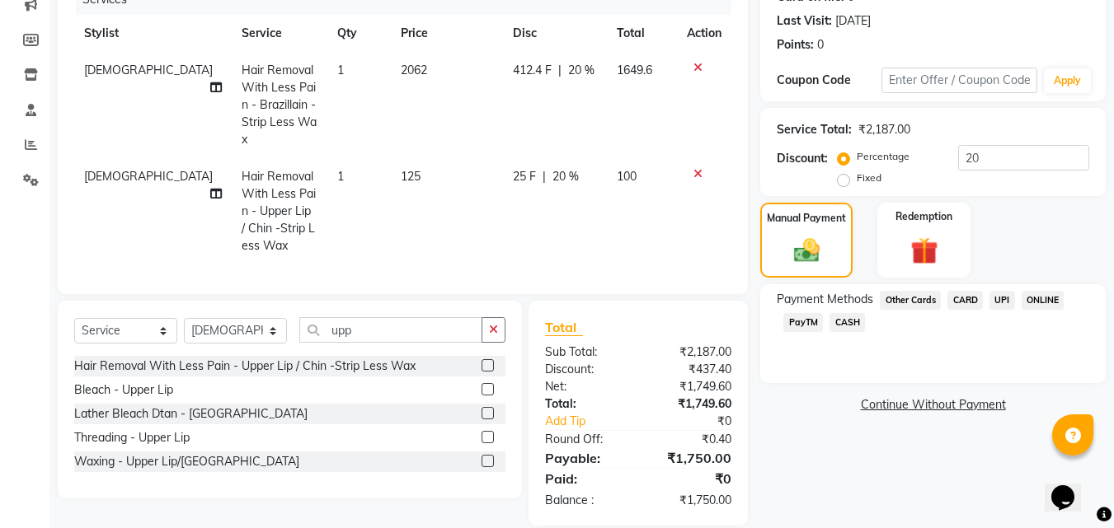
drag, startPoint x: 995, startPoint y: 299, endPoint x: 1007, endPoint y: 336, distance: 38.3
click at [996, 299] on span "UPI" at bounding box center [1002, 300] width 26 height 19
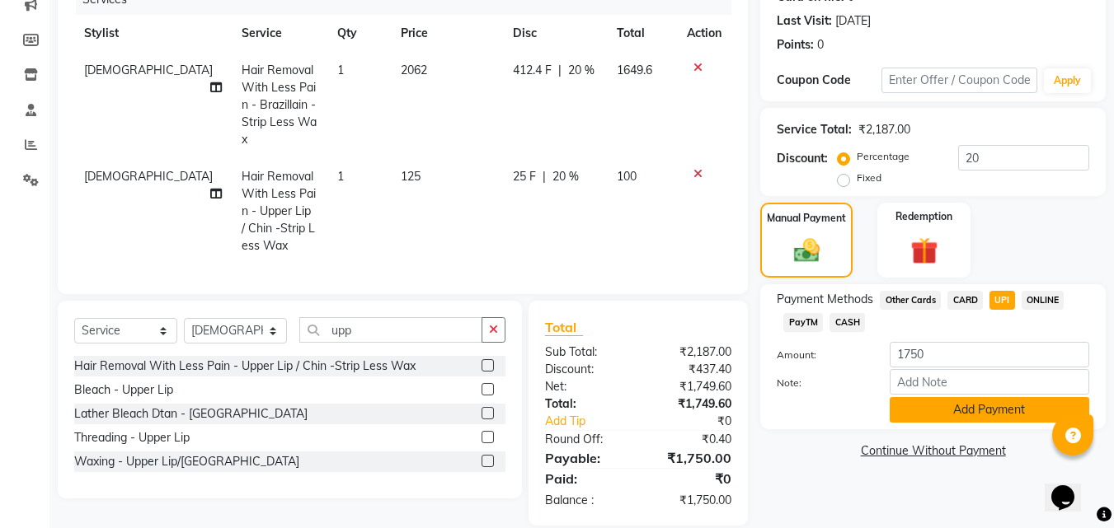
click at [977, 414] on button "Add Payment" at bounding box center [988, 410] width 199 height 26
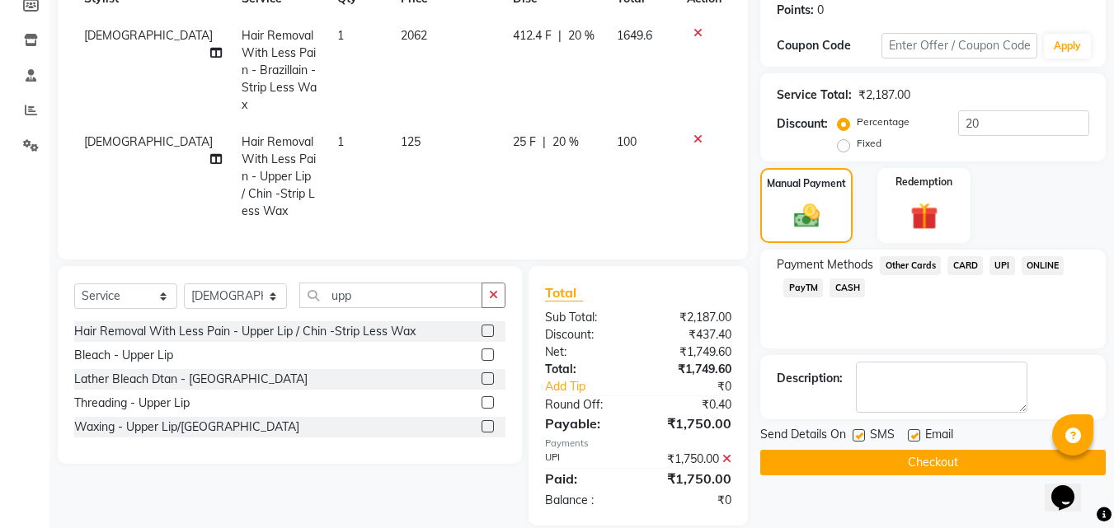
scroll to position [272, 0]
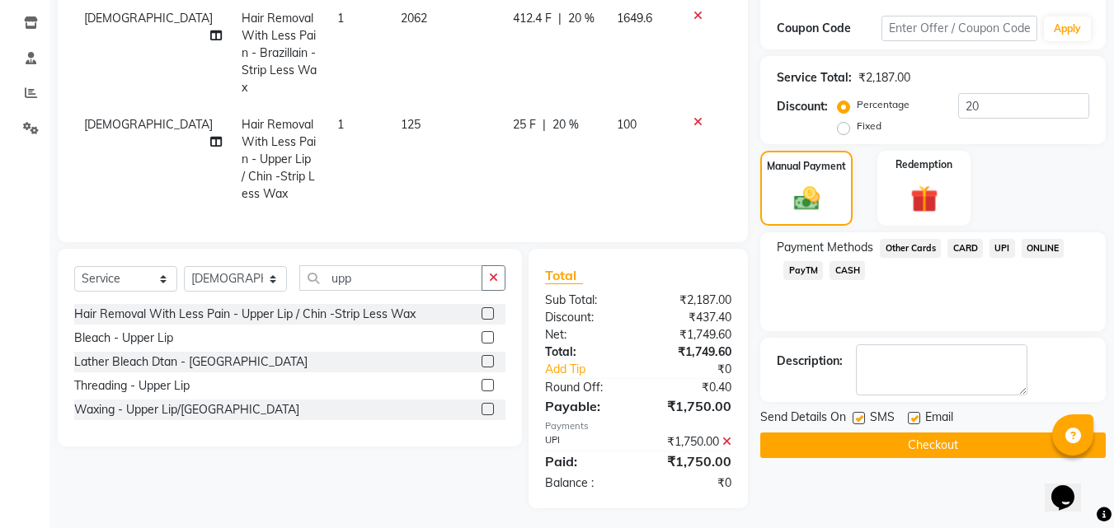
drag, startPoint x: 983, startPoint y: 439, endPoint x: 978, endPoint y: 430, distance: 9.6
click at [983, 439] on button "Checkout" at bounding box center [932, 446] width 345 height 26
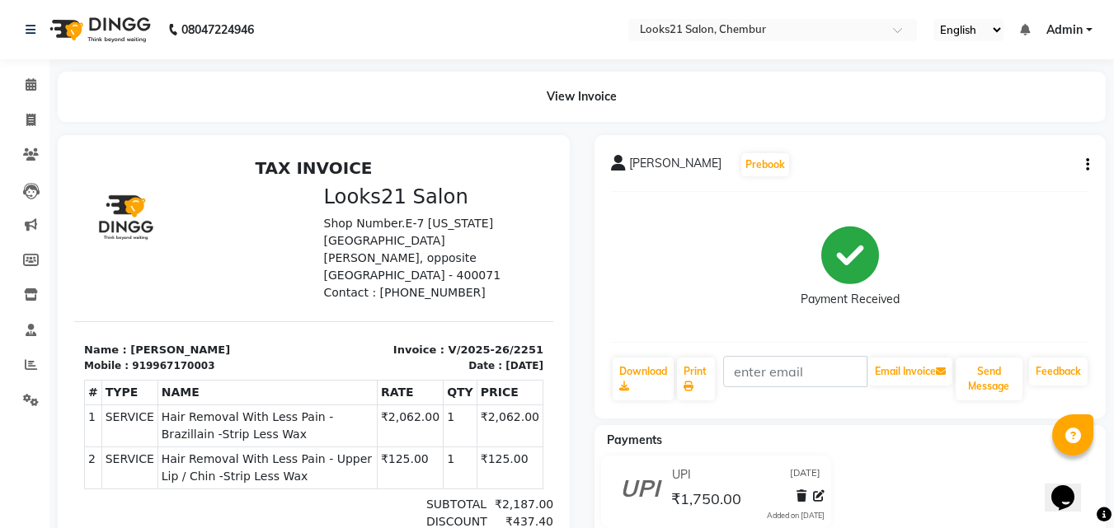
select select "service"
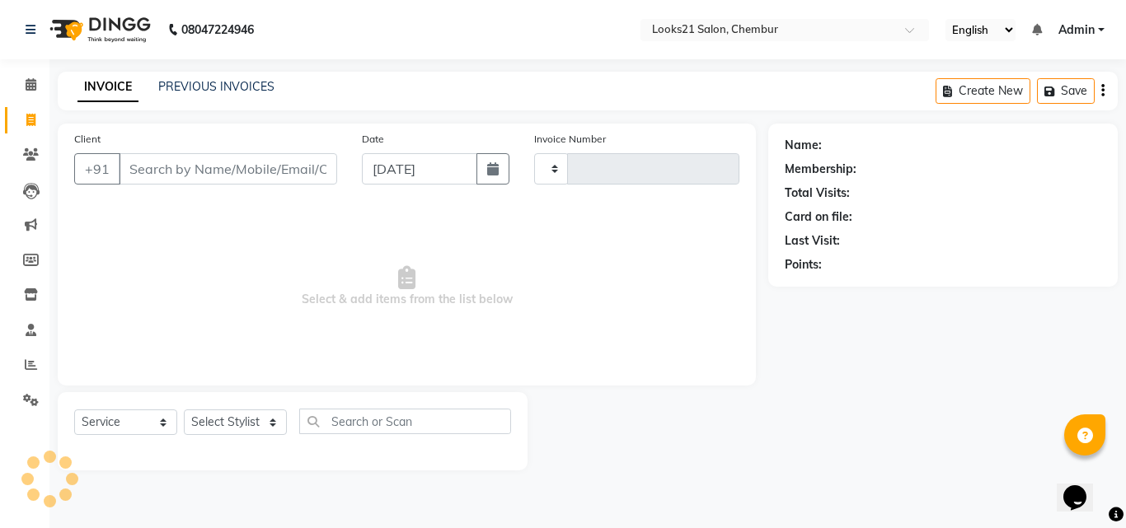
type input "2252"
select select "844"
click at [139, 160] on input "Client" at bounding box center [228, 168] width 218 height 31
click at [166, 165] on input "Client" at bounding box center [228, 168] width 218 height 31
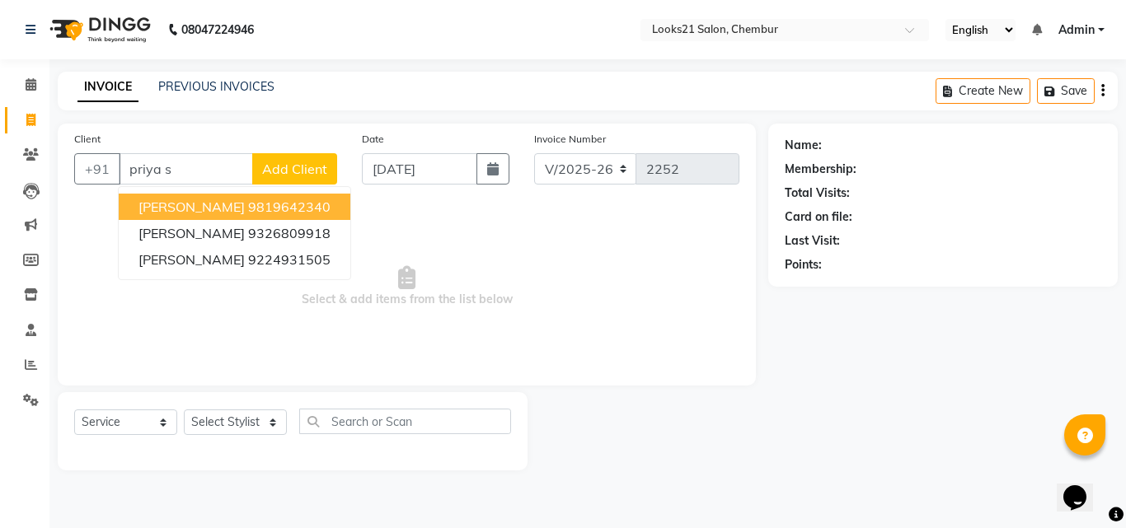
click at [248, 208] on ngb-highlight "9819642340" at bounding box center [289, 207] width 82 height 16
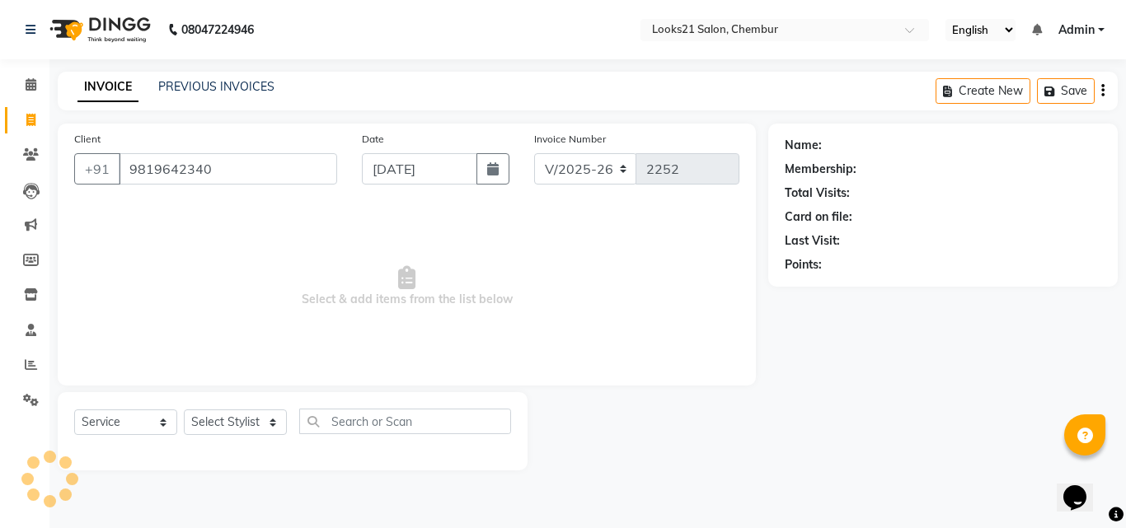
type input "9819642340"
select select "1: Object"
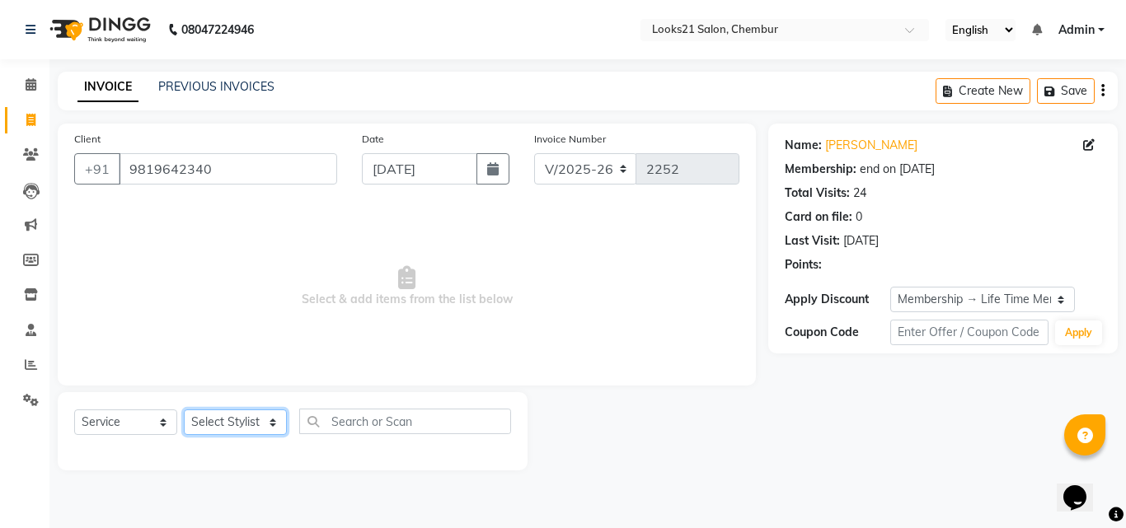
click at [205, 426] on select "Select Stylist Anwar Danish Janardhan LOOKS 21 sabiya khan Samiksha Shakil Shar…" at bounding box center [235, 423] width 103 height 26
select select "13886"
click at [184, 410] on select "Select Stylist Anwar Danish Janardhan LOOKS 21 sabiya khan Samiksha Shakil Shar…" at bounding box center [235, 423] width 103 height 26
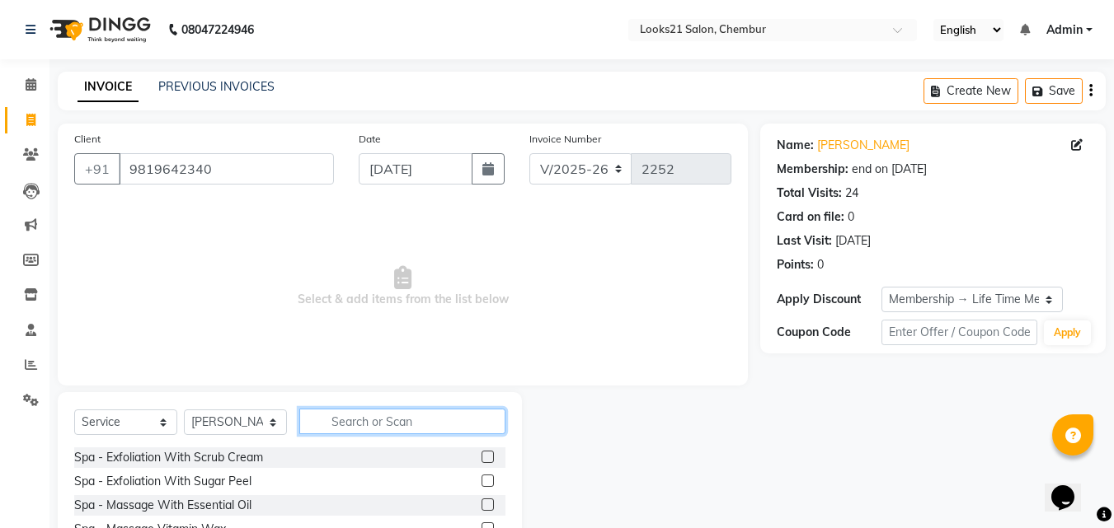
click at [364, 414] on input "text" at bounding box center [402, 422] width 206 height 26
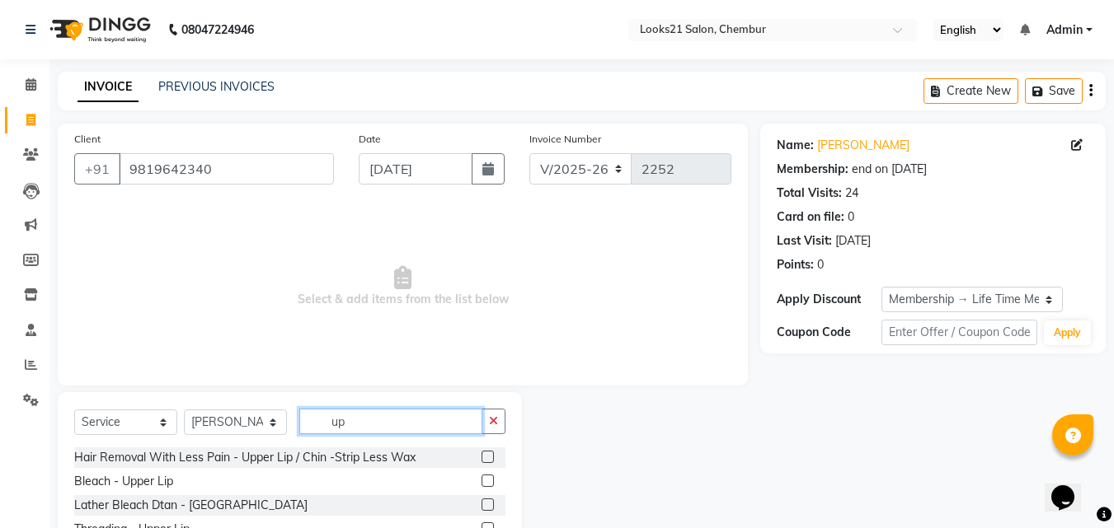
type input "u"
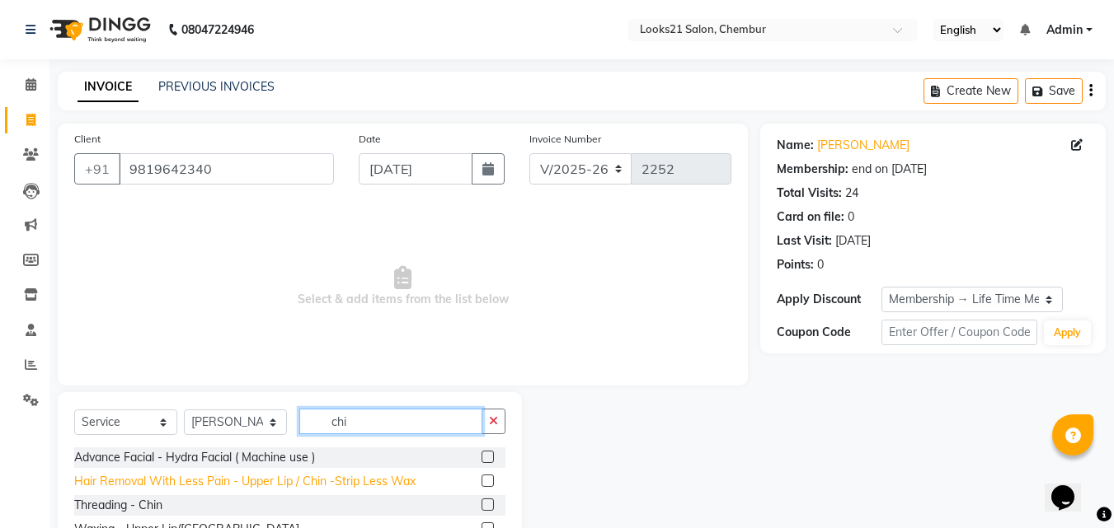
type input "chi"
click at [378, 482] on div "Hair Removal With Less Pain - Upper Lip / Chin -Strip Less Wax" at bounding box center [244, 481] width 341 height 17
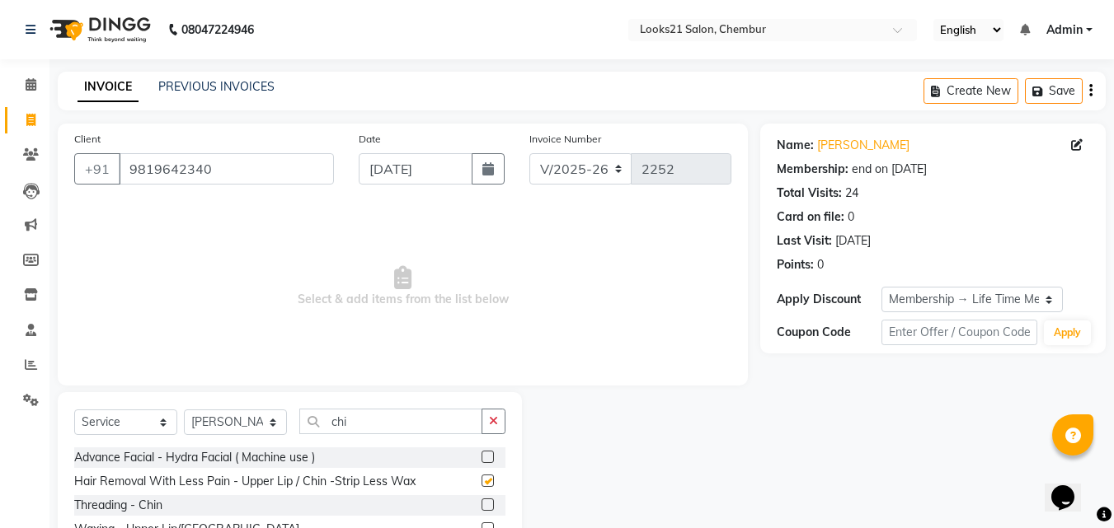
checkbox input "false"
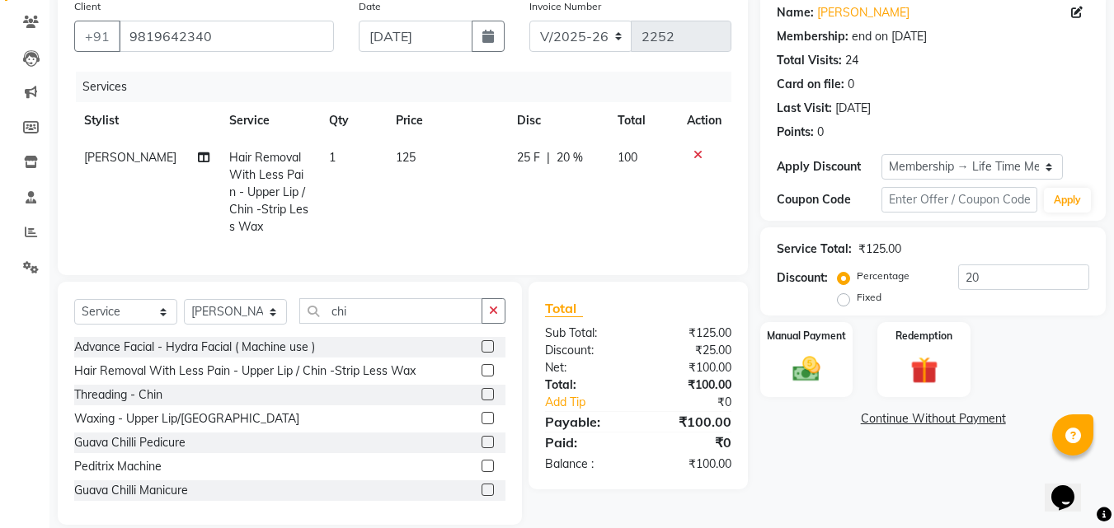
scroll to position [167, 0]
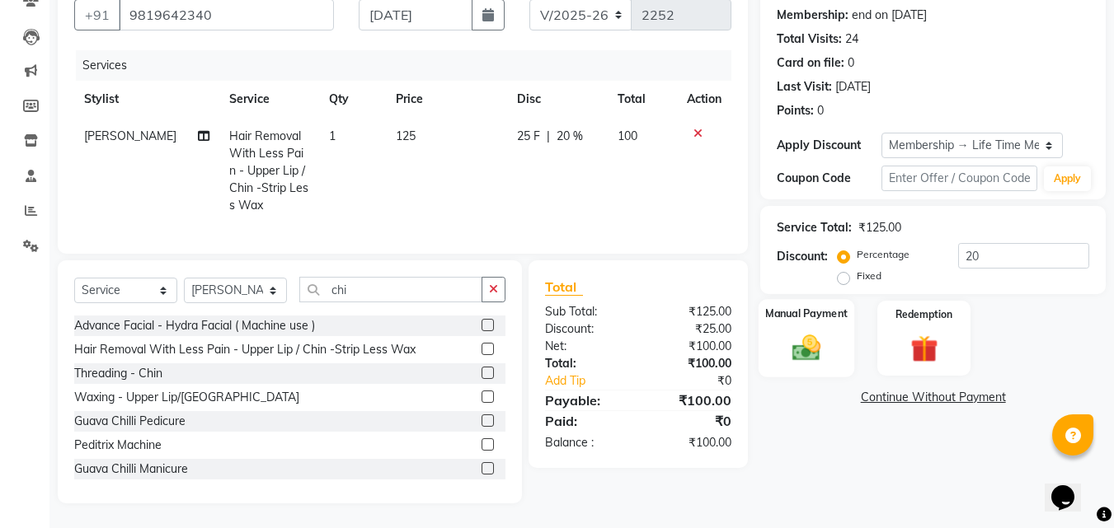
click at [810, 340] on img at bounding box center [806, 347] width 46 height 33
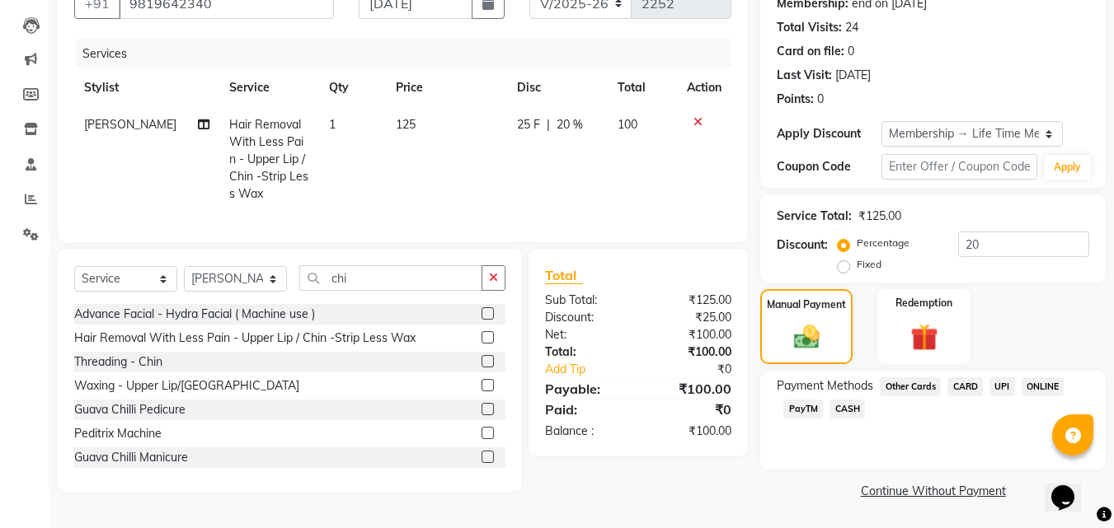
click at [859, 405] on span "CASH" at bounding box center [846, 409] width 35 height 19
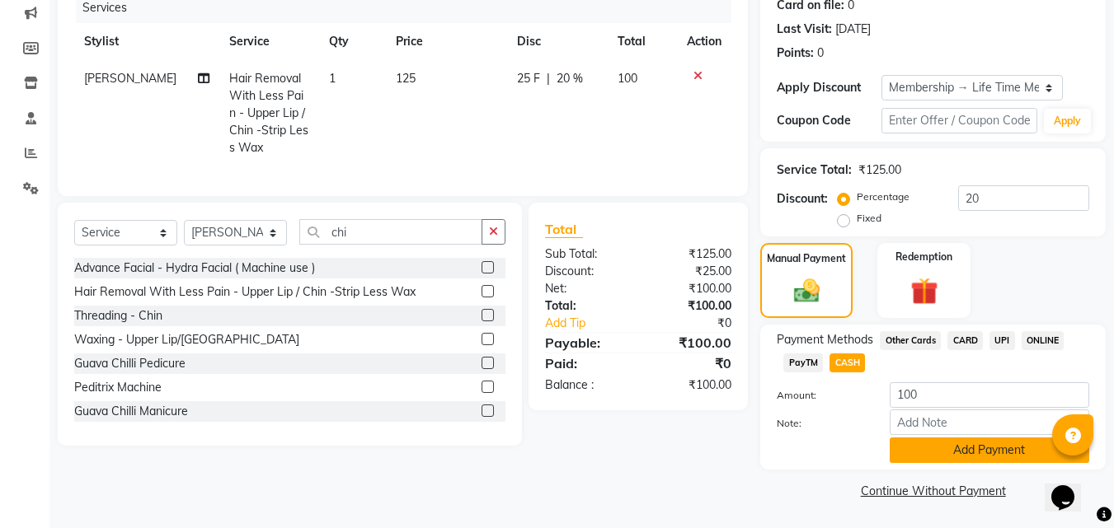
click at [967, 441] on button "Add Payment" at bounding box center [988, 451] width 199 height 26
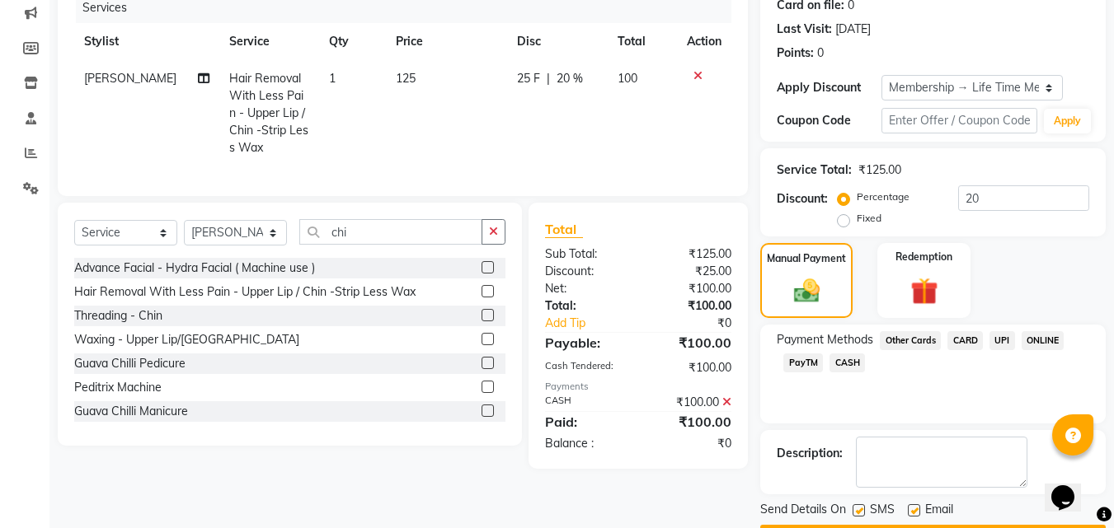
scroll to position [259, 0]
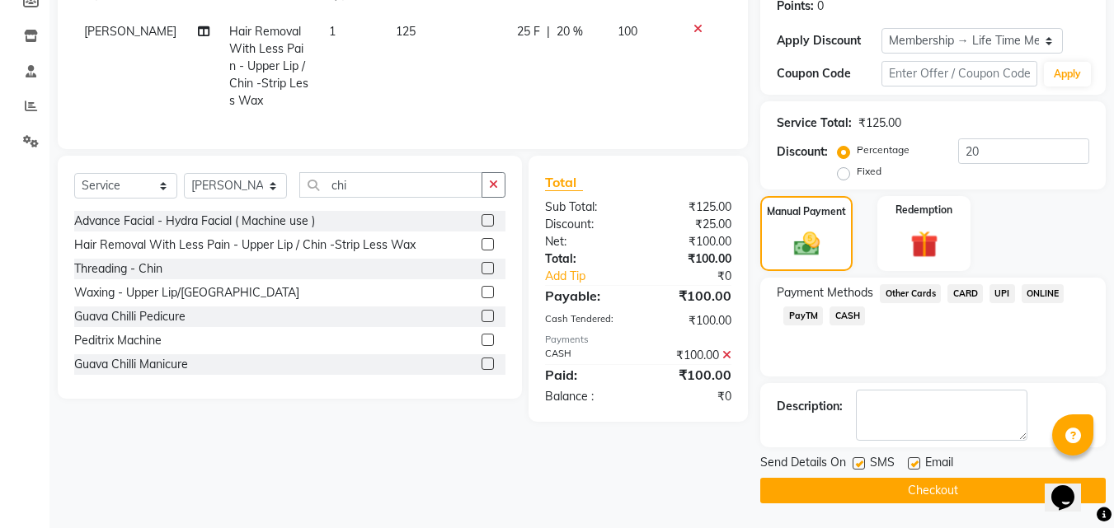
click at [993, 486] on button "Checkout" at bounding box center [932, 491] width 345 height 26
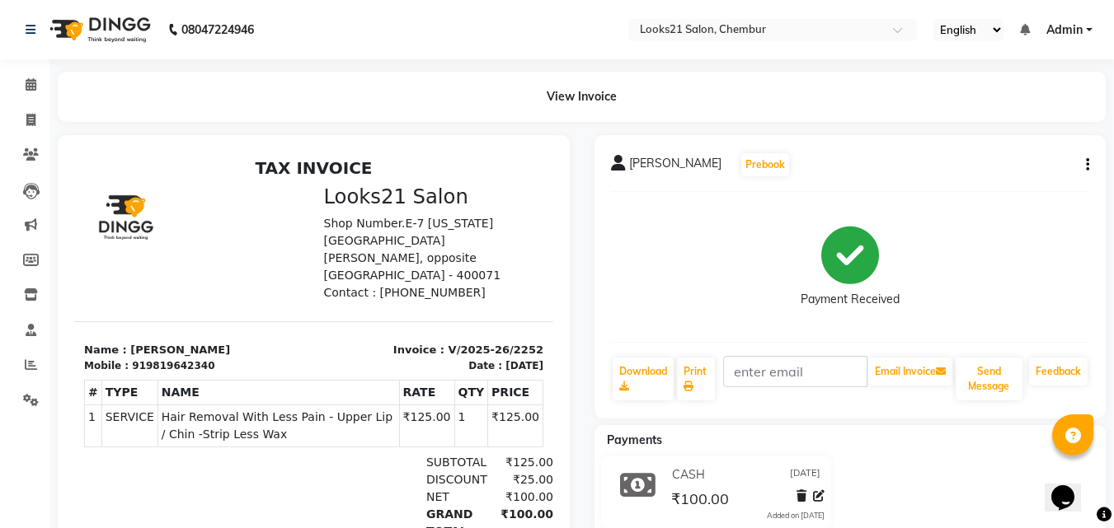
drag, startPoint x: 988, startPoint y: 479, endPoint x: 989, endPoint y: 523, distance: 44.5
select select "service"
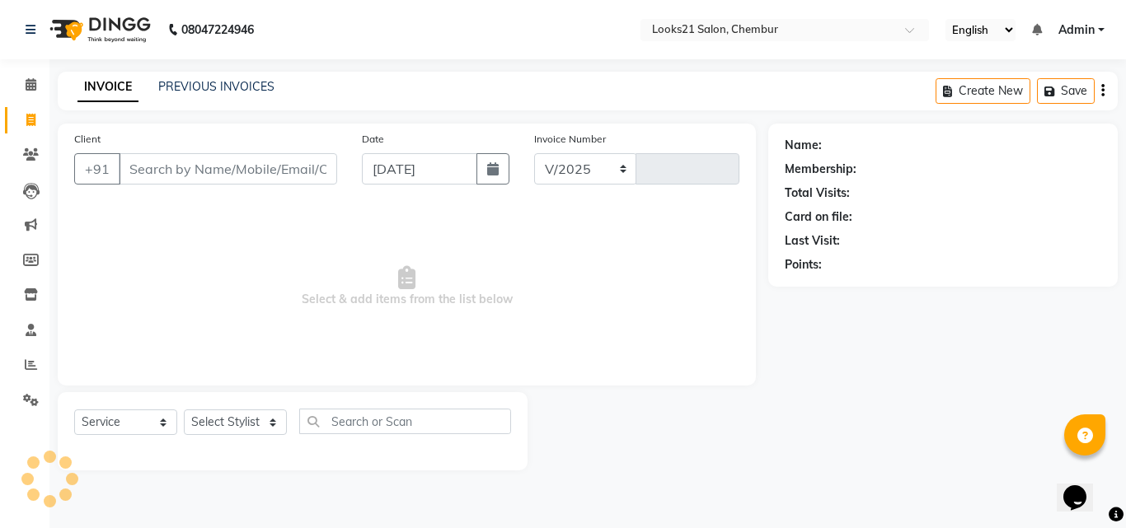
select select "844"
type input "2253"
